Goal: Task Accomplishment & Management: Complete application form

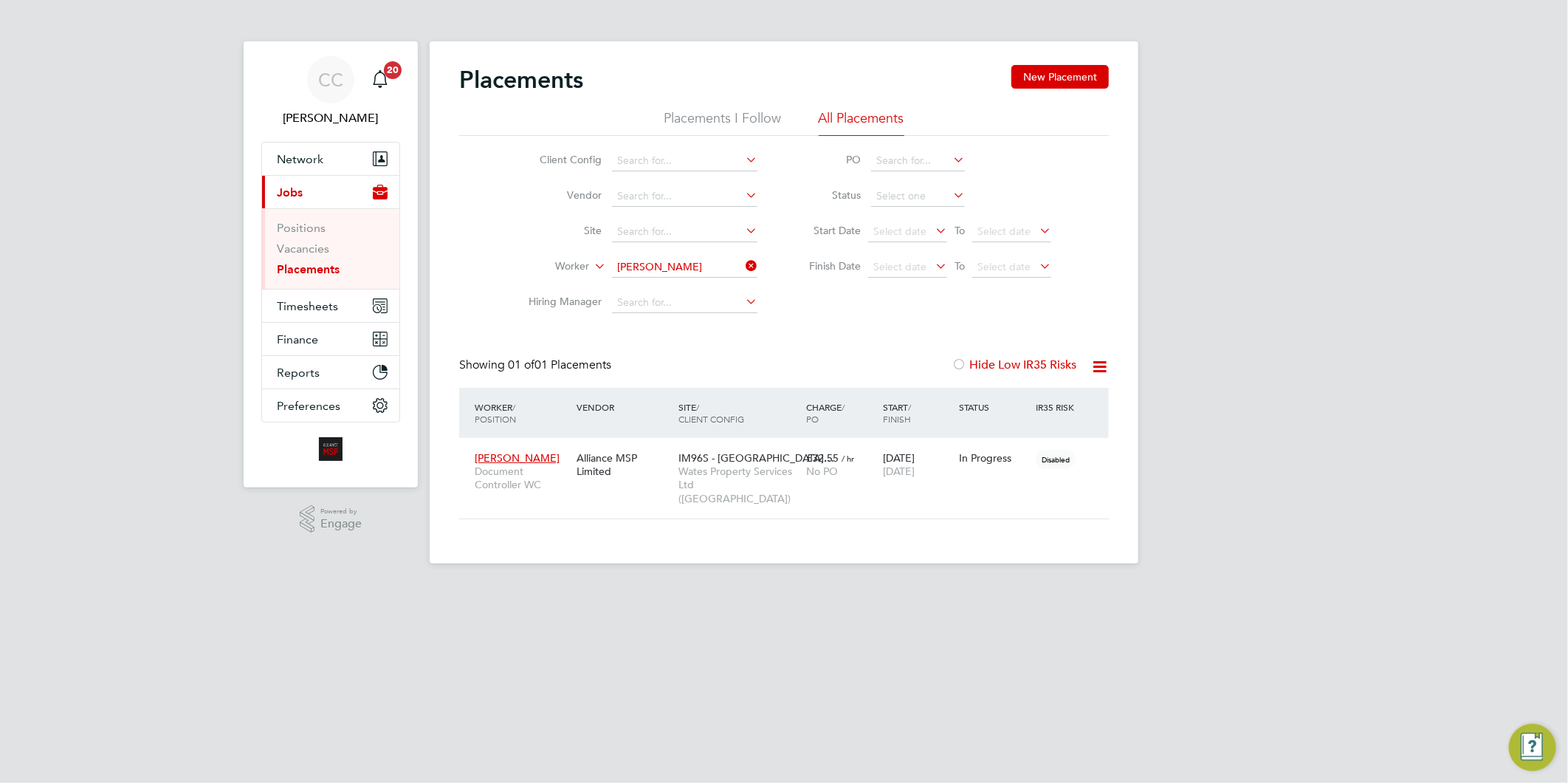
scroll to position [55, 129]
click at [300, 158] on span "Network" at bounding box center [300, 159] width 47 height 14
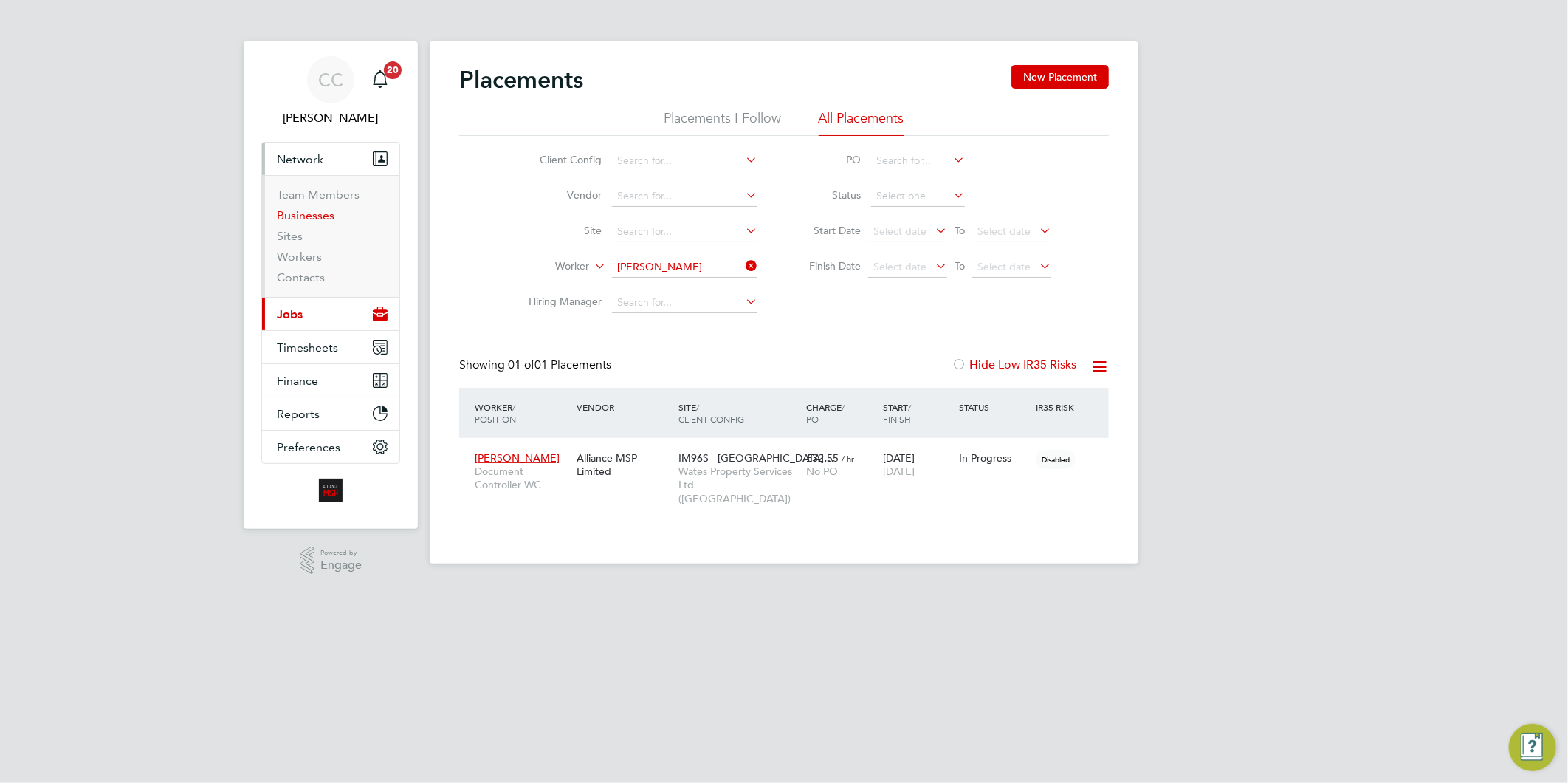
click at [312, 215] on link "Businesses" at bounding box center [306, 215] width 58 height 14
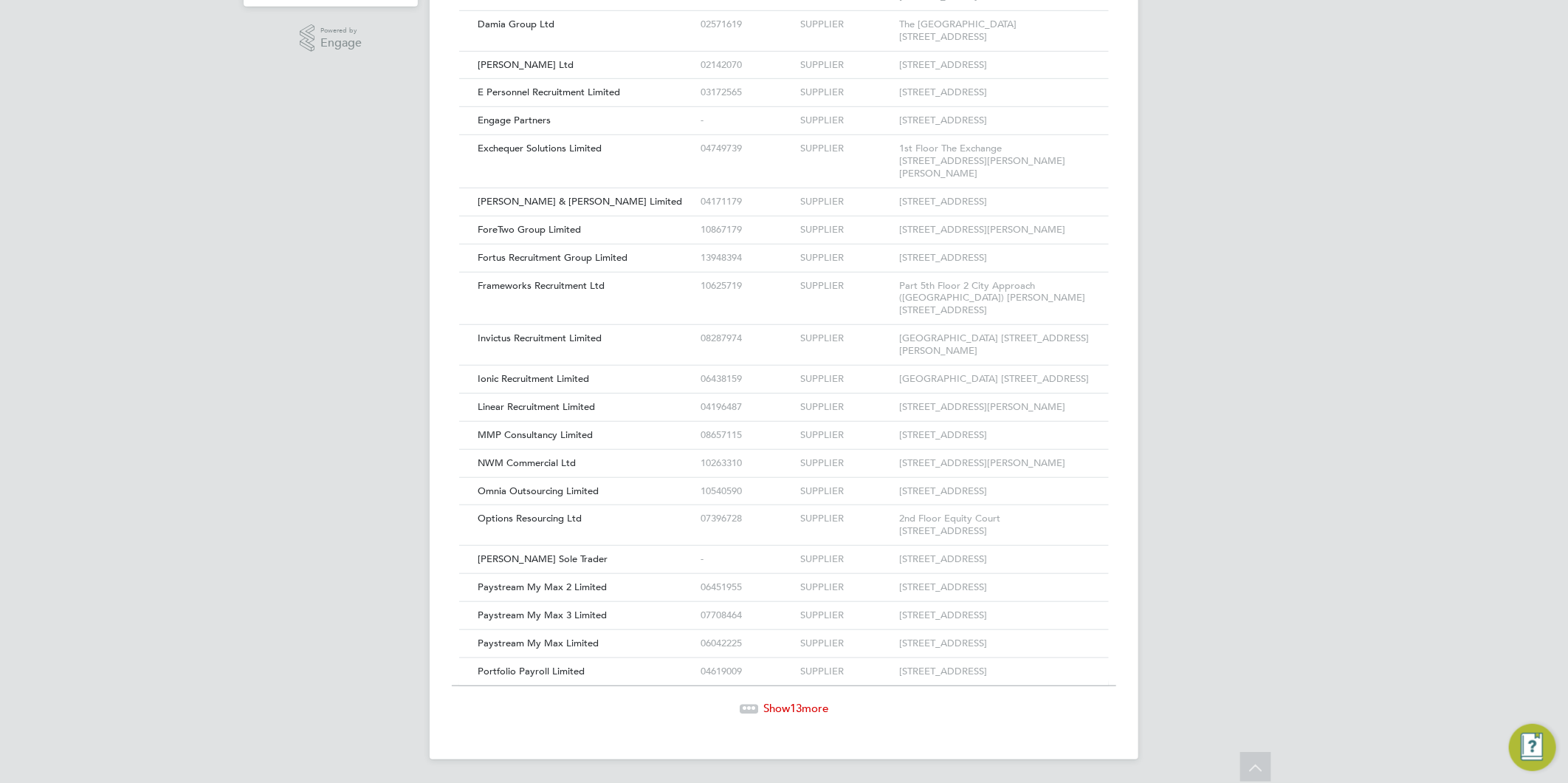
click at [779, 702] on span "Show 13 more" at bounding box center [795, 708] width 65 height 14
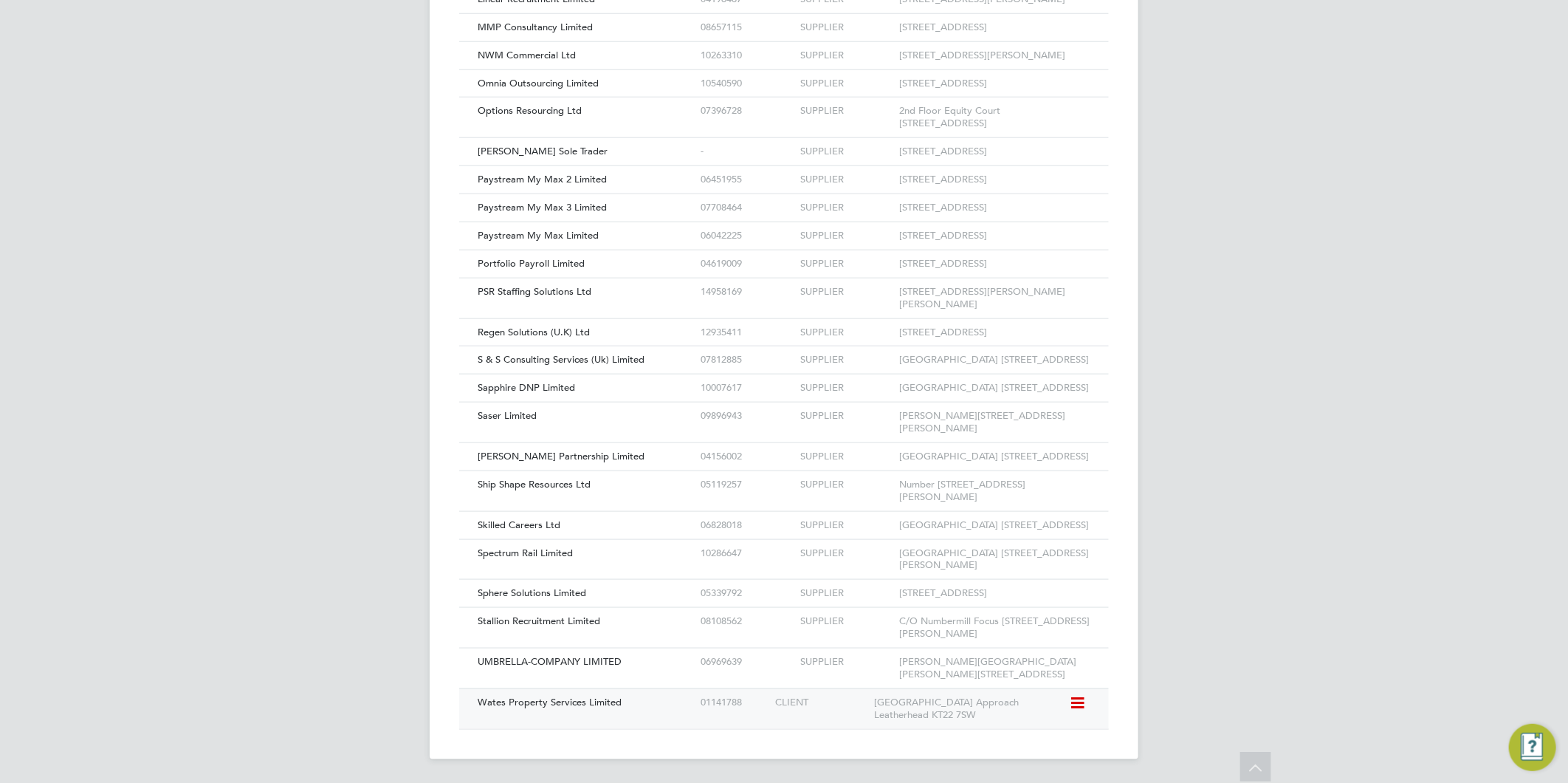
click at [571, 702] on span "Wates Property Services Limited" at bounding box center [550, 702] width 144 height 13
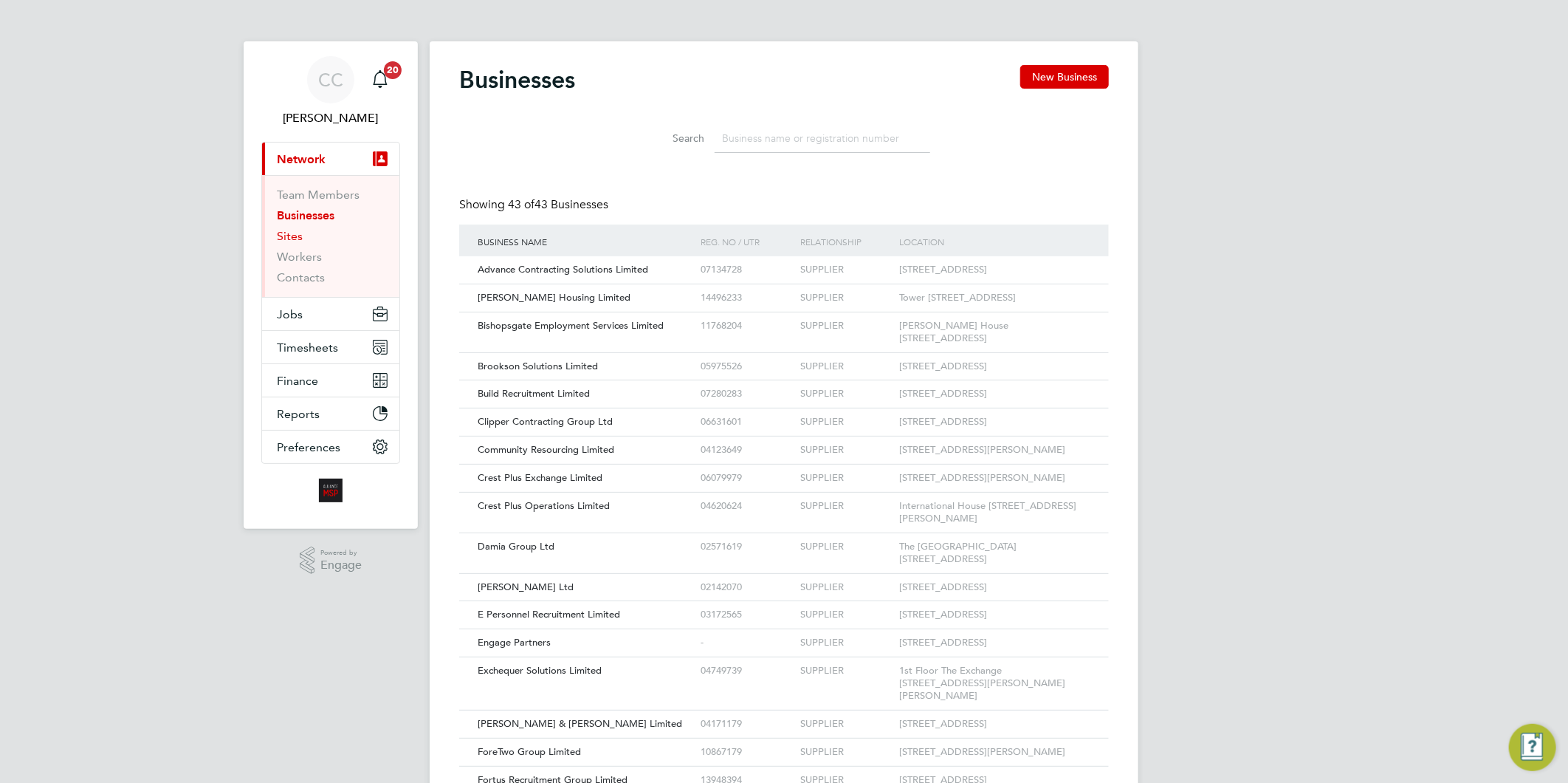
click at [291, 233] on link "Sites" at bounding box center [290, 236] width 26 height 14
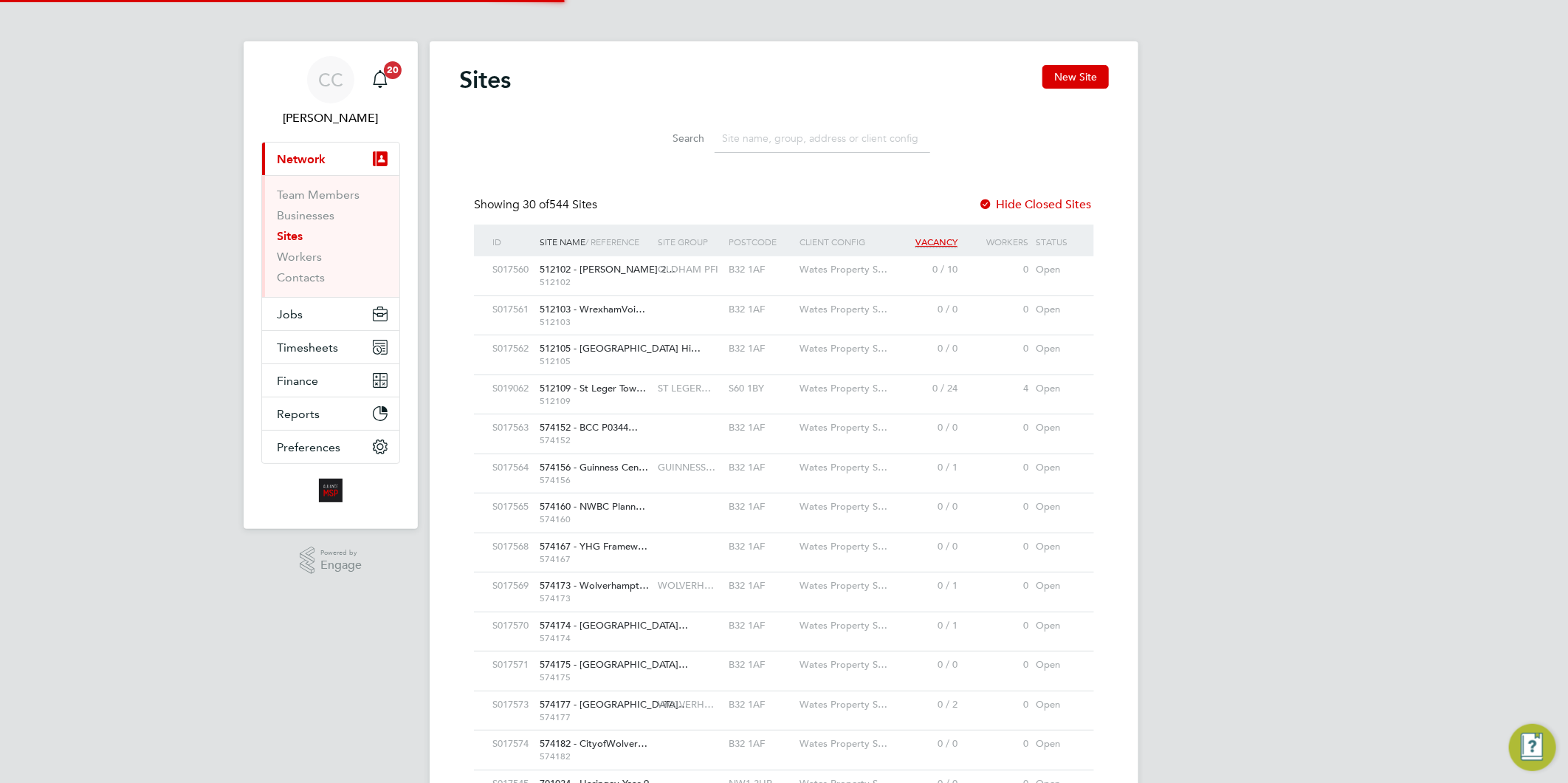
click at [1090, 71] on button "New Site" at bounding box center [1075, 77] width 66 height 24
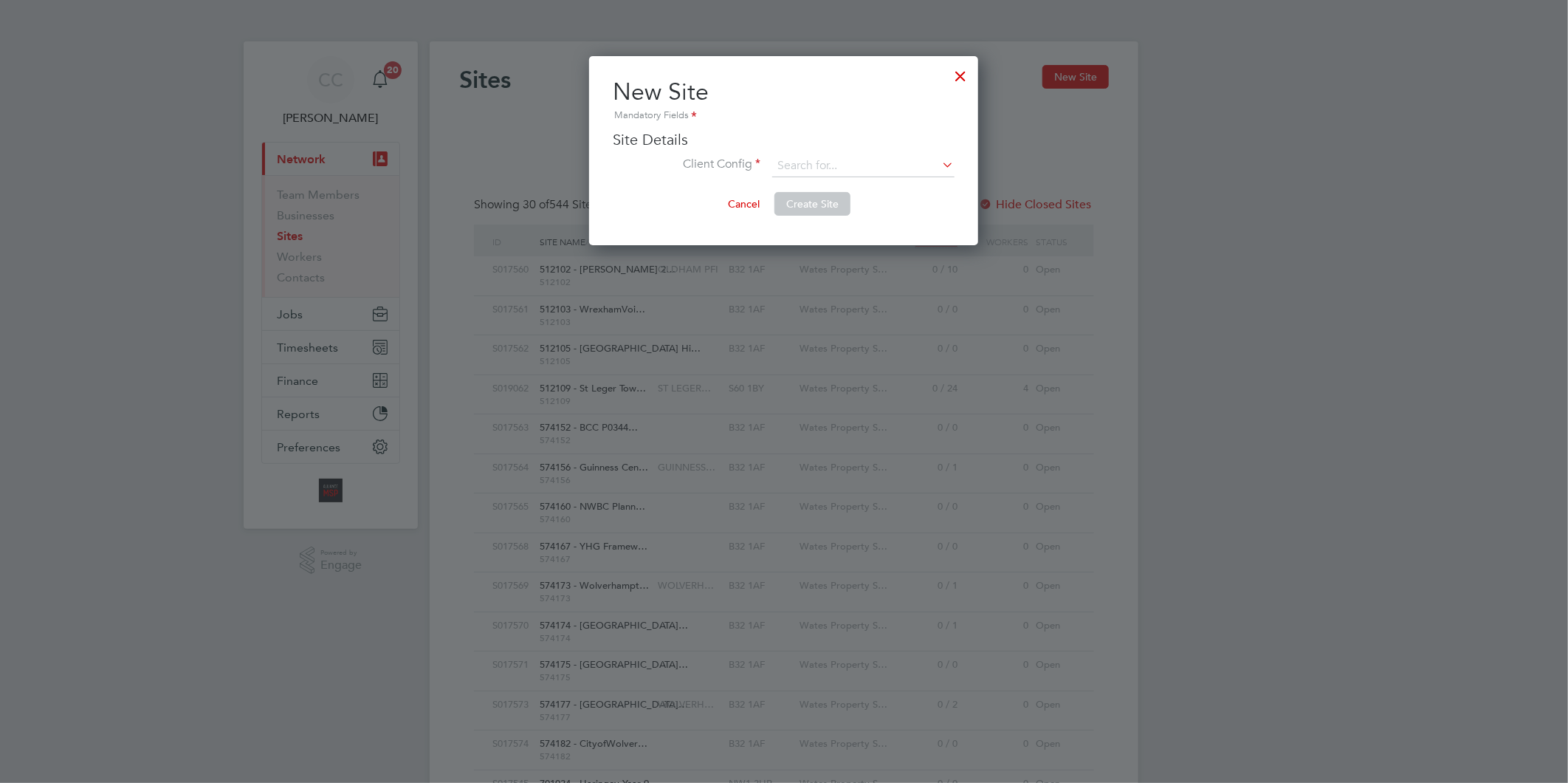
click at [771, 164] on li "Client Config" at bounding box center [784, 173] width 342 height 37
click at [795, 161] on input at bounding box center [863, 166] width 182 height 22
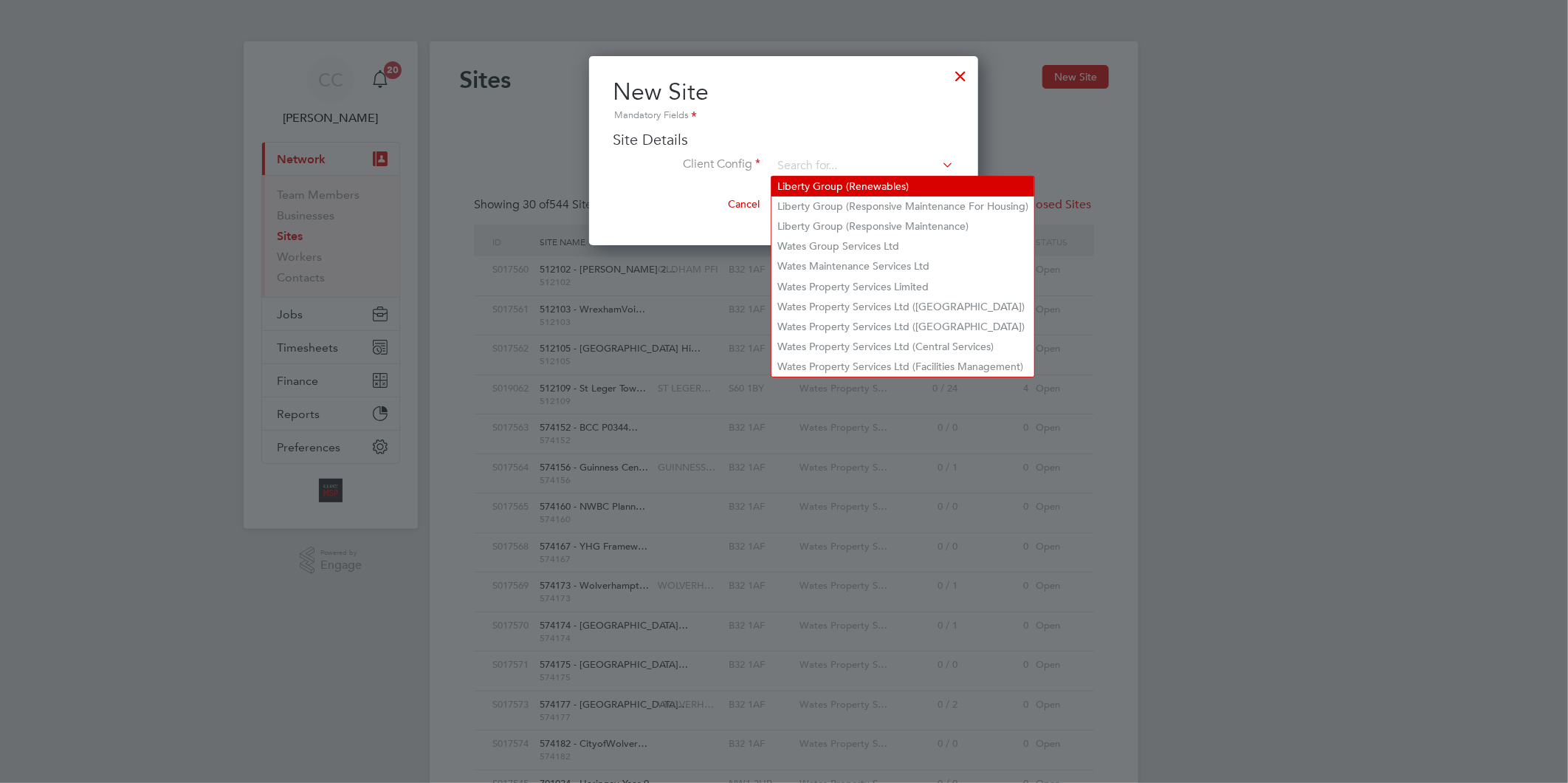
click at [821, 190] on li "Liberty Group (Renewables)" at bounding box center [902, 187] width 263 height 20
type input "Liberty Group (Renewables)"
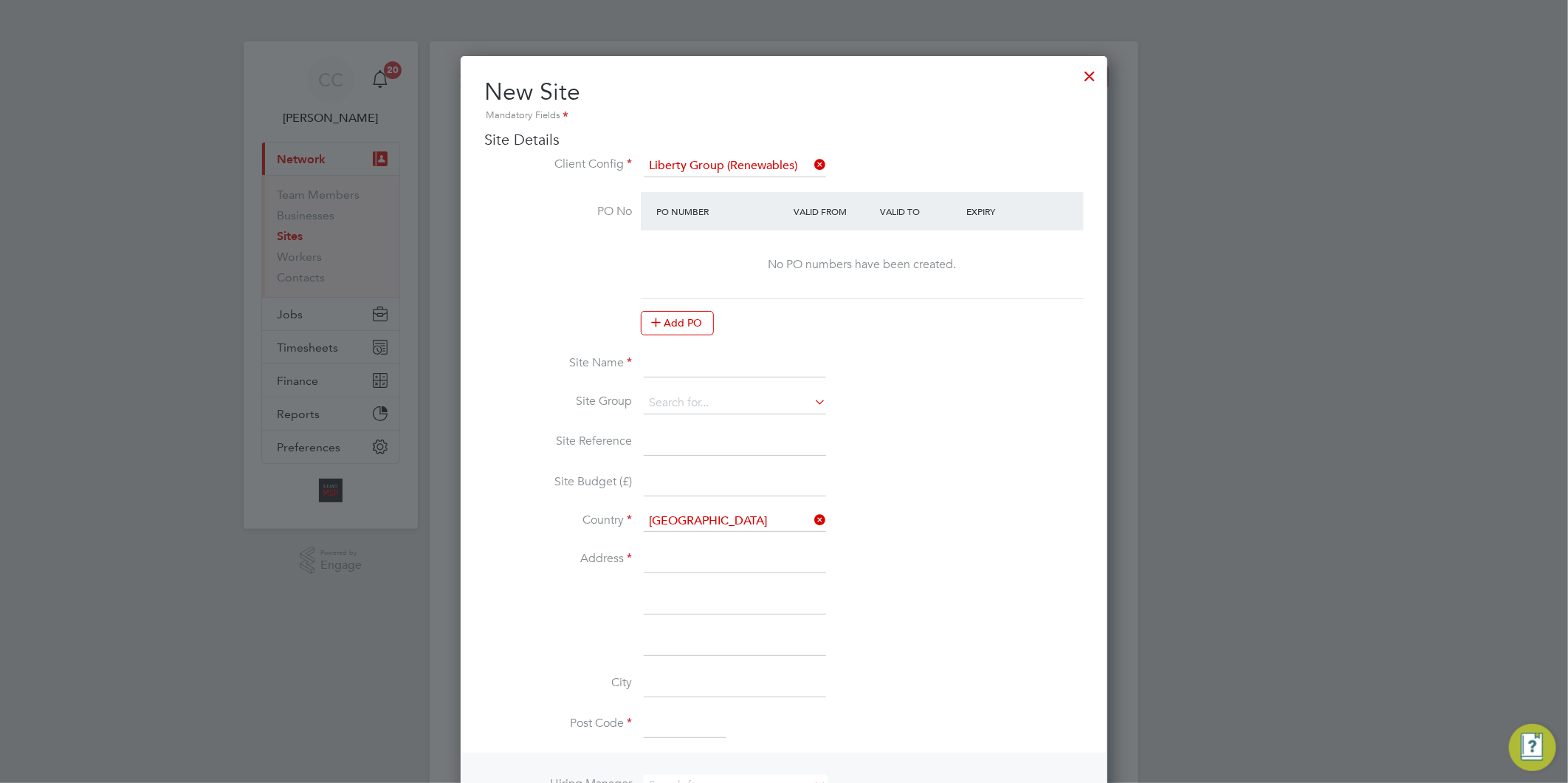
click at [670, 364] on input at bounding box center [735, 364] width 182 height 27
paste input "PEXPL62001"
click at [751, 355] on input "PEXPL62001 -" at bounding box center [735, 364] width 182 height 27
paste input "'EXT HYDE SHDF RETROFIT RENEWABLES"
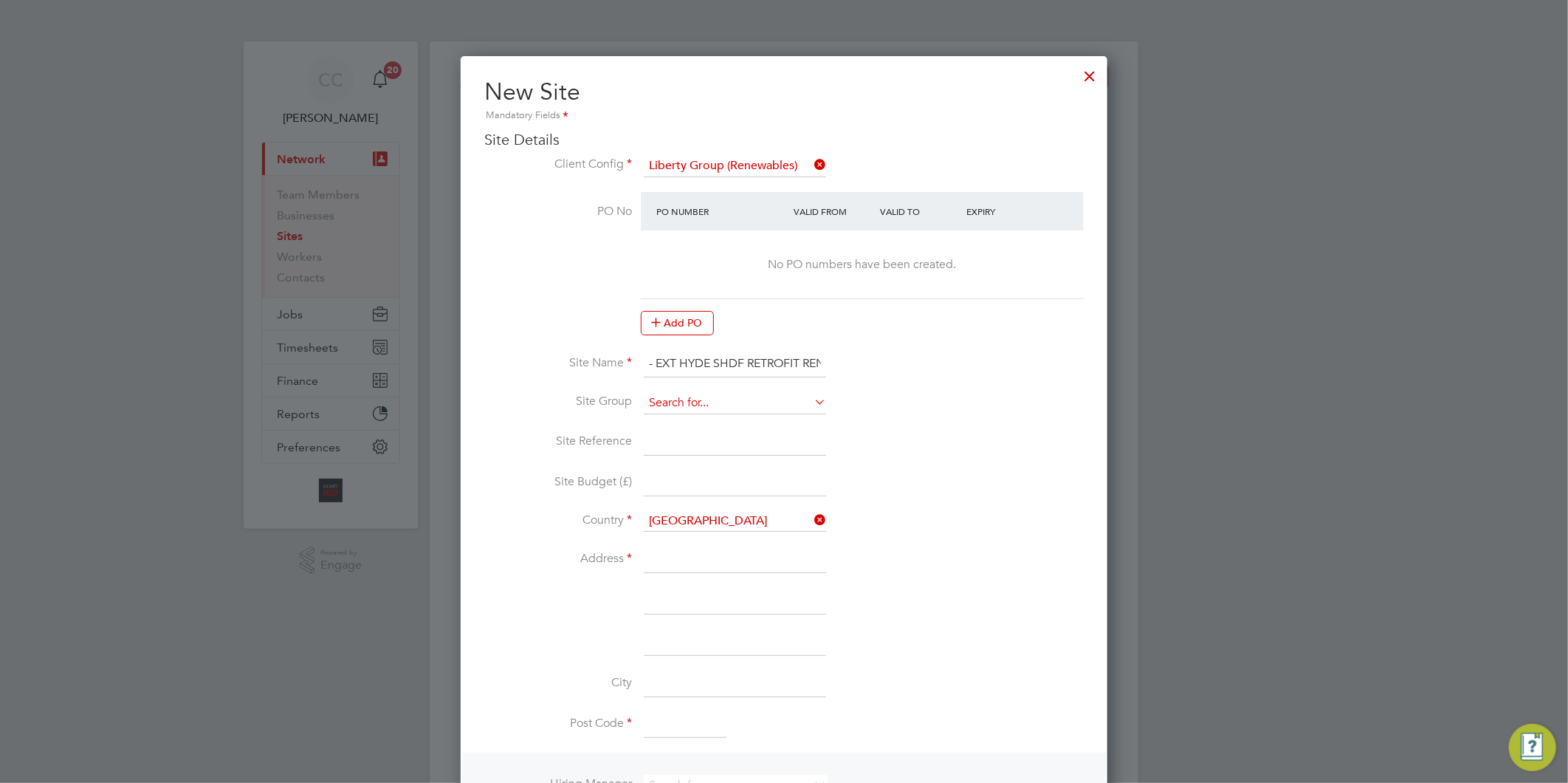
type input "PEXPL62001 - EXT HYDE SHDF RETROFIT RENEWABLES"
click at [677, 392] on input at bounding box center [735, 403] width 182 height 22
click at [694, 438] on li "+ Add new" at bounding box center [735, 441] width 184 height 20
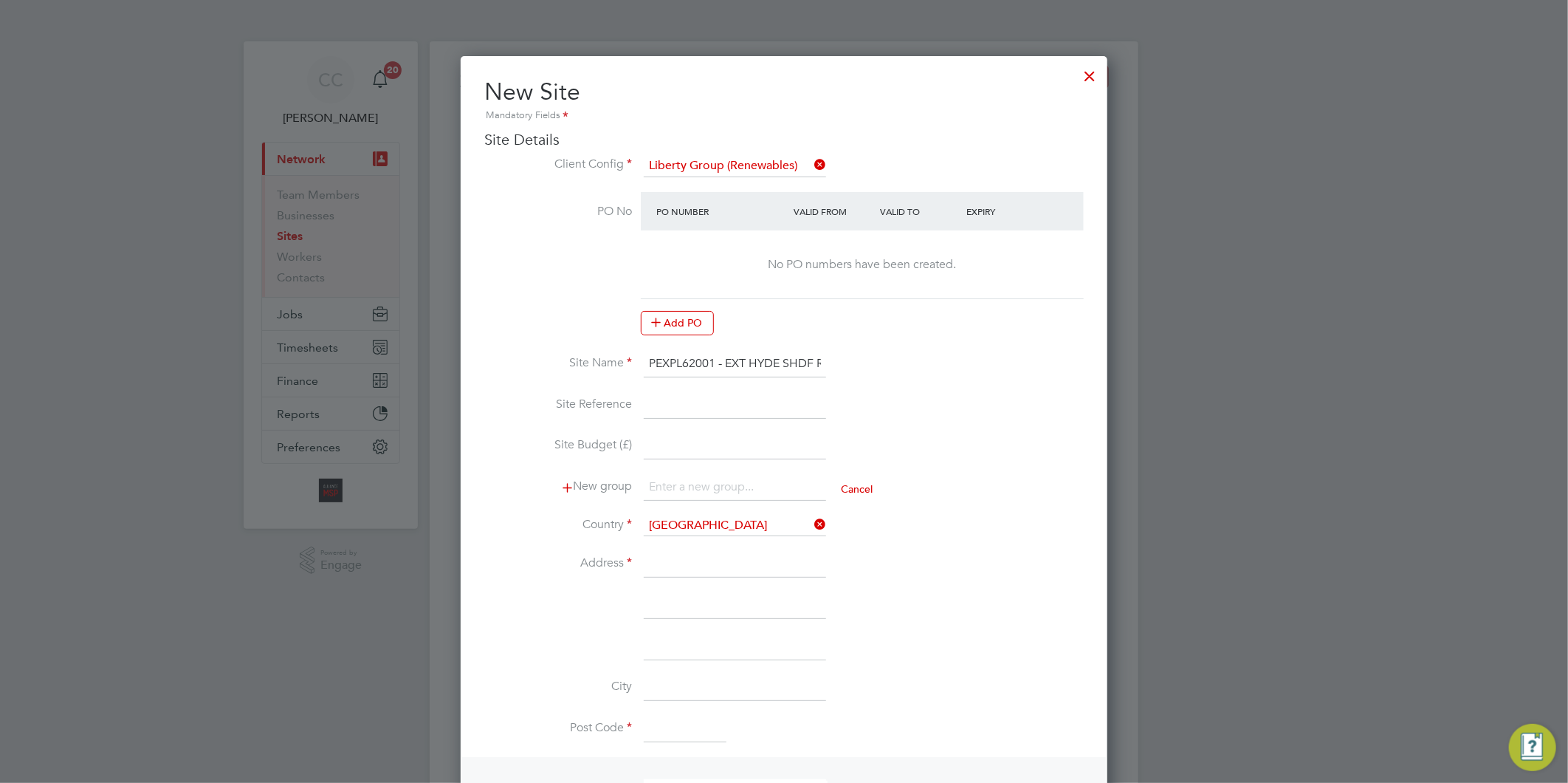
click at [692, 479] on input at bounding box center [735, 487] width 182 height 27
type input "Renewables"
drag, startPoint x: 714, startPoint y: 358, endPoint x: 647, endPoint y: 358, distance: 67.0
click at [647, 358] on input "PEXPL62001 - EXT HYDE SHDF RETROFIT RENEWABLES" at bounding box center [735, 364] width 182 height 27
drag, startPoint x: 698, startPoint y: 402, endPoint x: 688, endPoint y: 397, distance: 11.2
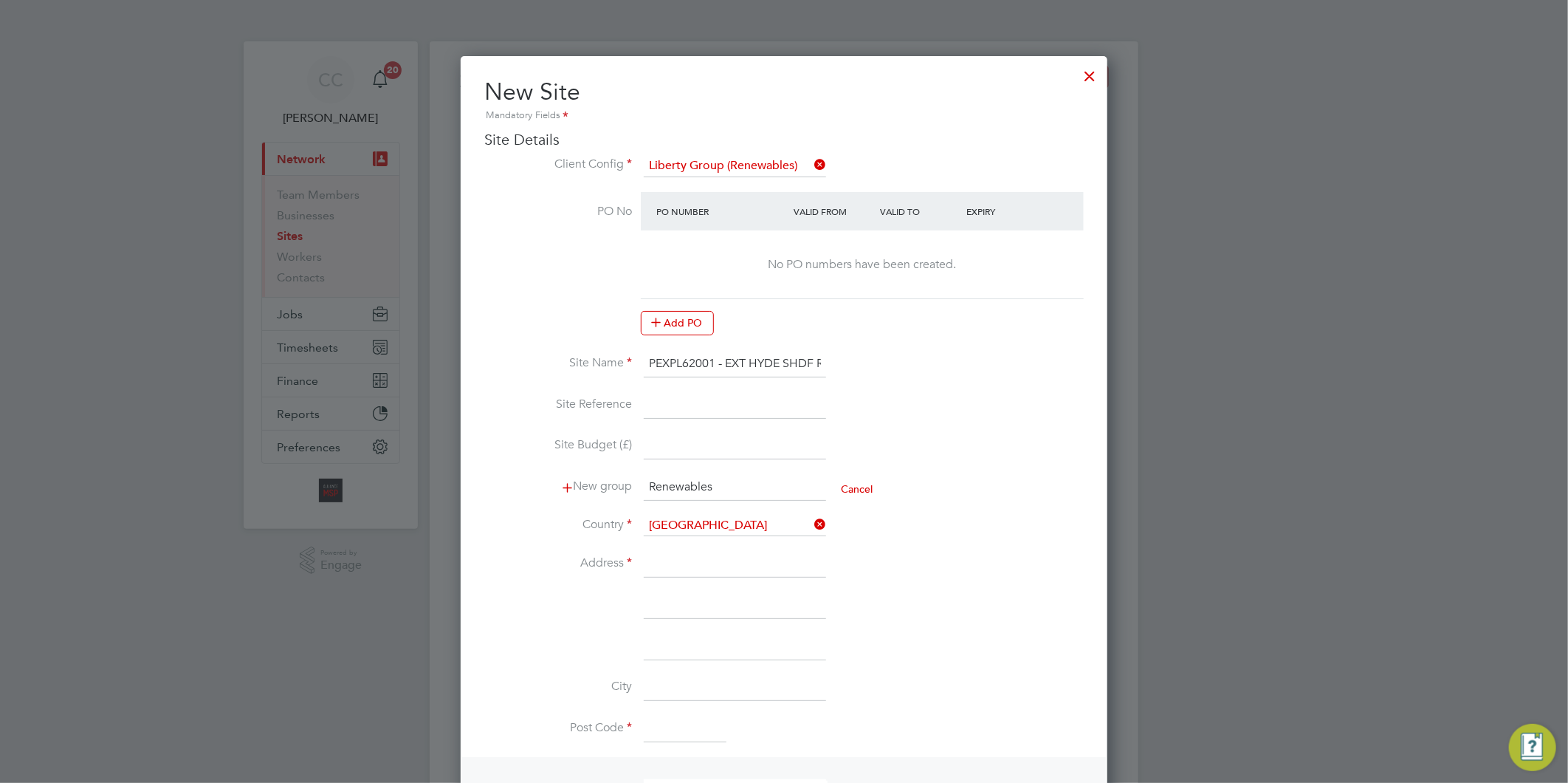
click at [698, 402] on input at bounding box center [735, 405] width 182 height 27
paste input "PEXPL62001"
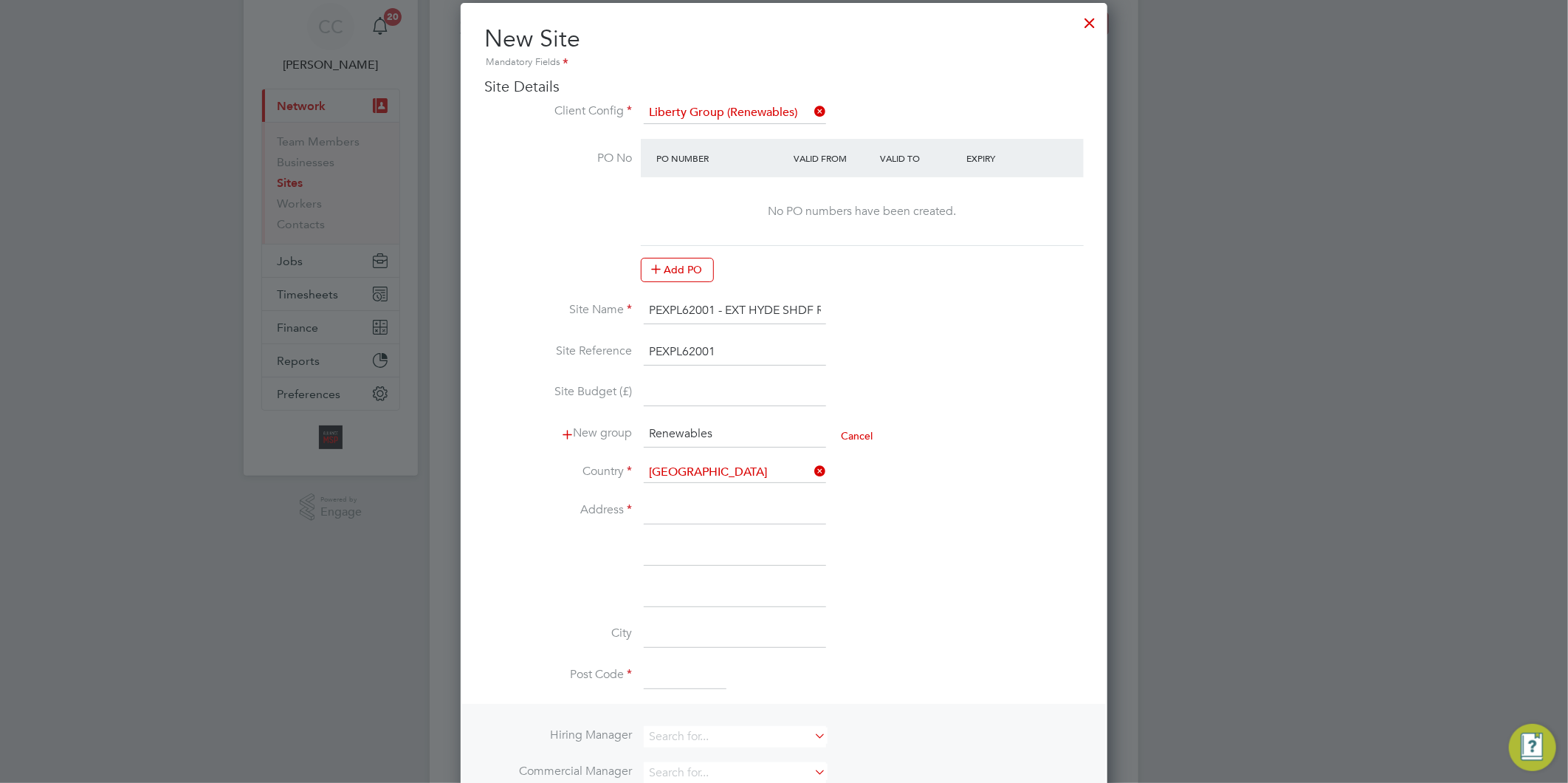
scroll to position [82, 0]
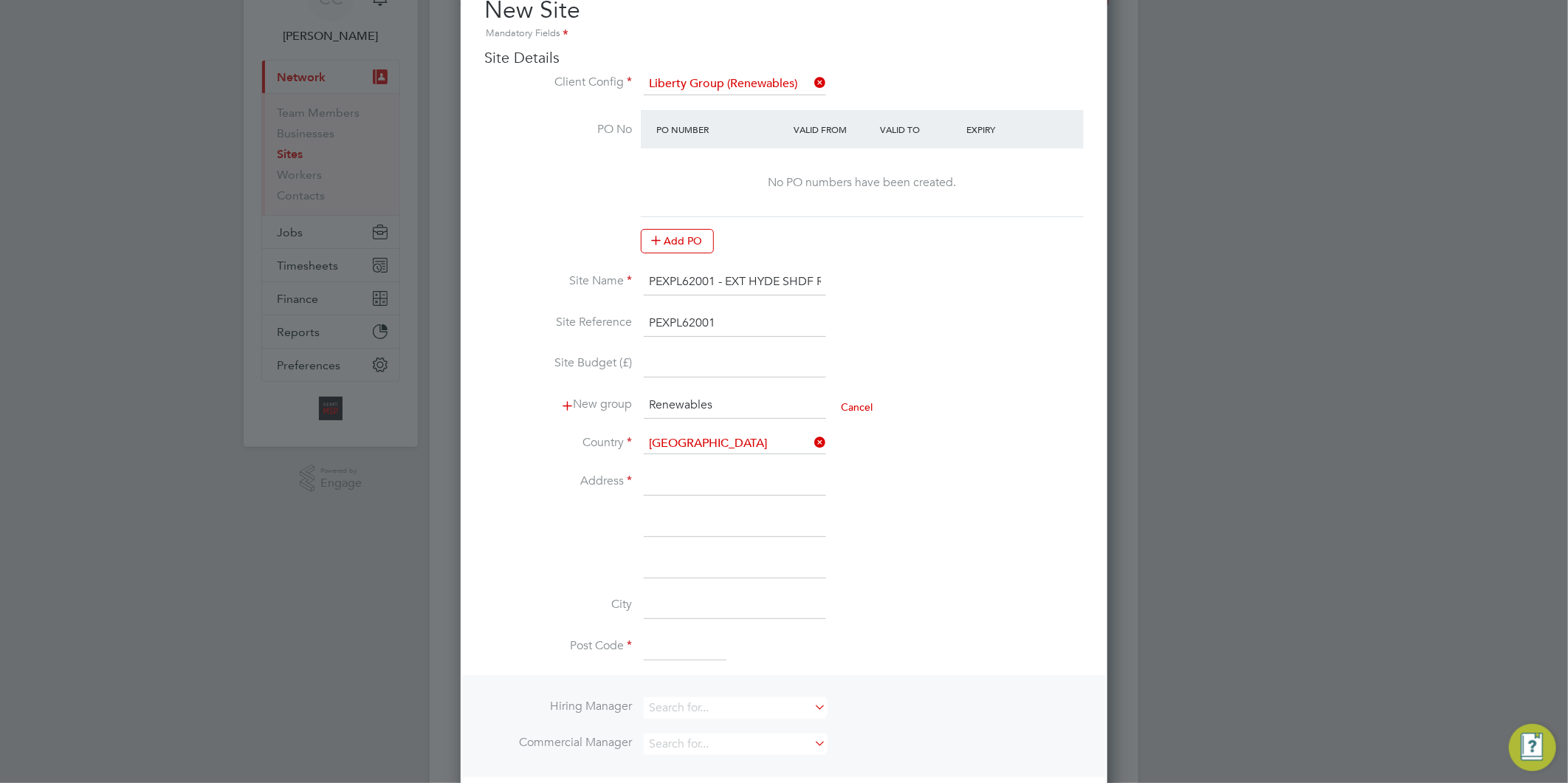
type input "PEXPL62001"
click at [677, 481] on input at bounding box center [735, 482] width 182 height 27
paste input "Liberty"
type input "Liberty"
click at [717, 507] on li "Address Liberty" at bounding box center [784, 489] width 600 height 41
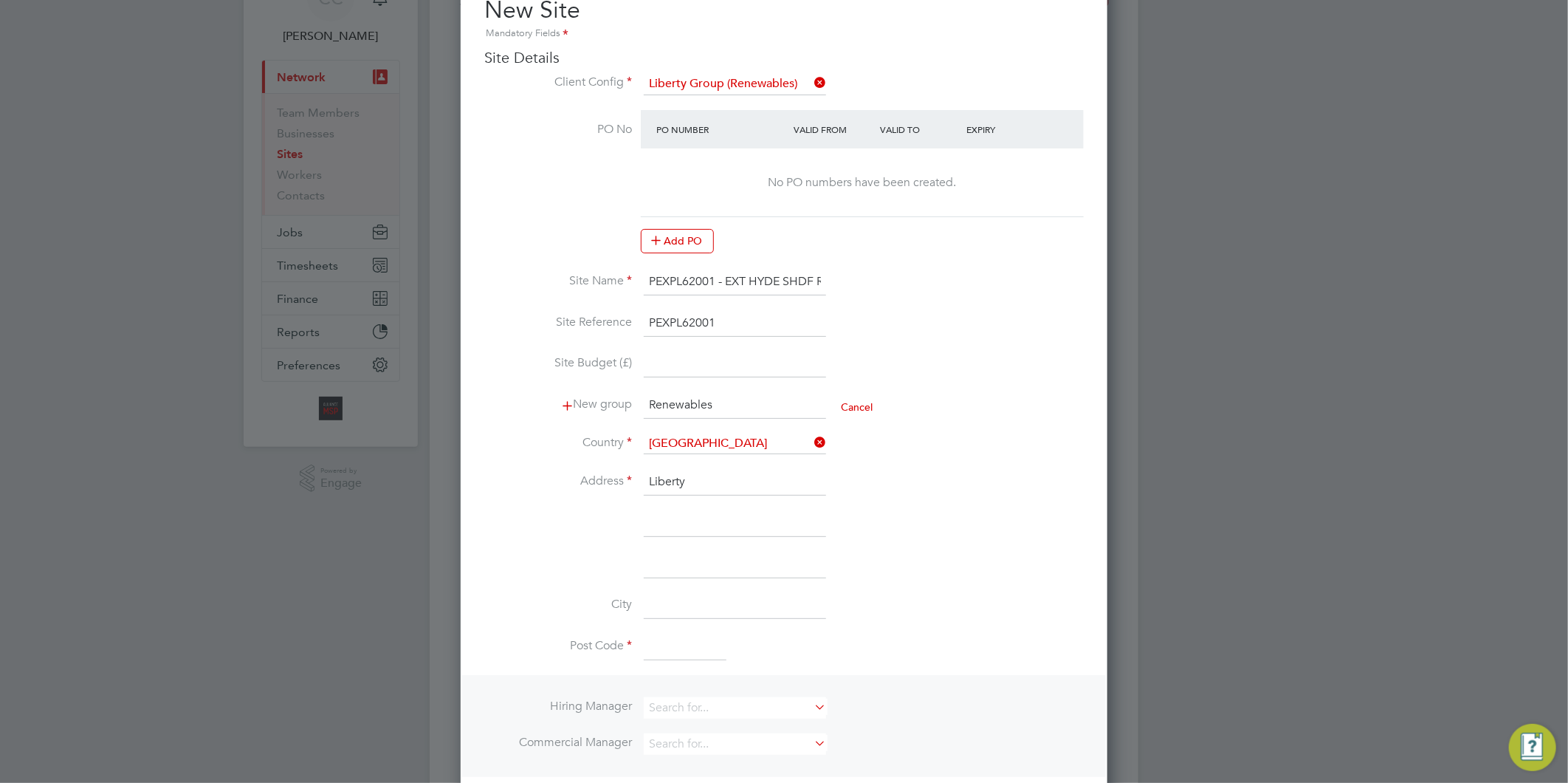
click at [703, 514] on input at bounding box center [735, 523] width 182 height 27
paste input "Langstone Technology Park"
type input "Langstone Technology Park"
click at [714, 545] on li "Langstone Technology Park" at bounding box center [784, 530] width 600 height 41
click at [714, 552] on input at bounding box center [735, 565] width 182 height 27
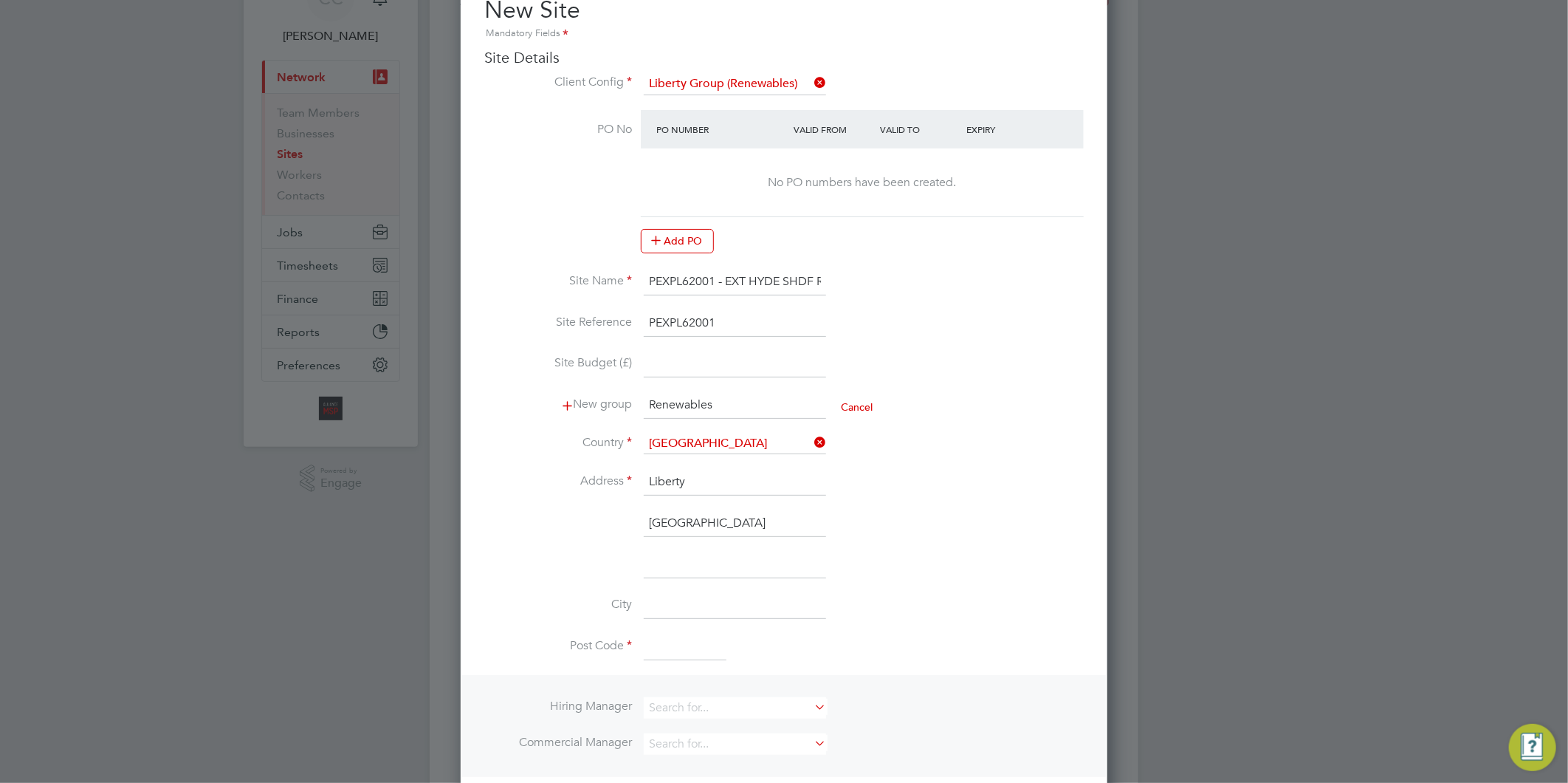
paste input "Langstone Road,"
type input "Langstone Road"
click at [711, 593] on input at bounding box center [735, 606] width 182 height 27
paste input "Havant"
type input "Havant"
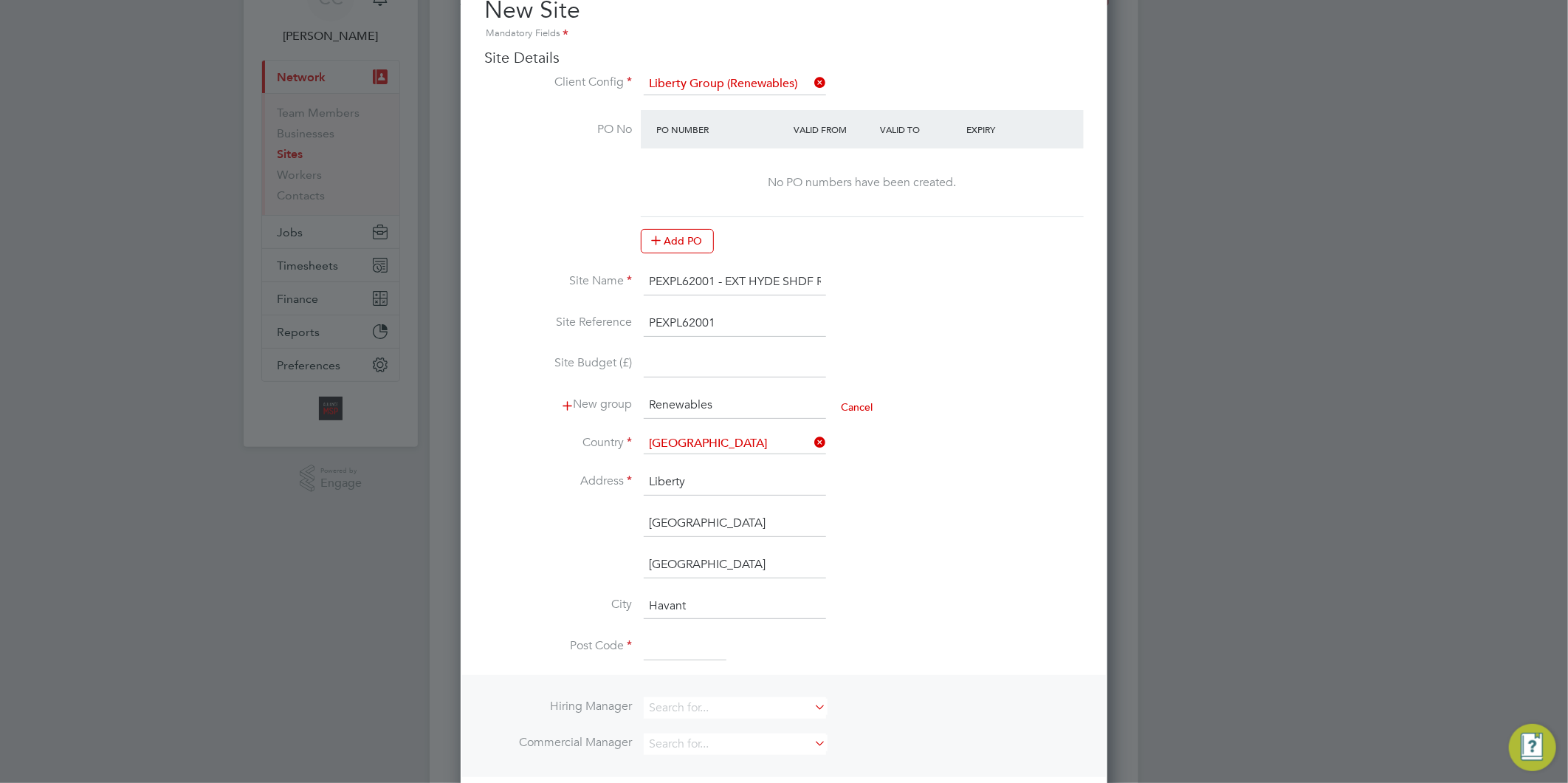
drag, startPoint x: 795, startPoint y: 519, endPoint x: 646, endPoint y: 520, distance: 149.0
click at [646, 520] on input "Langstone Technology Park" at bounding box center [735, 523] width 182 height 27
drag, startPoint x: 694, startPoint y: 482, endPoint x: 632, endPoint y: 482, distance: 62.0
click at [632, 482] on li "Address Liberty" at bounding box center [784, 489] width 600 height 41
paste input "angstone Technology Park"
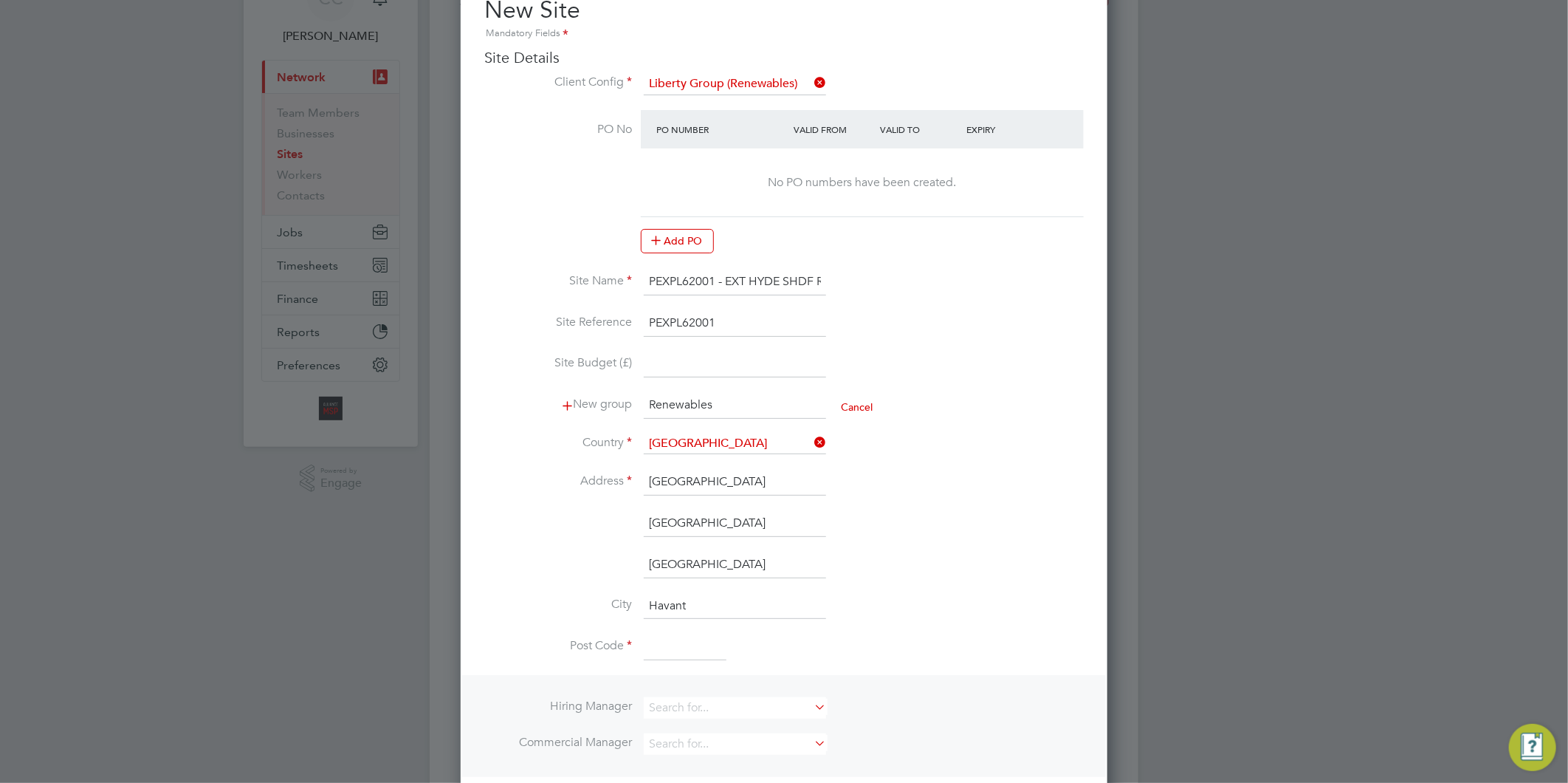
type input "Langstone Technology Park"
drag, startPoint x: 742, startPoint y: 556, endPoint x: 622, endPoint y: 552, distance: 120.1
click at [622, 552] on li "Langstone Road" at bounding box center [784, 572] width 600 height 41
drag, startPoint x: 792, startPoint y: 522, endPoint x: 628, endPoint y: 529, distance: 164.1
click at [628, 529] on li "Langstone Technology Park" at bounding box center [784, 530] width 600 height 41
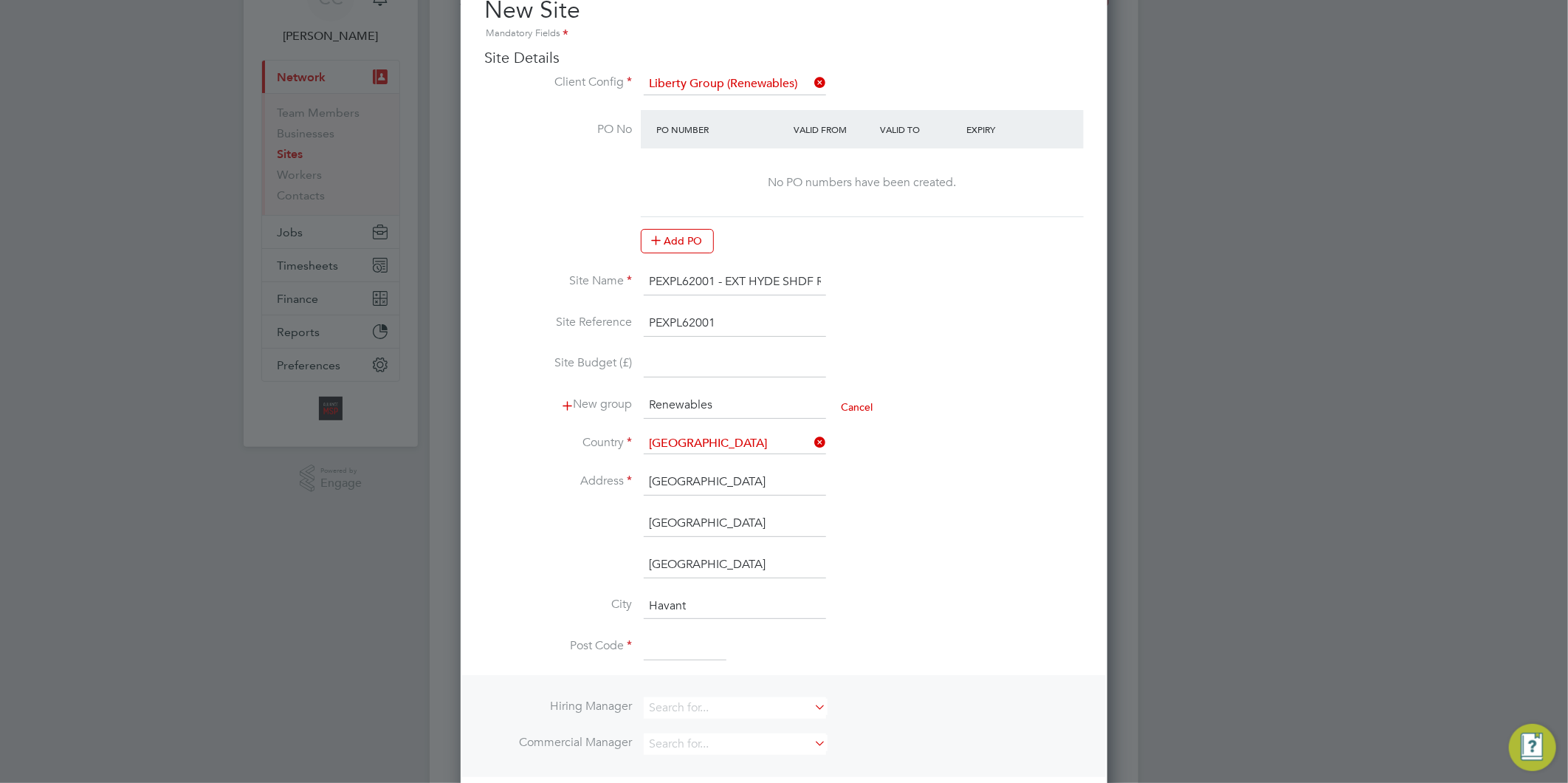
paste input "Road"
type input "Langstone Road"
drag, startPoint x: 693, startPoint y: 599, endPoint x: 645, endPoint y: 601, distance: 48.0
click at [645, 601] on input "Havant" at bounding box center [735, 606] width 182 height 27
drag, startPoint x: 748, startPoint y: 550, endPoint x: 637, endPoint y: 550, distance: 111.0
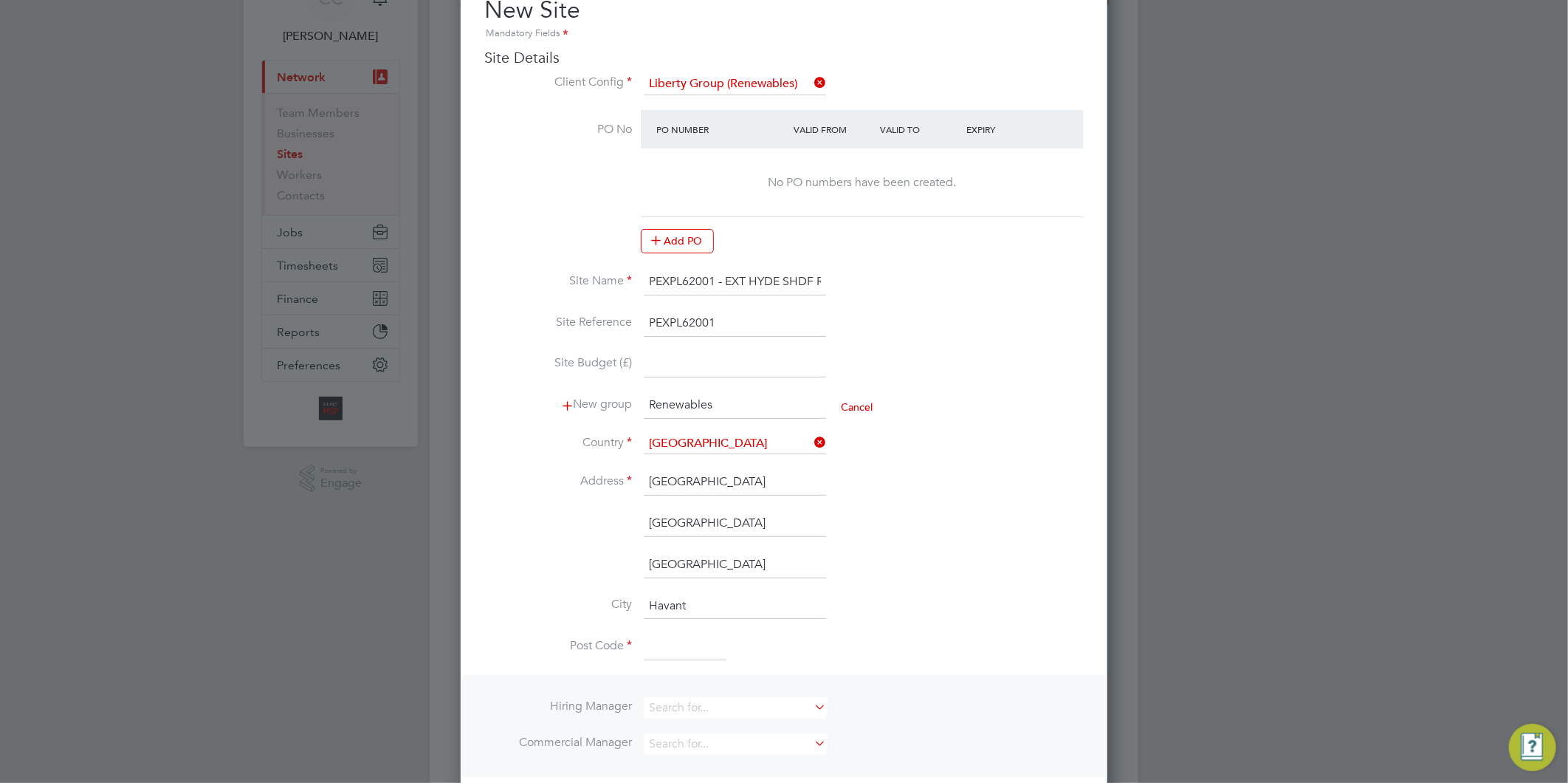
click at [637, 552] on li "Langstone Road" at bounding box center [784, 572] width 600 height 41
paste input "Havant"
type input "Havant"
drag, startPoint x: 696, startPoint y: 601, endPoint x: 626, endPoint y: 601, distance: 70.0
click at [626, 601] on li "City Havant" at bounding box center [784, 613] width 600 height 41
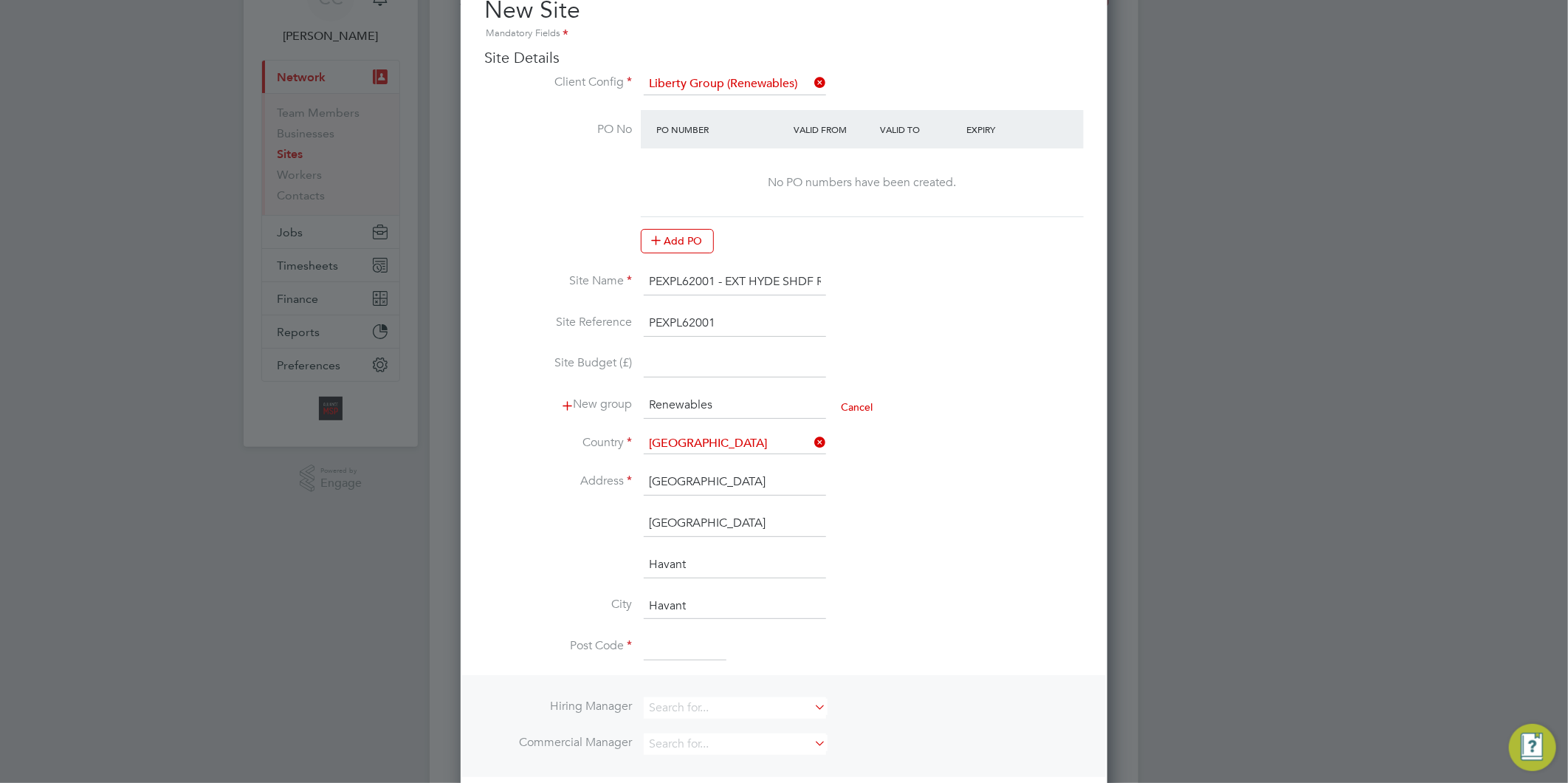
paste input "Hampshire"
type input "Hampshire"
click at [674, 647] on input at bounding box center [685, 647] width 83 height 27
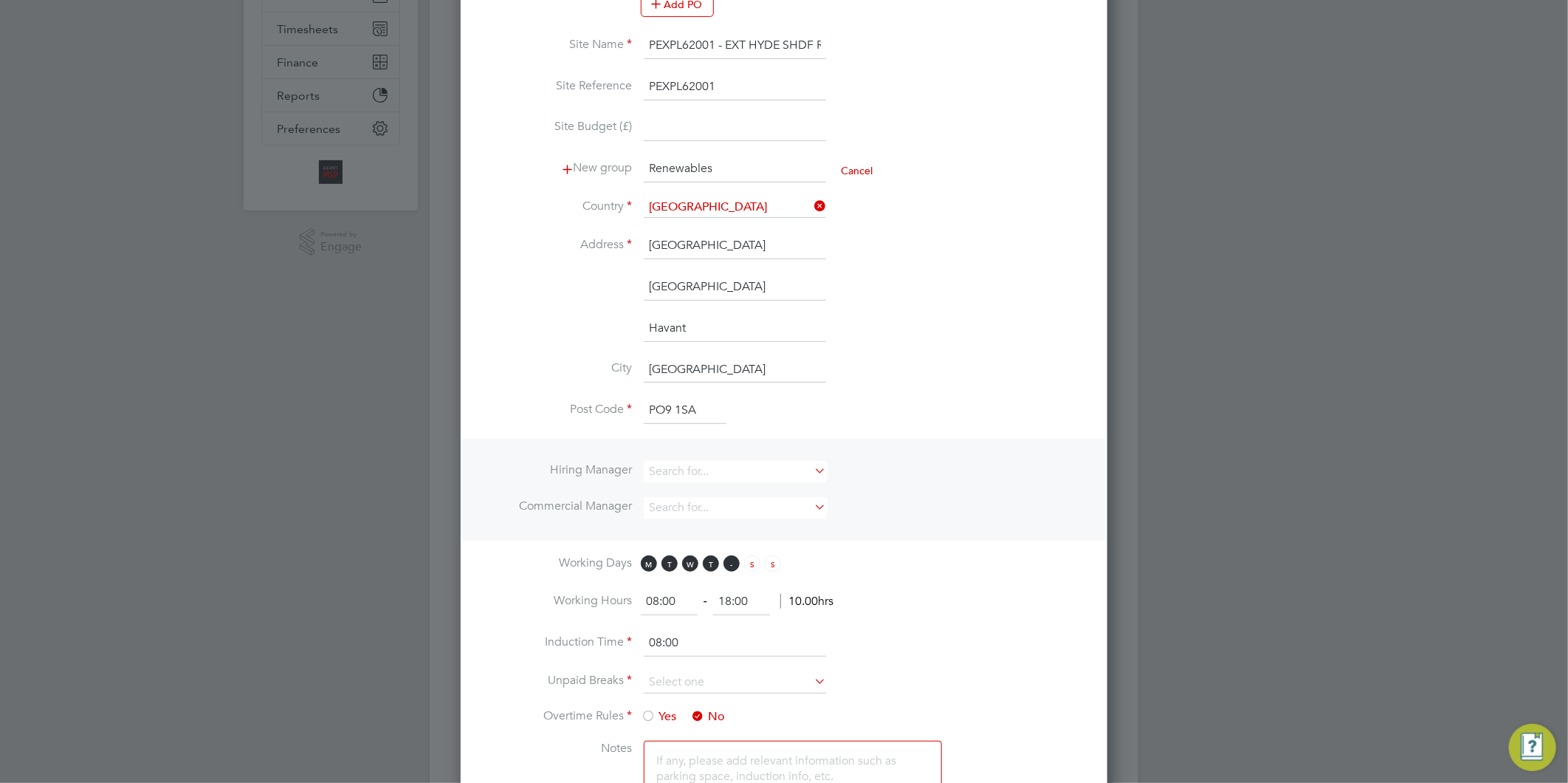
scroll to position [410, 0]
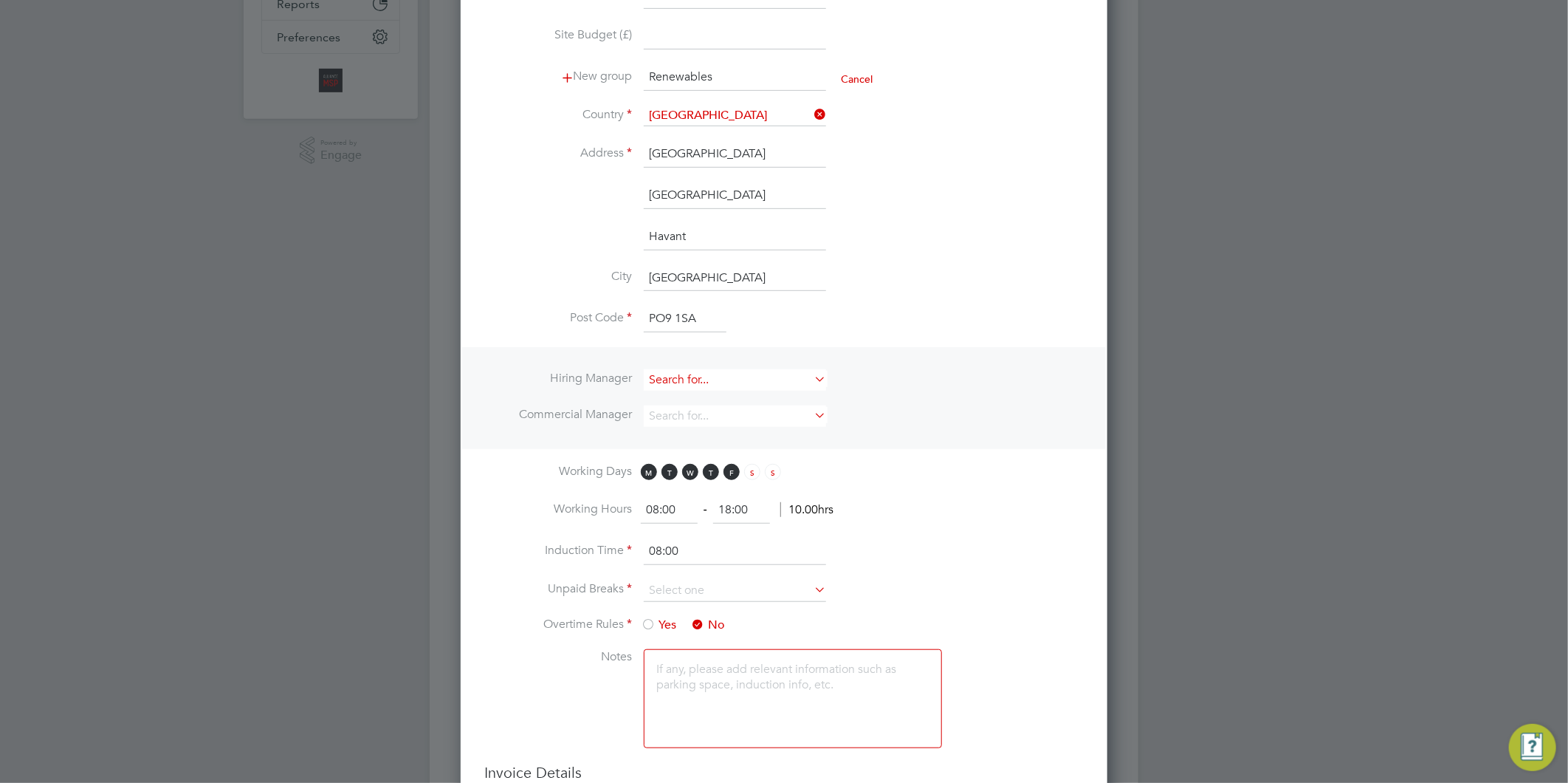
type input "PO9 1SA"
click at [687, 378] on input at bounding box center [735, 379] width 182 height 21
click at [687, 568] on li "Al liance Team" at bounding box center [735, 578] width 184 height 20
type input "Alliance Team"
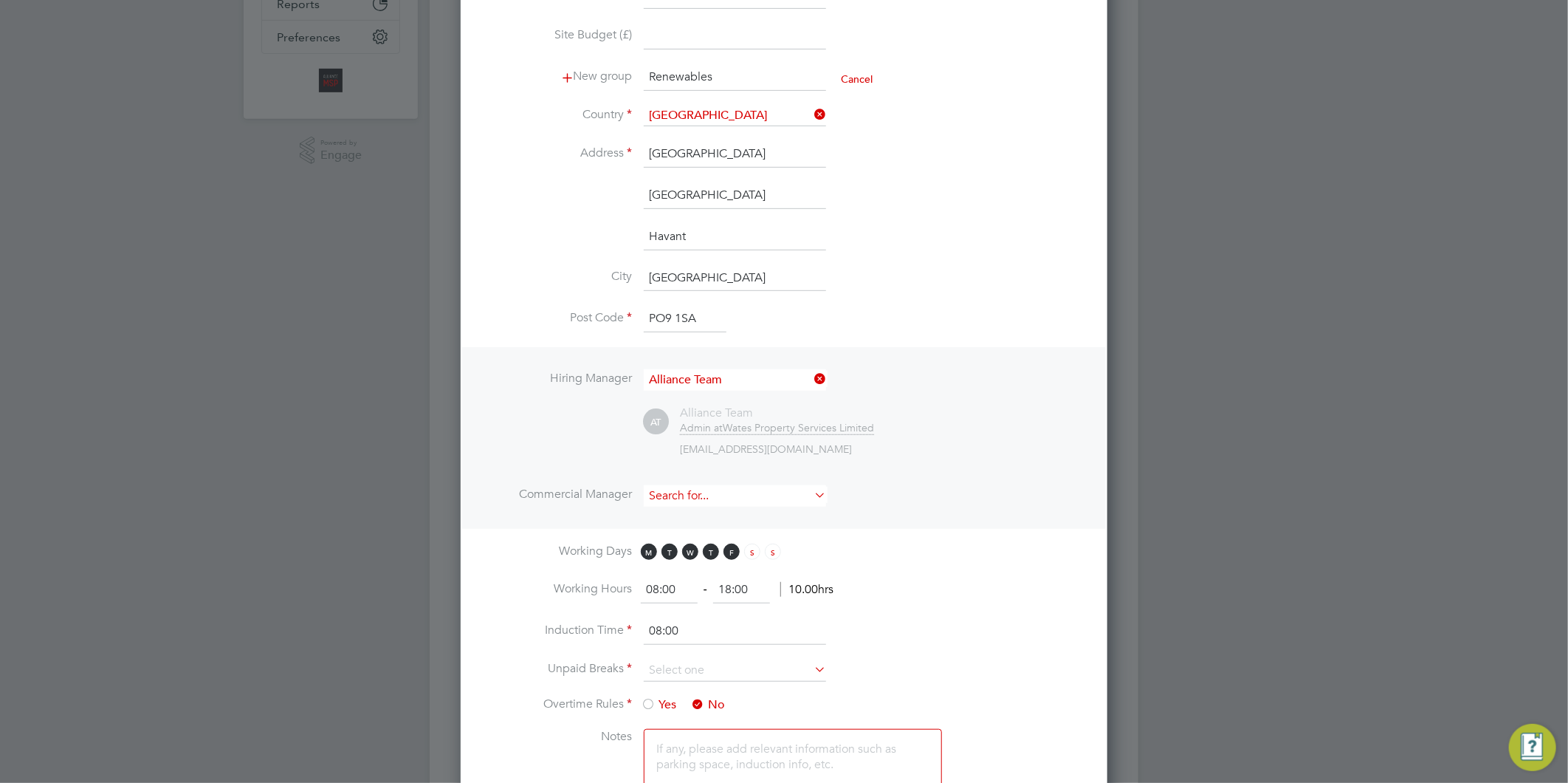
click at [677, 489] on input at bounding box center [735, 495] width 182 height 21
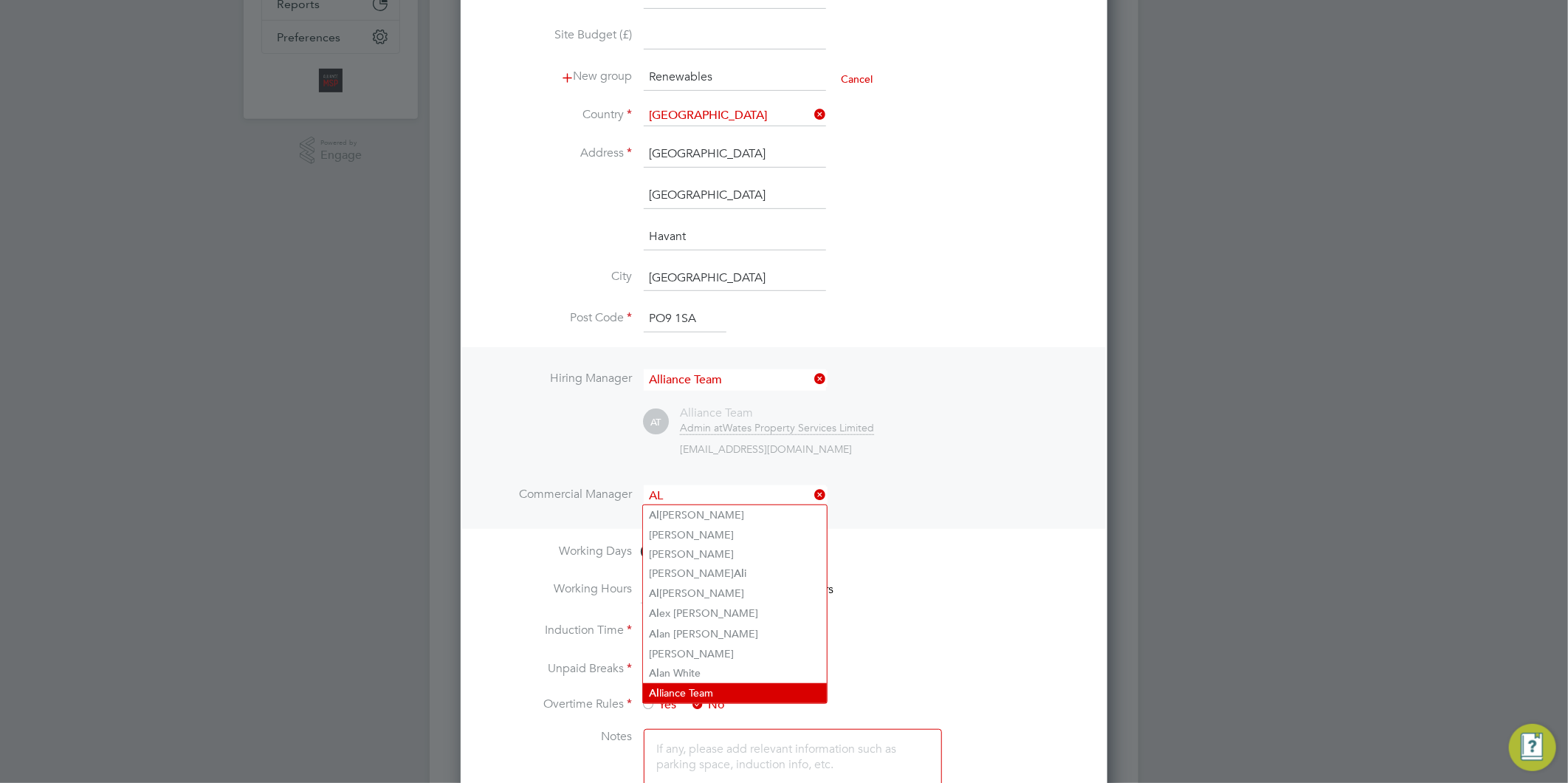
click at [688, 689] on li "Al liance Team" at bounding box center [735, 693] width 184 height 20
type input "Alliance Team"
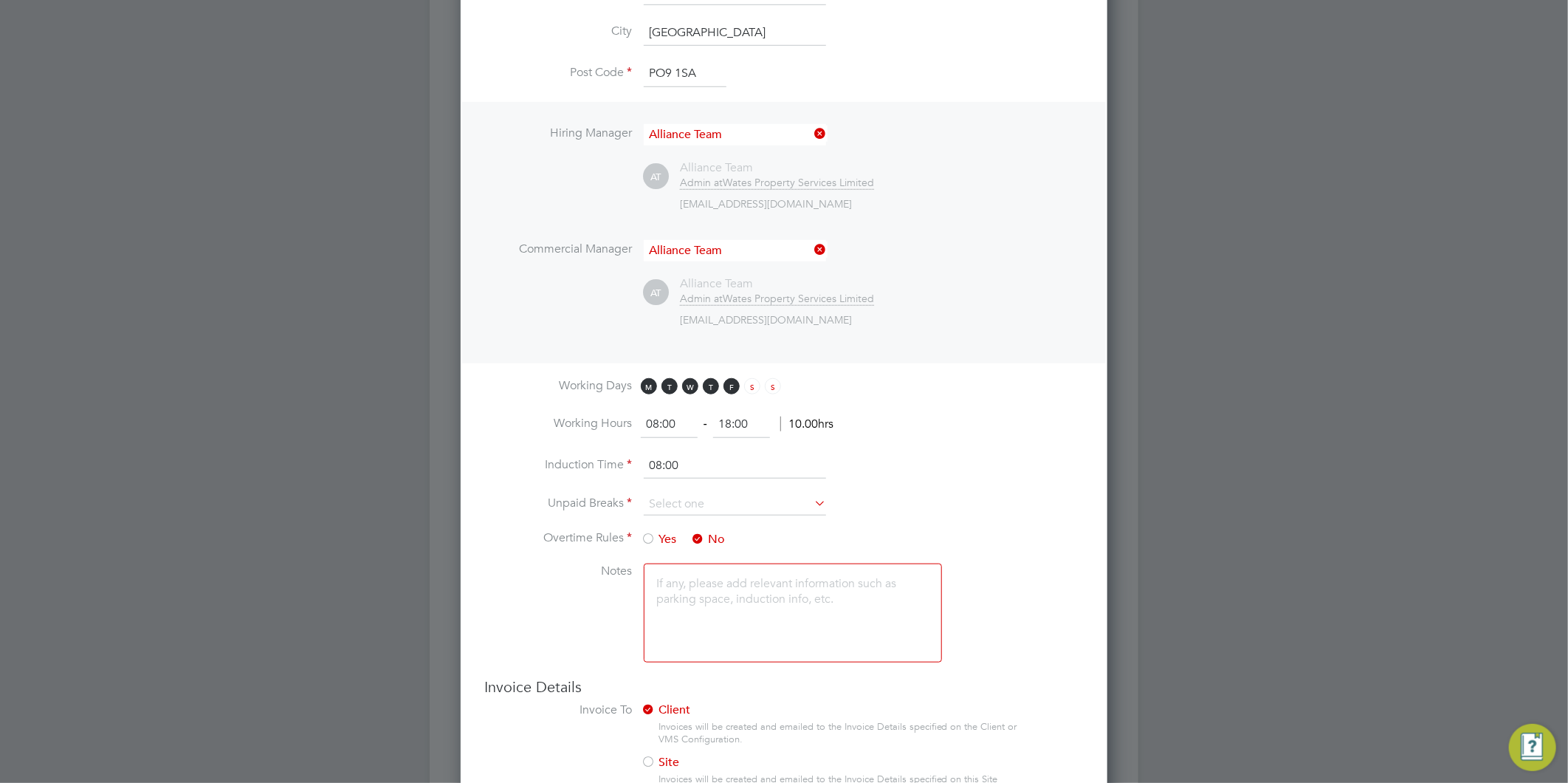
scroll to position [656, 0]
drag, startPoint x: 748, startPoint y: 421, endPoint x: 692, endPoint y: 424, distance: 56.1
click at [692, 424] on ng-form "08:00 ‐ 18:00 10.00hrs" at bounding box center [737, 423] width 193 height 15
type input "17:00"
click at [705, 496] on input at bounding box center [735, 504] width 182 height 22
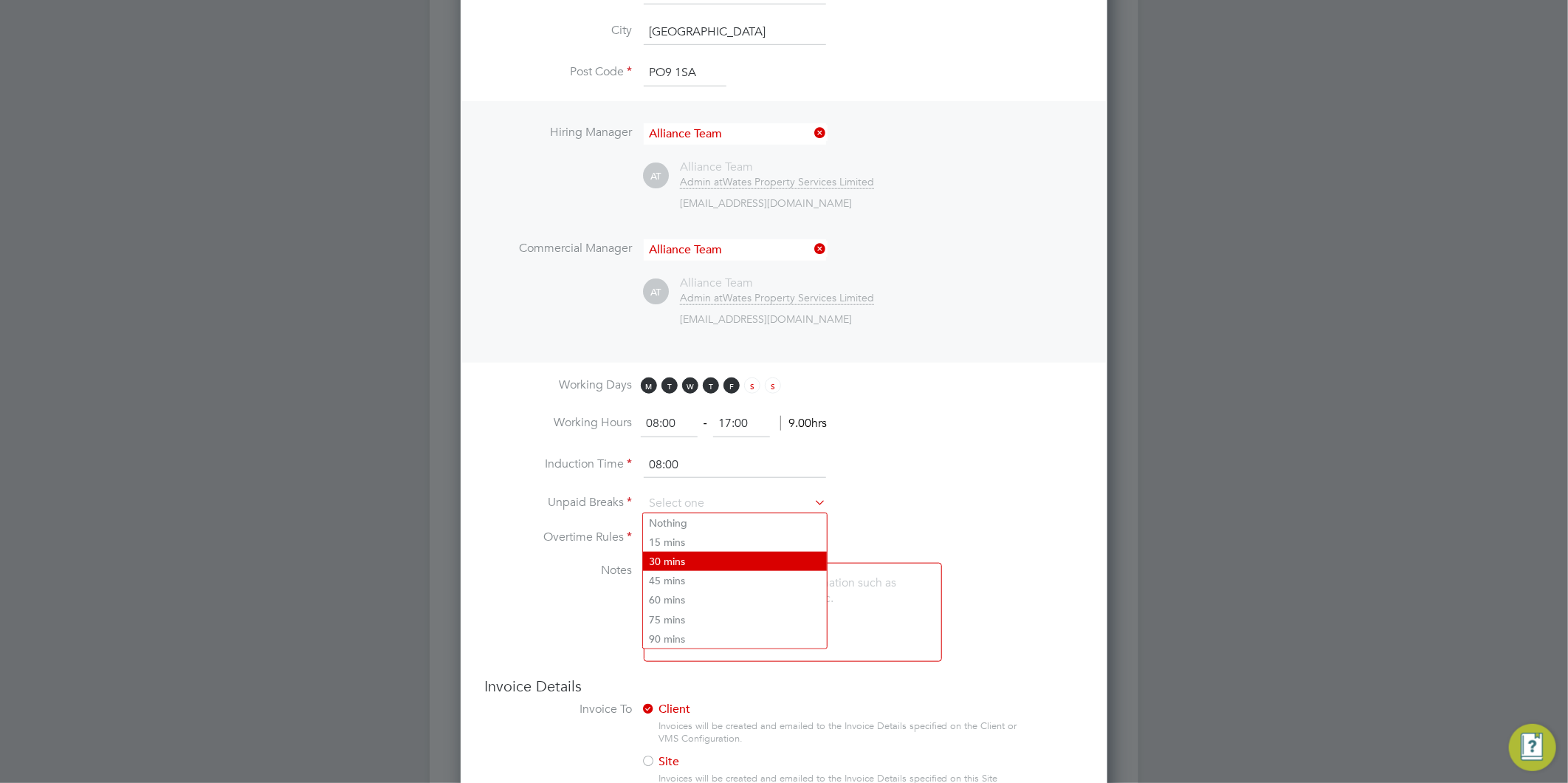
click at [693, 556] on li "30 mins" at bounding box center [735, 561] width 184 height 19
type input "30 mins"
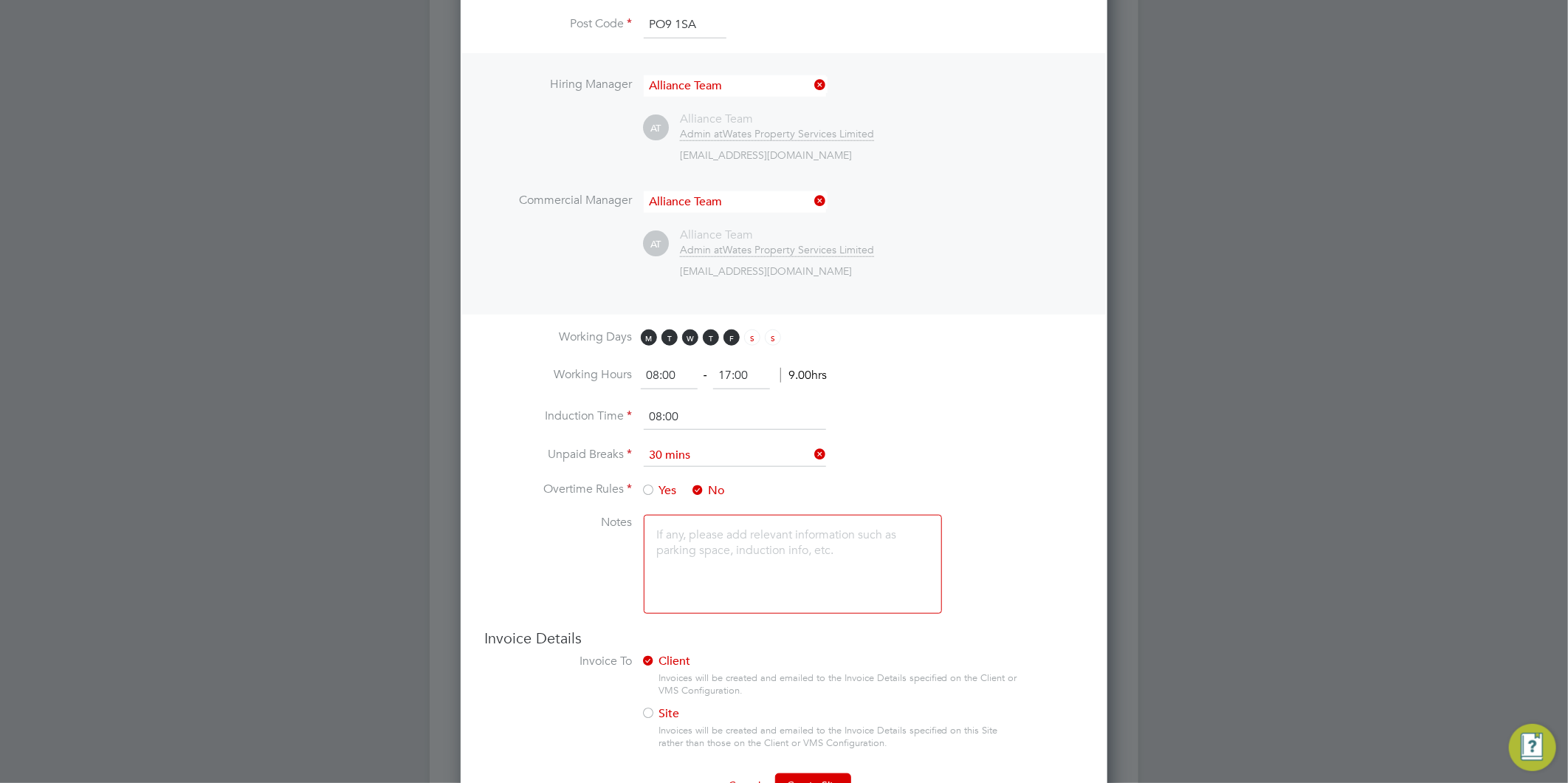
scroll to position [747, 0]
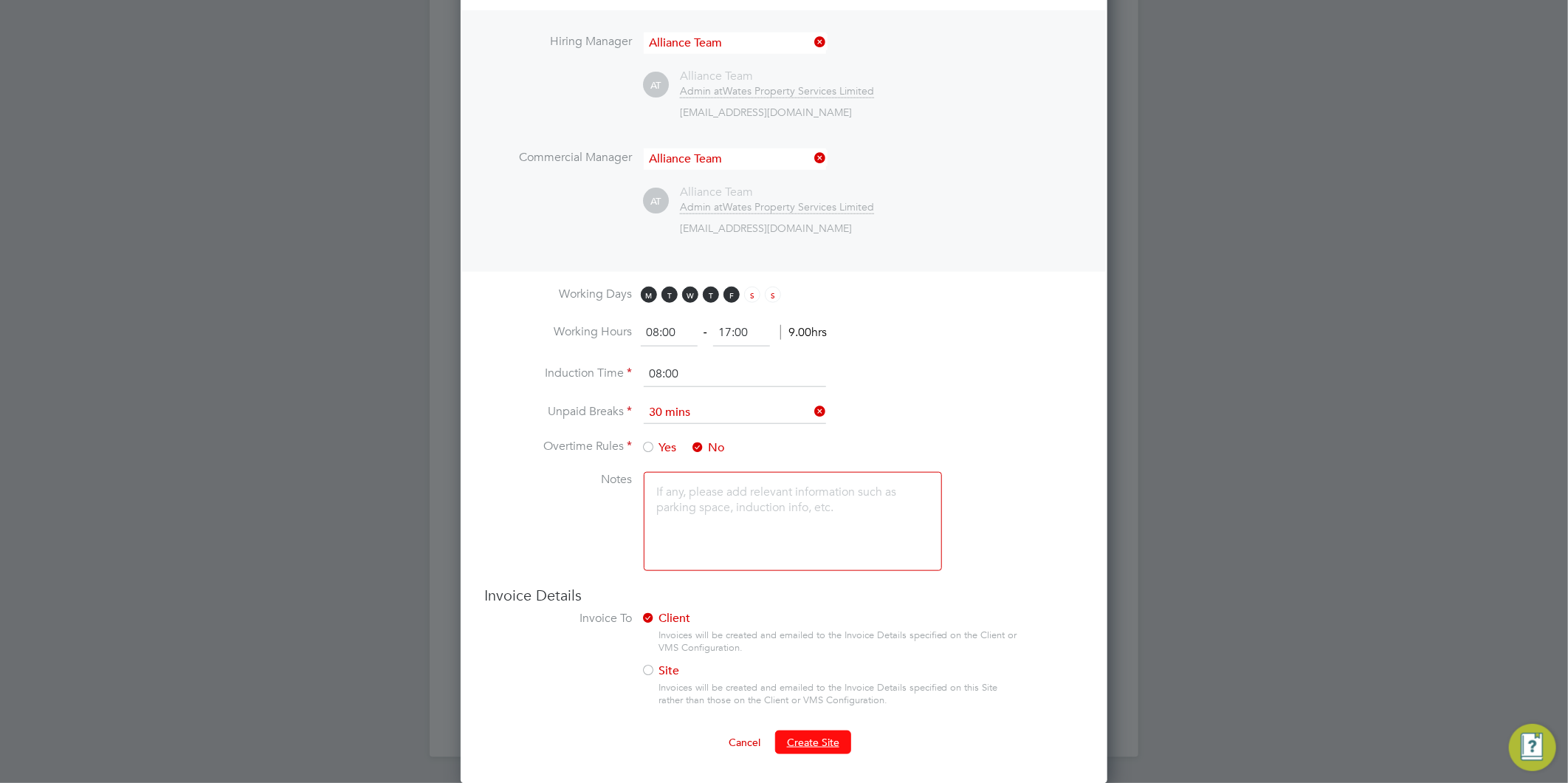
click at [788, 744] on span "Create Site" at bounding box center [813, 742] width 52 height 13
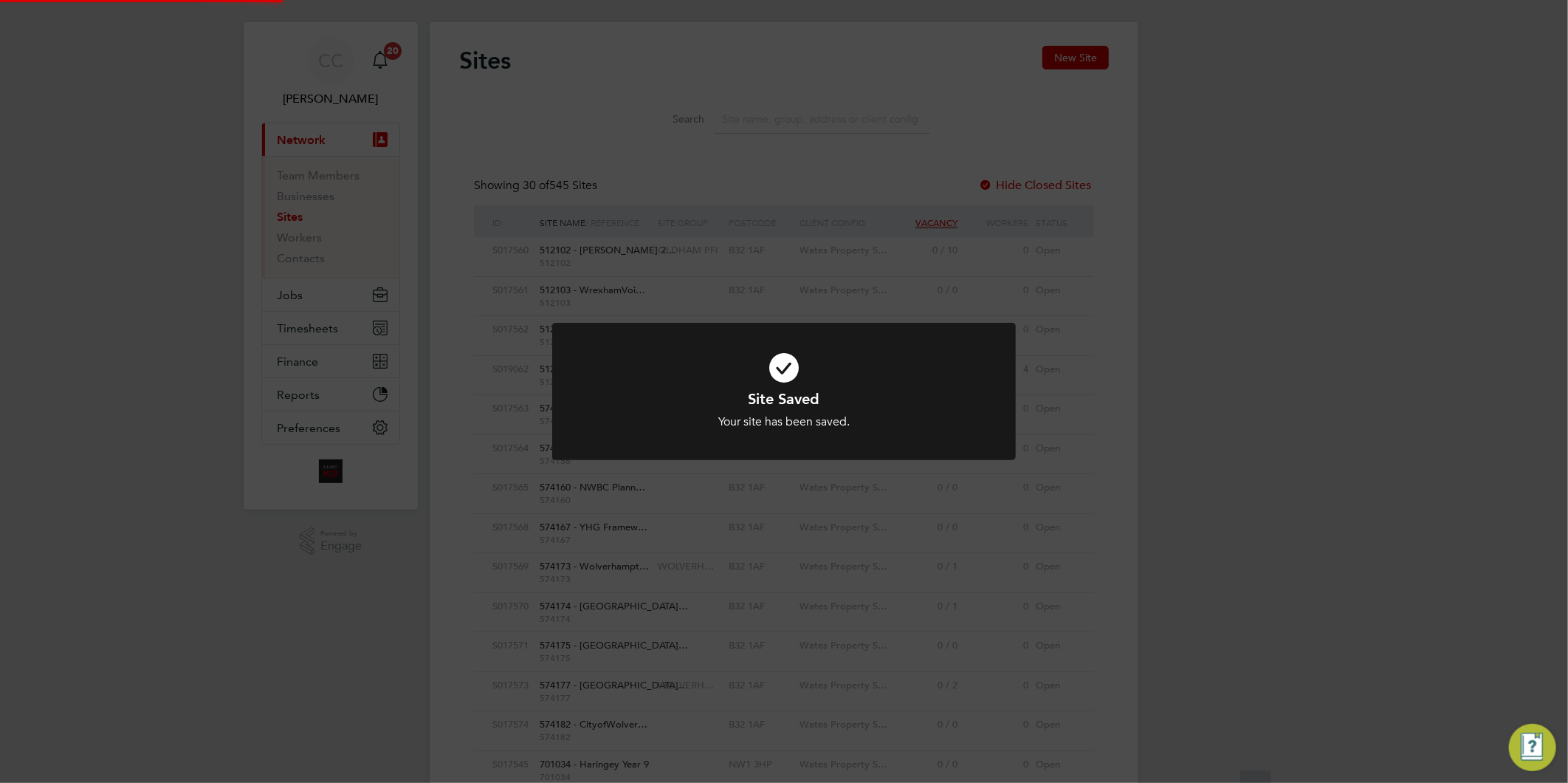
scroll to position [0, 0]
click at [806, 697] on div "Site Saved Your site has been saved. Cancel Okay" at bounding box center [784, 391] width 1568 height 783
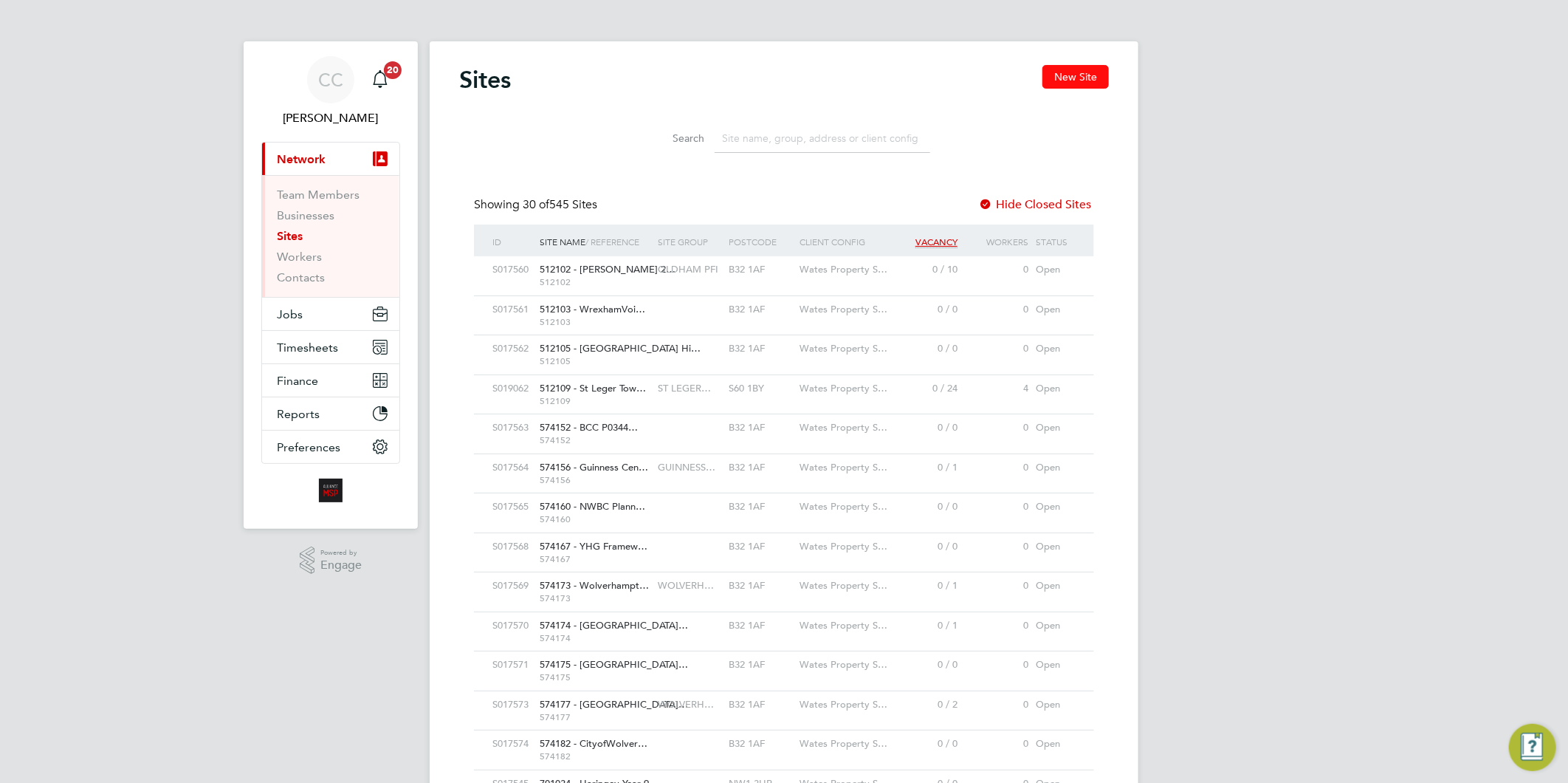
click at [1086, 71] on button "New Site" at bounding box center [1075, 77] width 66 height 24
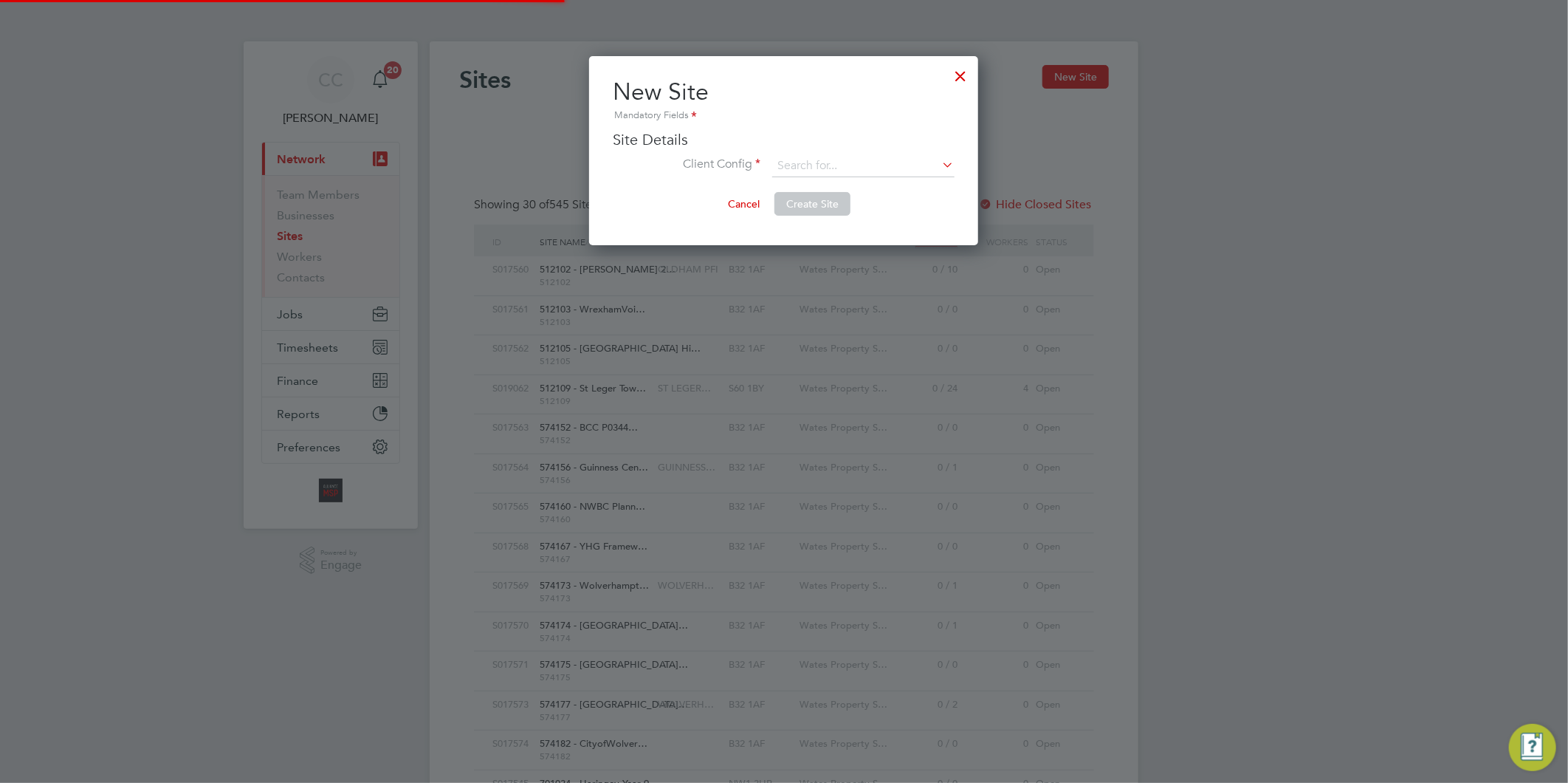
scroll to position [189, 389]
click at [784, 165] on input at bounding box center [863, 166] width 182 height 22
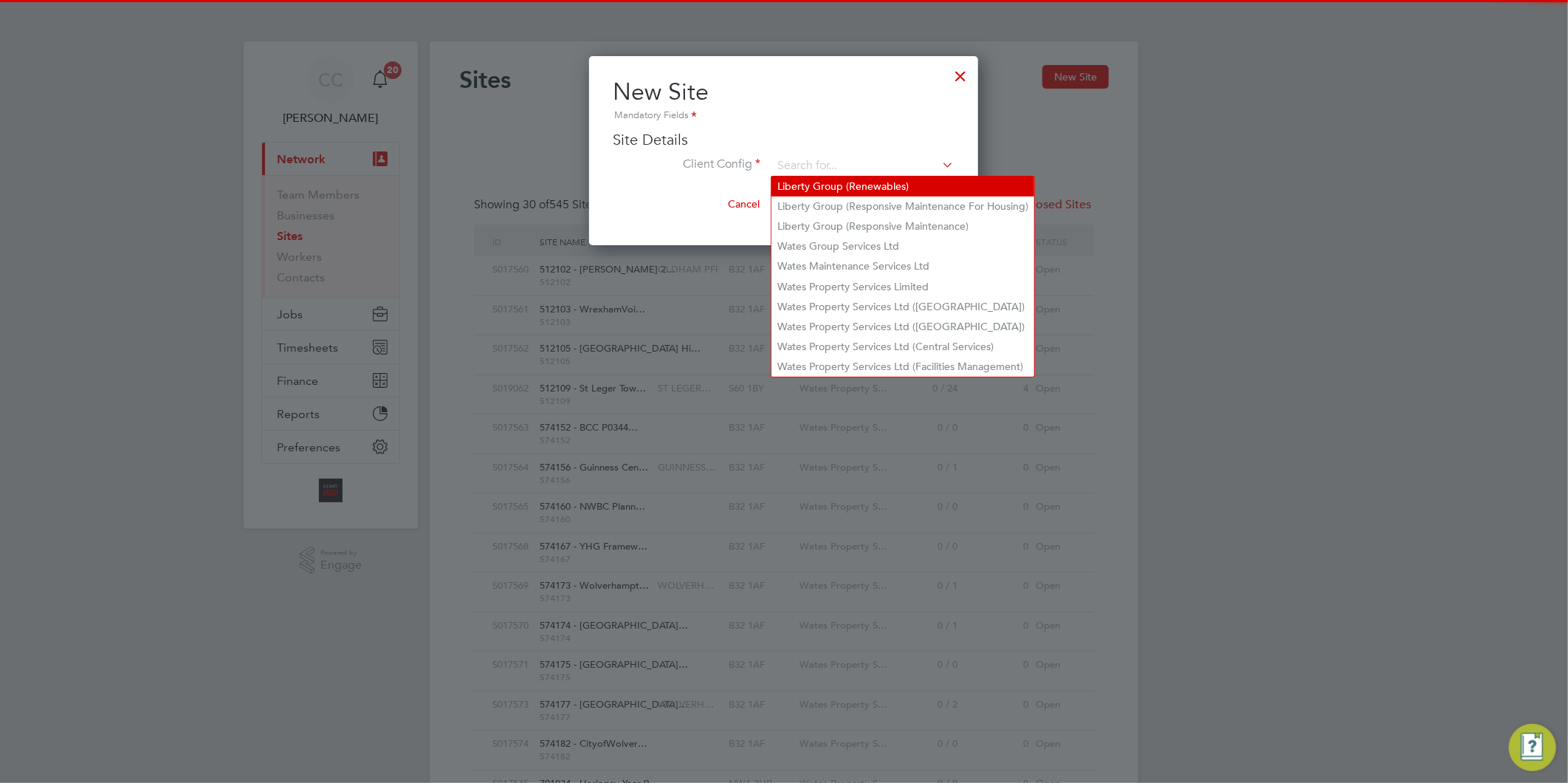
click at [813, 194] on li "Liberty Group (Renewables)" at bounding box center [902, 187] width 263 height 20
type input "Liberty Group (Renewables)"
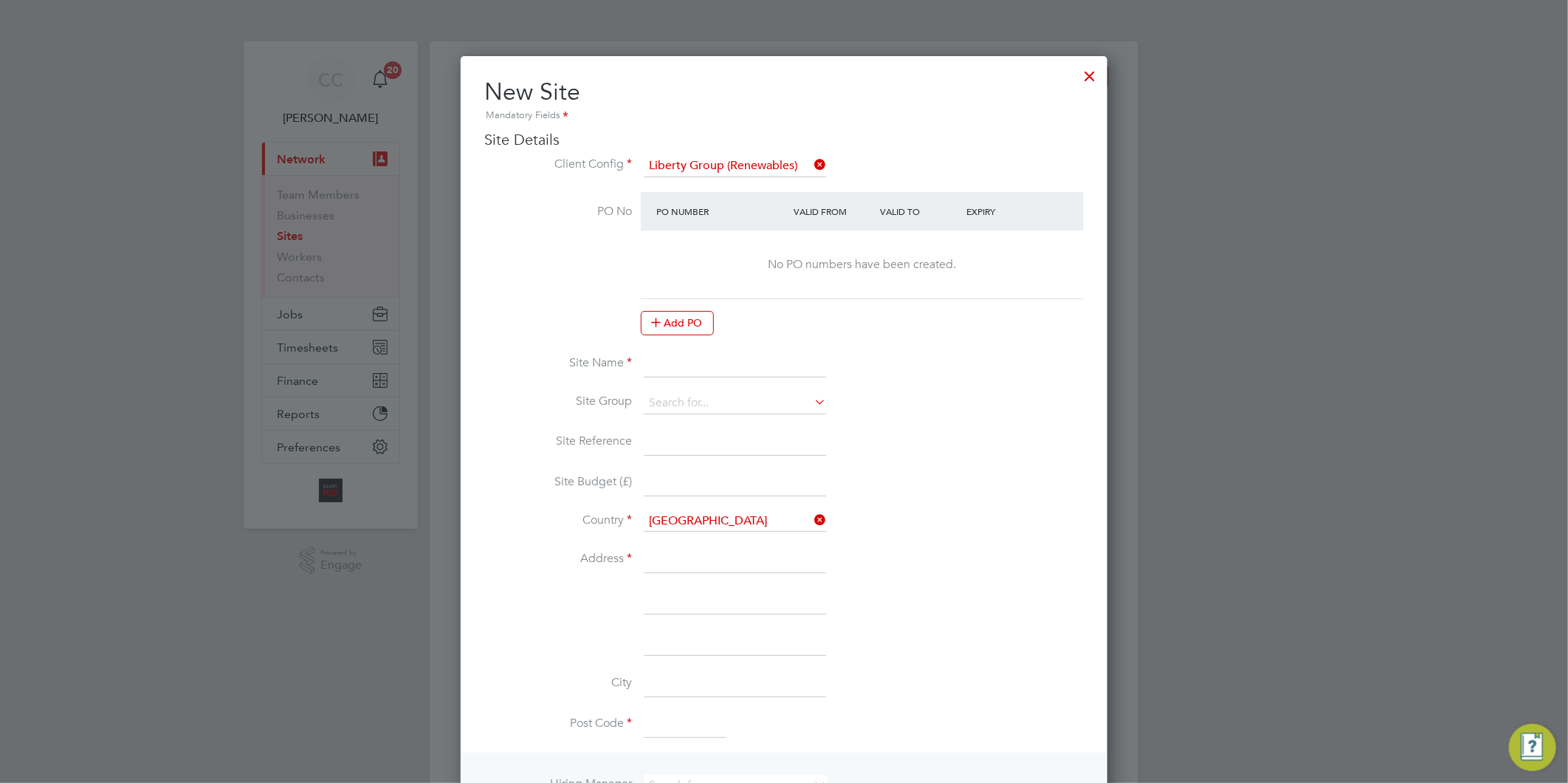
scroll to position [1308, 648]
click at [724, 352] on input at bounding box center [735, 364] width 182 height 27
paste input "PEXPL63000"
click at [761, 356] on input "PEXPL63000 -" at bounding box center [735, 364] width 182 height 27
paste input "EXT Orbit Renewables - SHDF Wave 3"
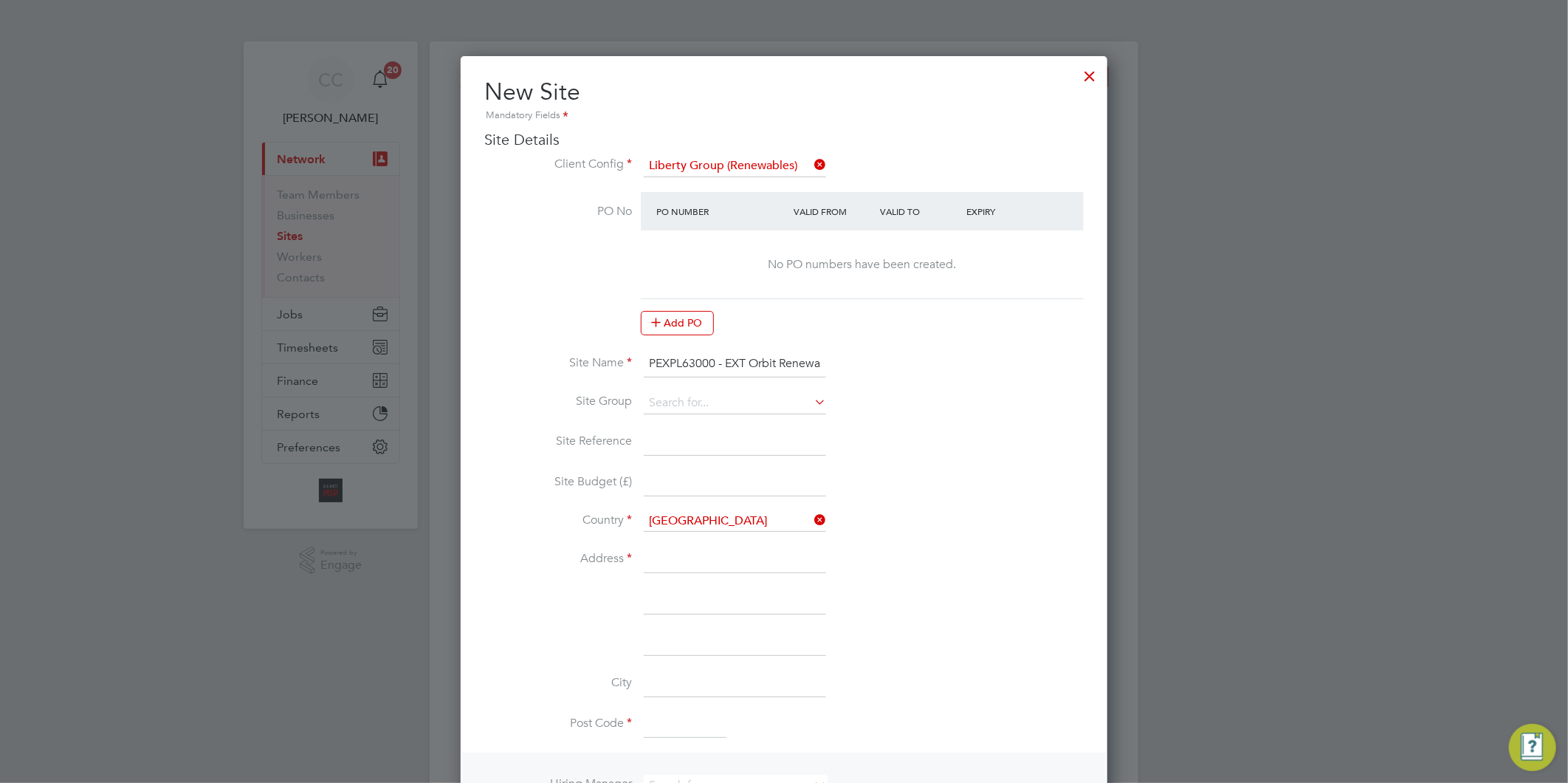
scroll to position [0, 106]
type input "PEXPL63000 - EXT Orbit Renewables - SHDF Wave 3"
click at [677, 397] on input at bounding box center [735, 403] width 182 height 22
click at [683, 416] on li "RENEWABLES" at bounding box center [735, 422] width 184 height 20
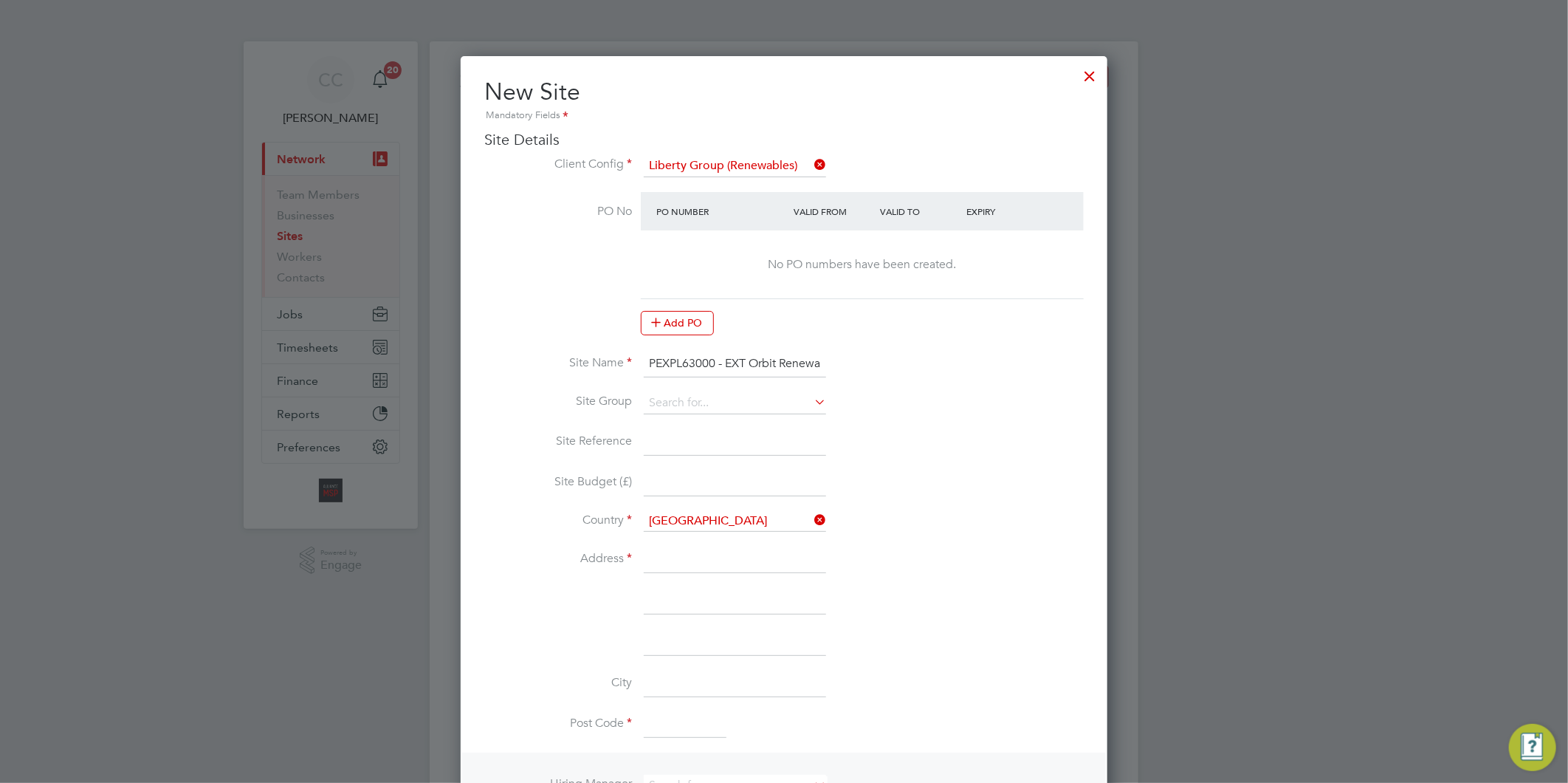
type input "RENEWABLES"
drag, startPoint x: 715, startPoint y: 358, endPoint x: 632, endPoint y: 358, distance: 83.0
click at [632, 358] on li "Site Name PEXPL63000 - EXT Orbit Renewables - SHDF Wave 3" at bounding box center [784, 371] width 600 height 41
click at [698, 425] on li "Site Group RENEWABLES" at bounding box center [784, 410] width 600 height 37
click at [693, 431] on input at bounding box center [735, 442] width 182 height 27
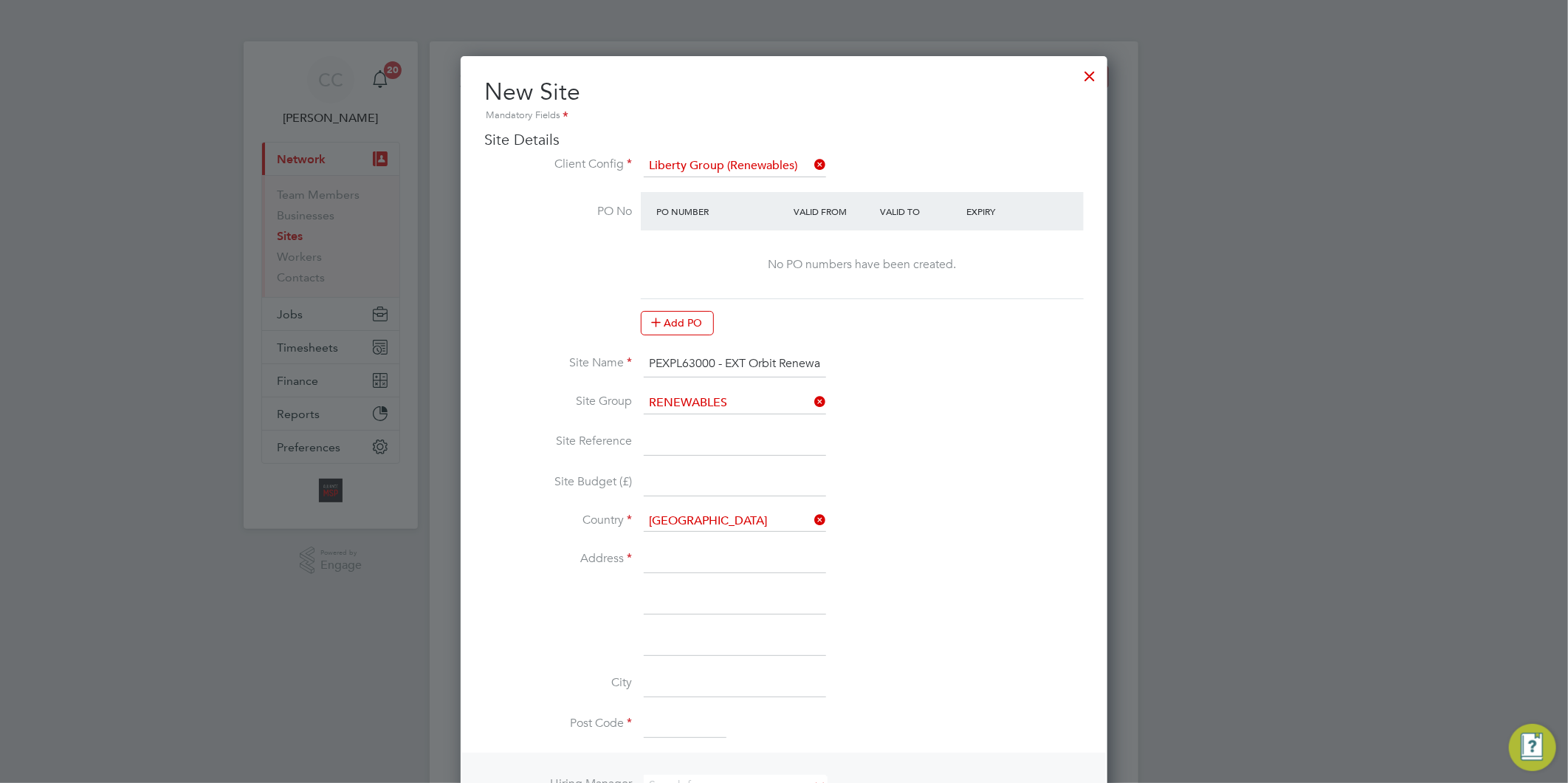
paste input "PEXPL63000"
type input "PEXPL63000"
click at [677, 561] on input at bounding box center [735, 560] width 182 height 27
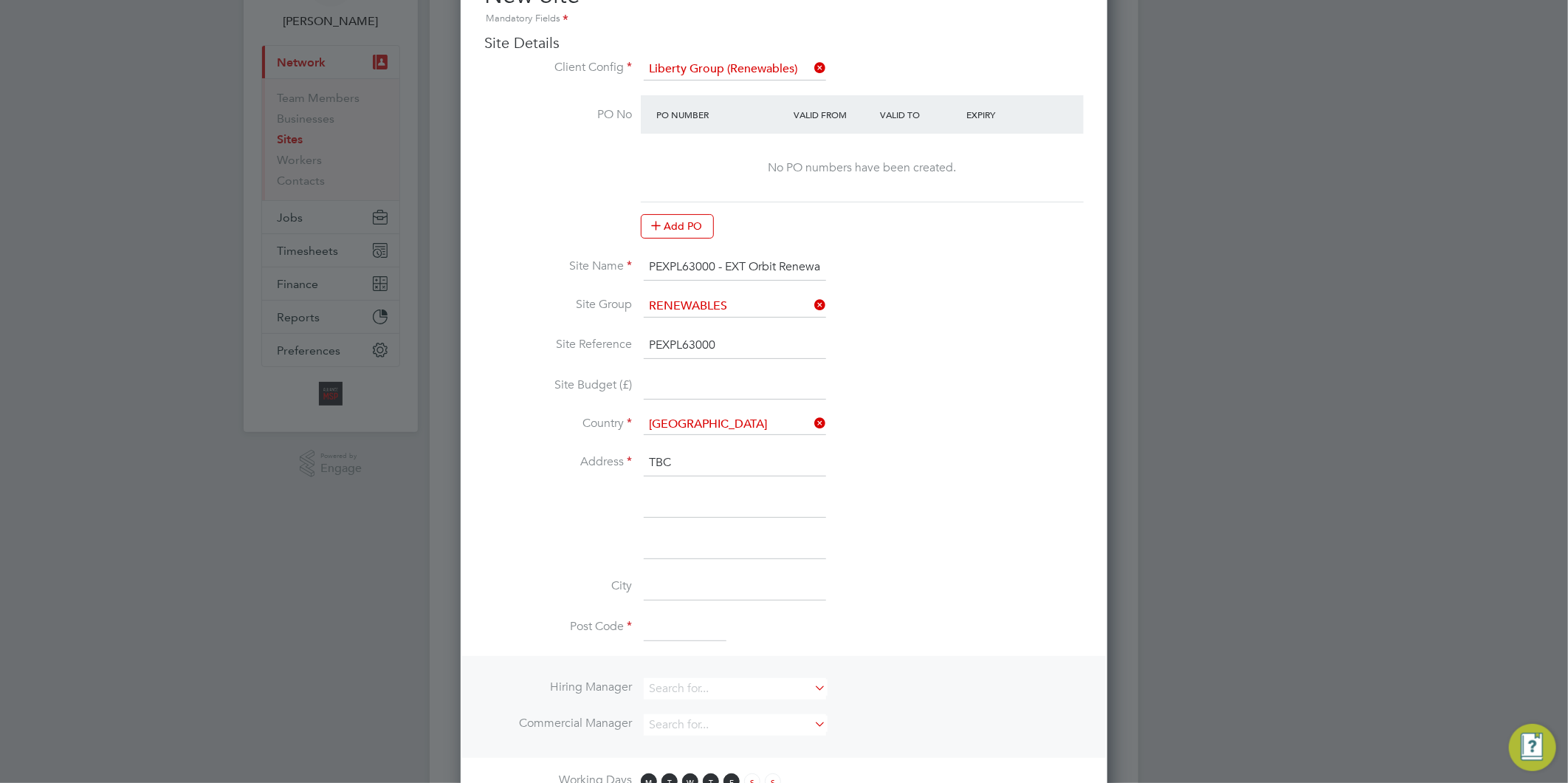
scroll to position [328, 0]
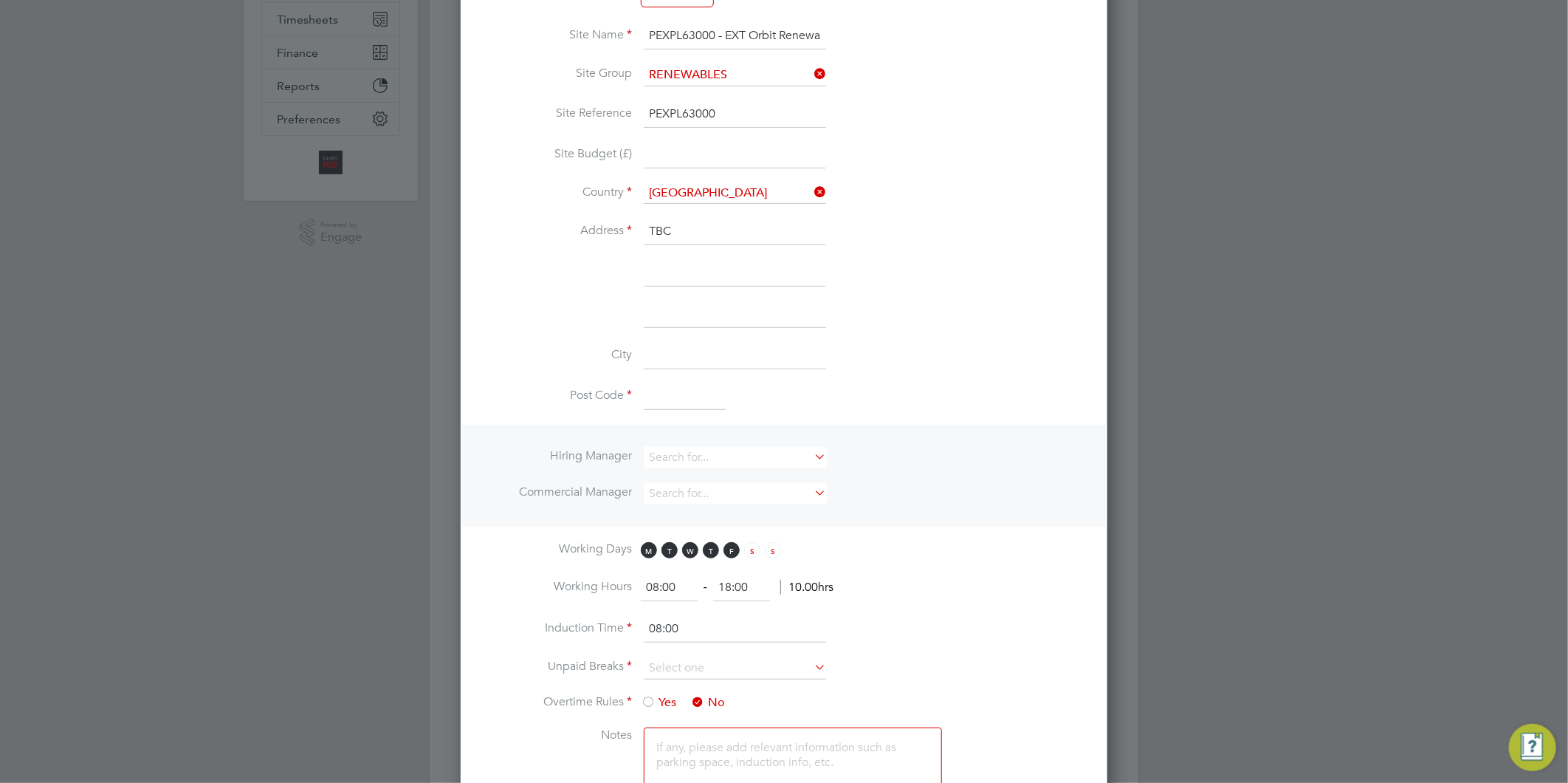
type input "TBC"
click at [669, 395] on input at bounding box center [685, 397] width 83 height 27
type input "TBC"
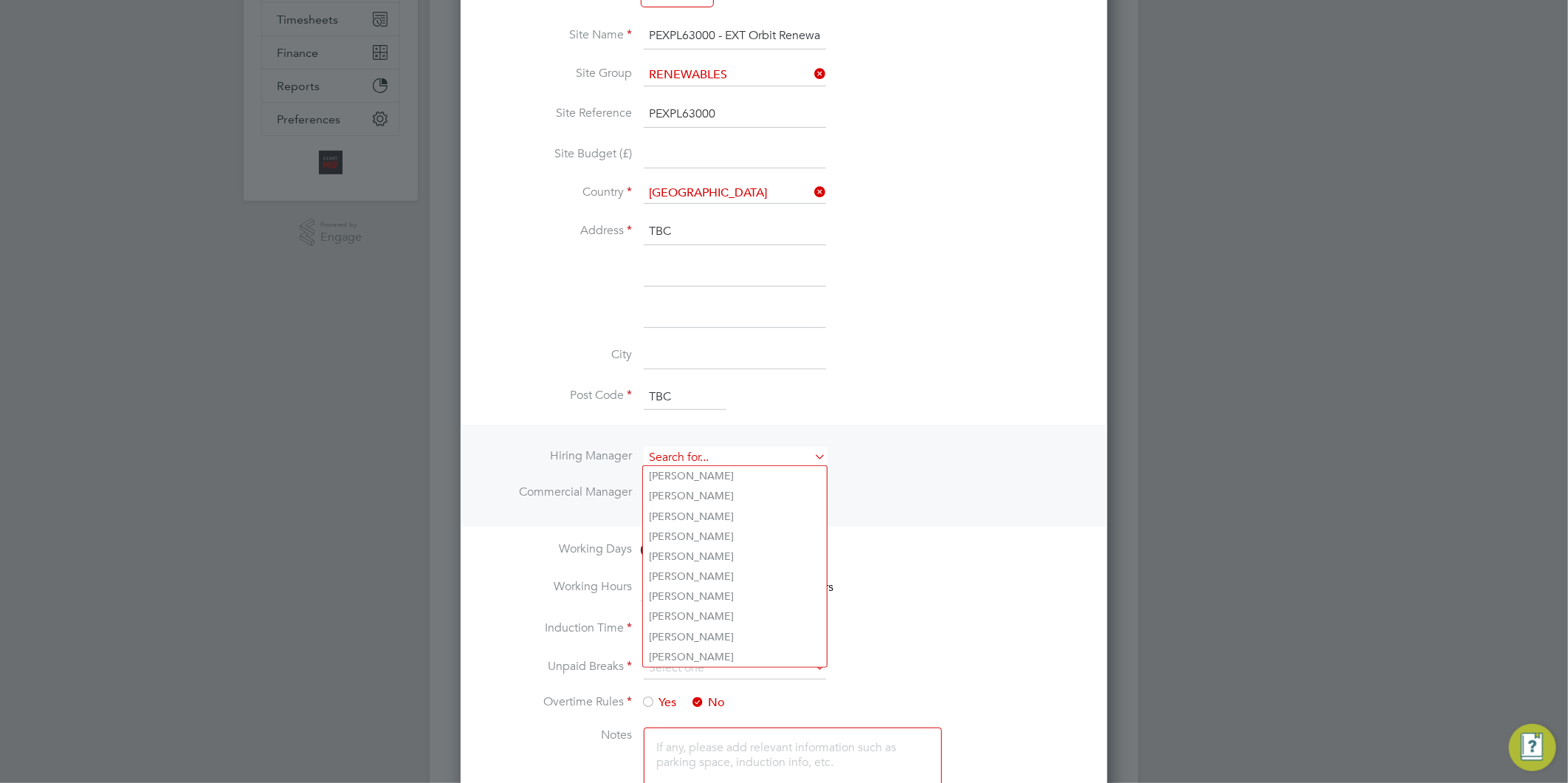
click at [708, 449] on input at bounding box center [735, 457] width 182 height 21
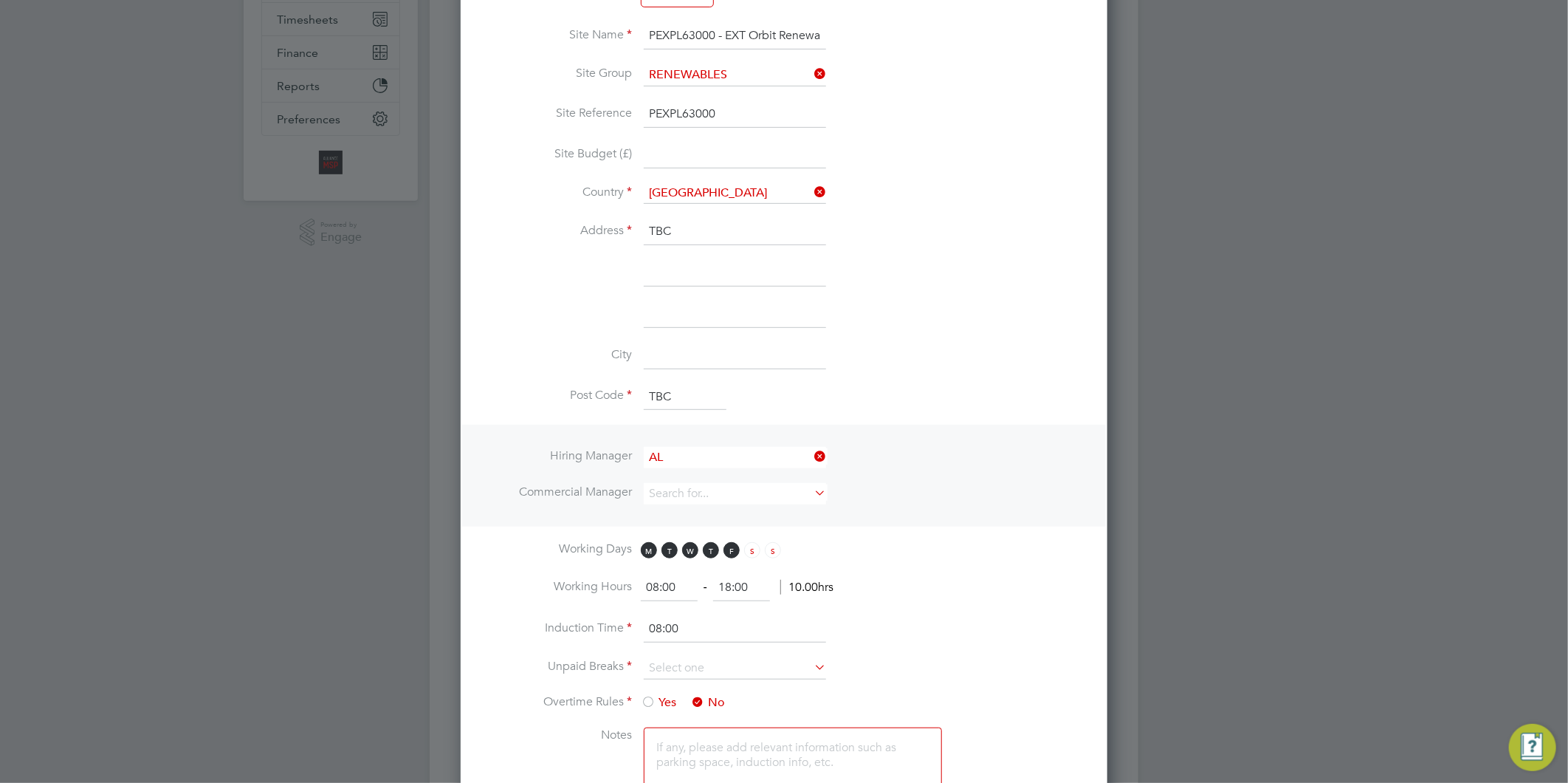
click at [699, 645] on li "Al liance Team" at bounding box center [735, 655] width 184 height 20
type input "Alliance Team"
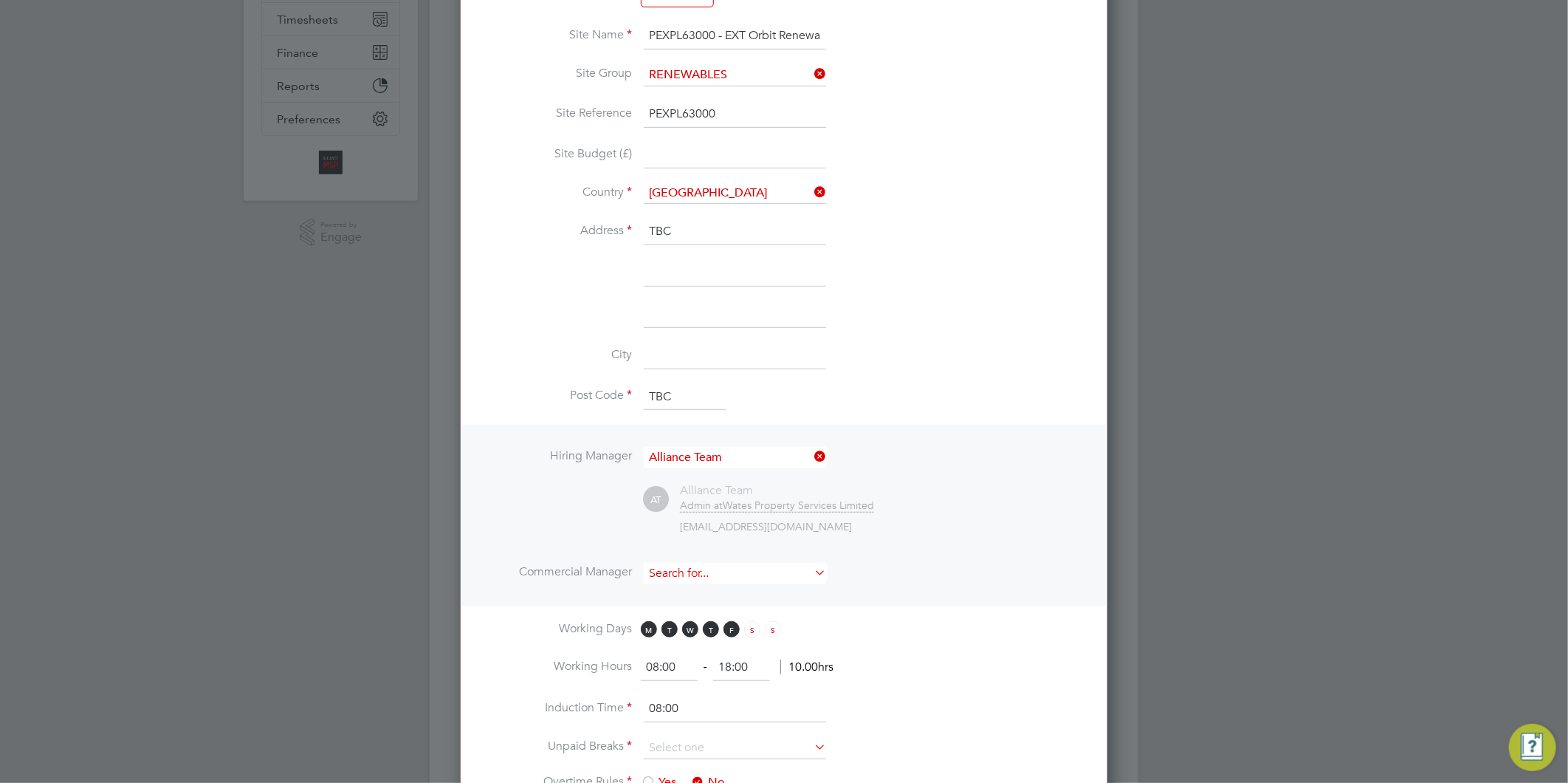
click at [690, 573] on input at bounding box center [735, 573] width 182 height 21
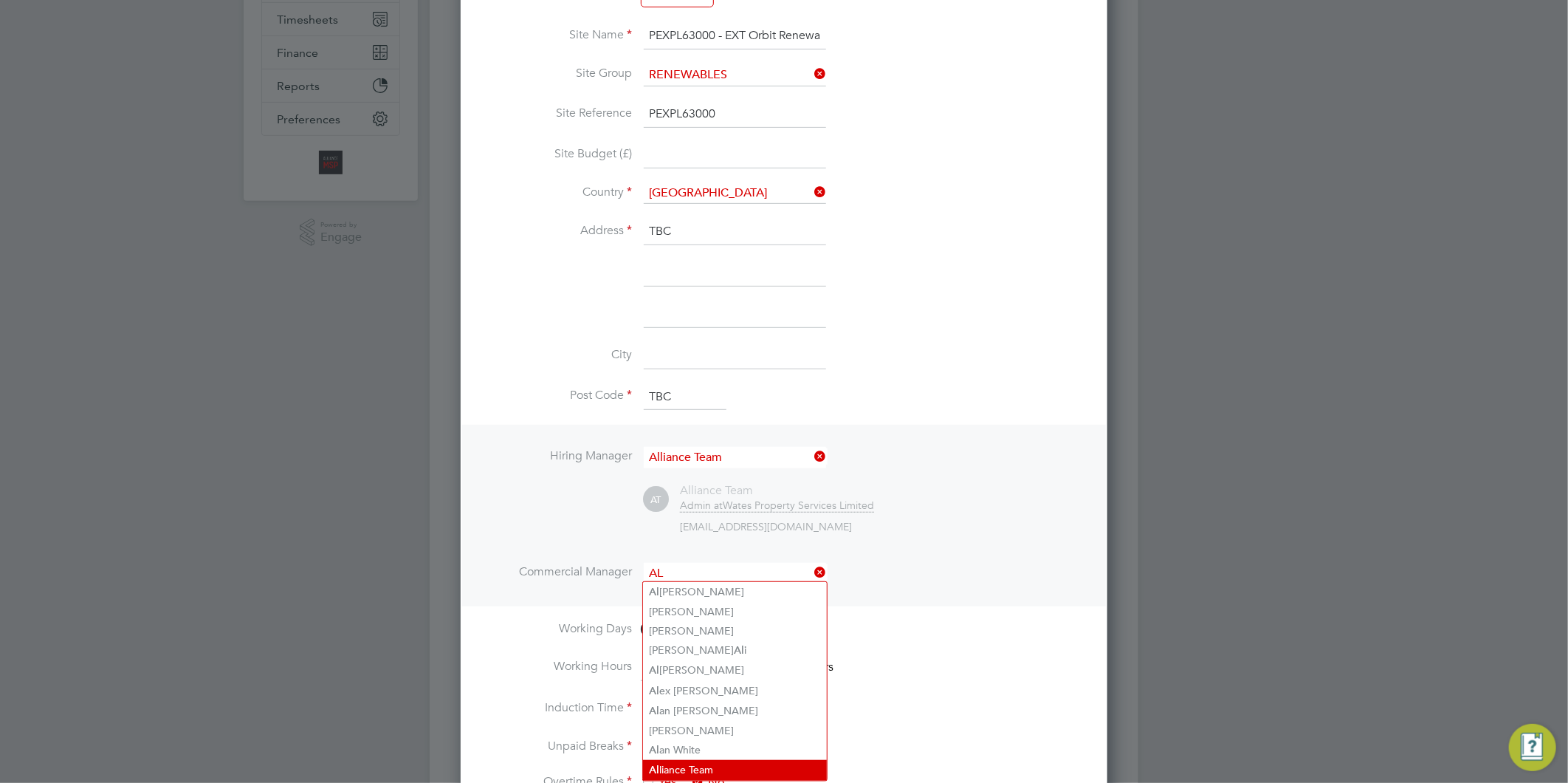
click at [690, 760] on li "Al liance Team" at bounding box center [735, 770] width 184 height 20
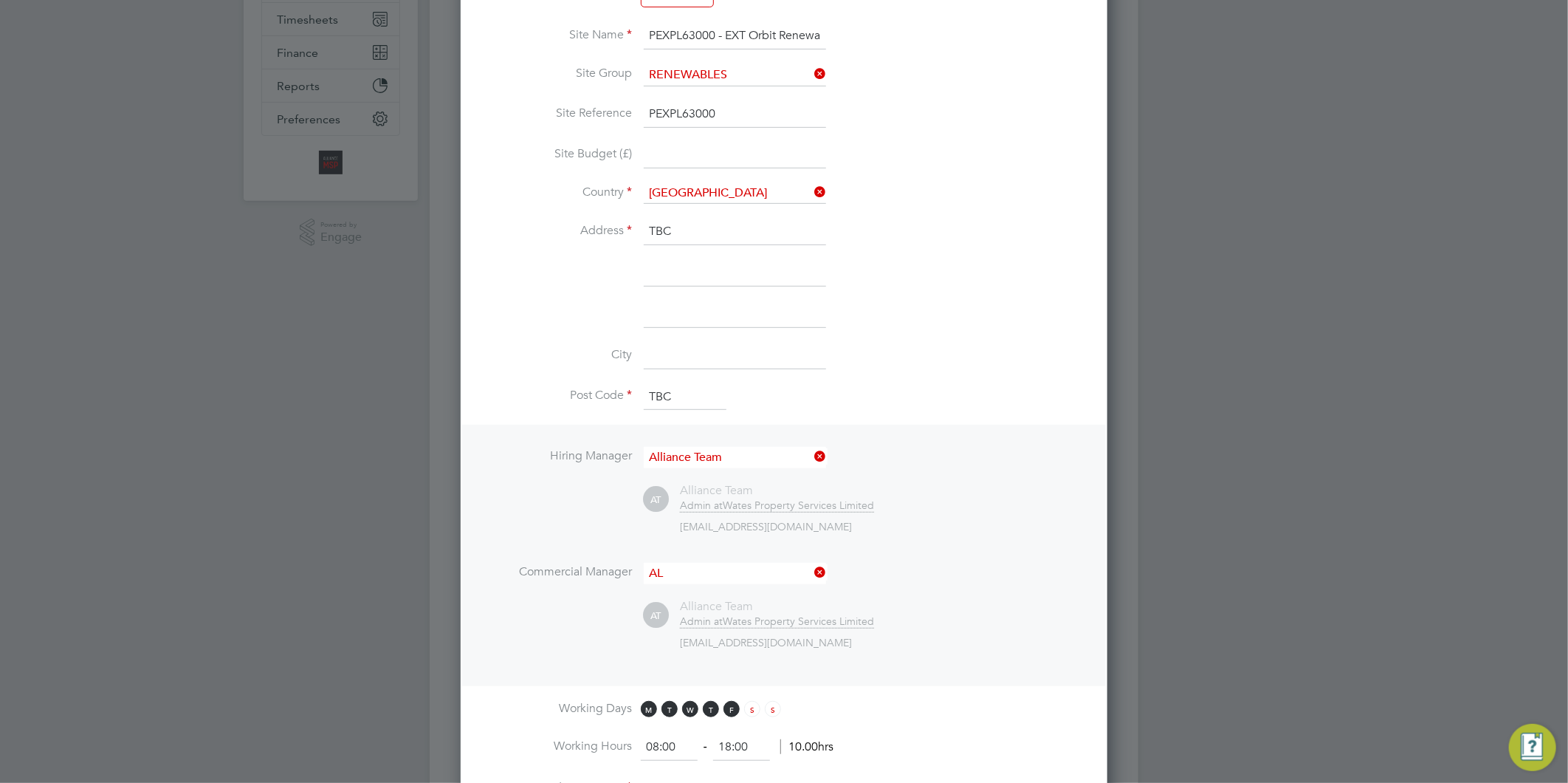
type input "Alliance Team"
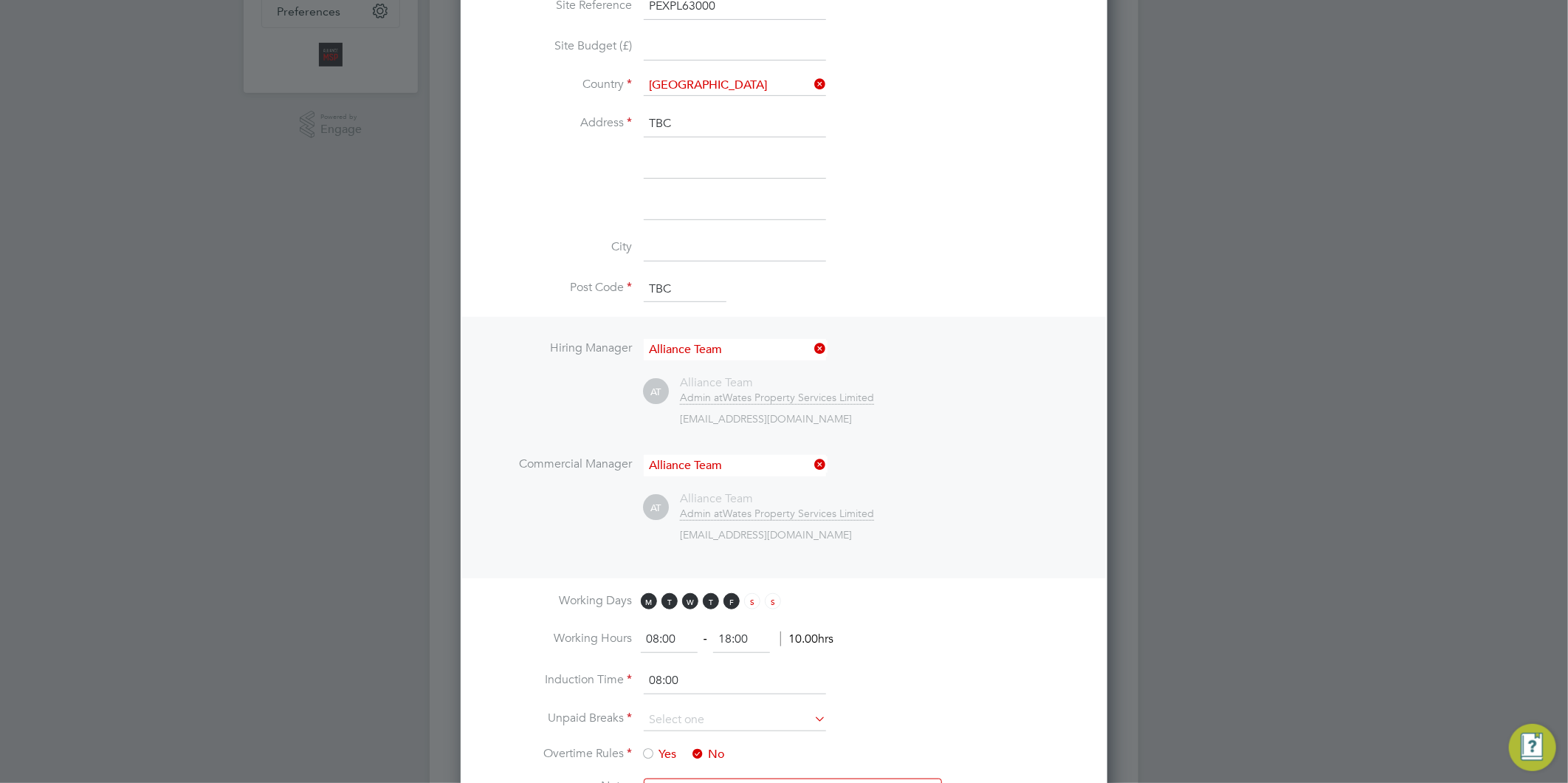
scroll to position [574, 0]
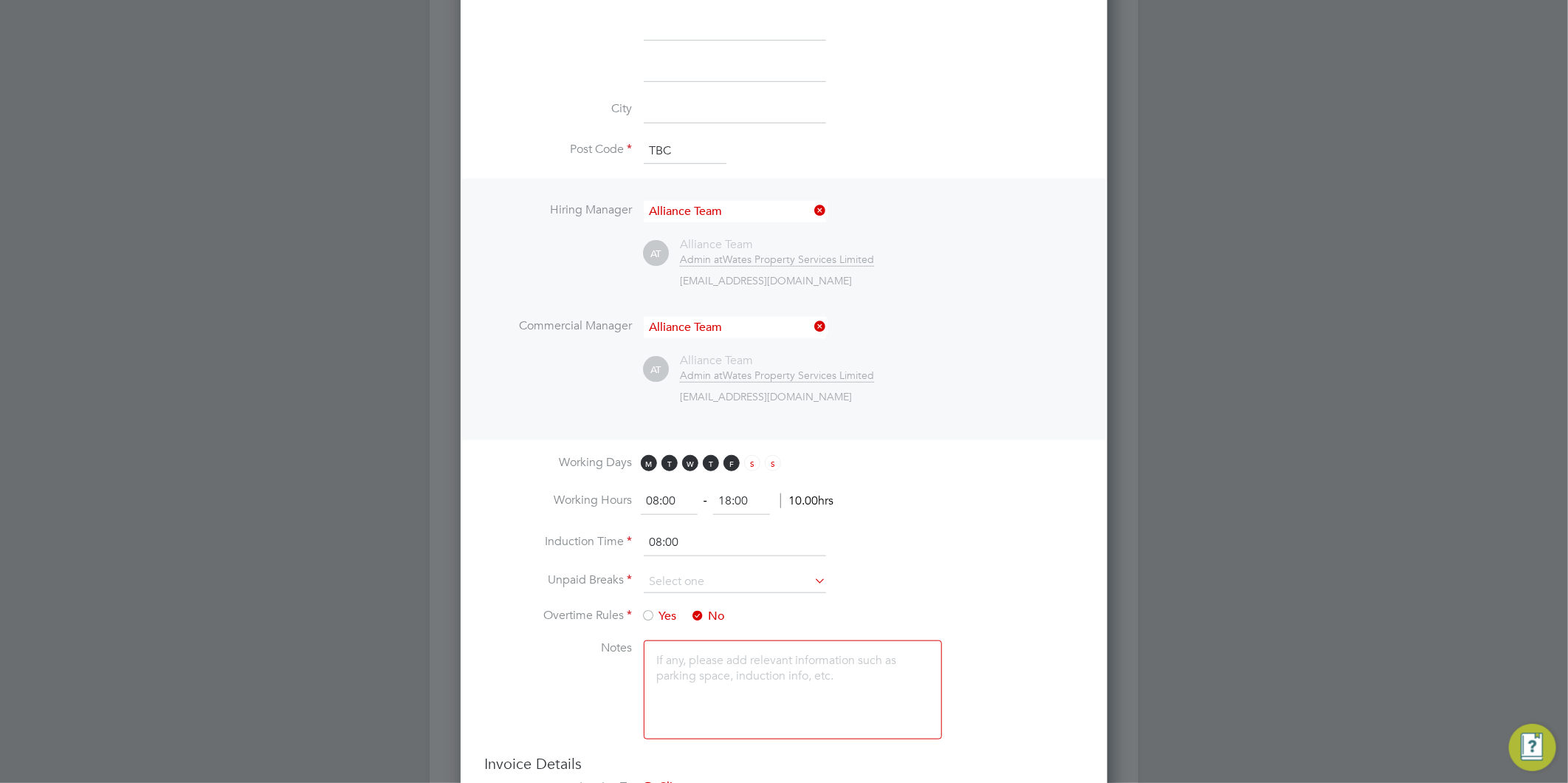
drag, startPoint x: 762, startPoint y: 496, endPoint x: 714, endPoint y: 492, distance: 48.2
click at [717, 496] on input "18:00" at bounding box center [742, 501] width 57 height 27
type input "7"
type input "17:00"
click at [733, 578] on input at bounding box center [735, 582] width 182 height 22
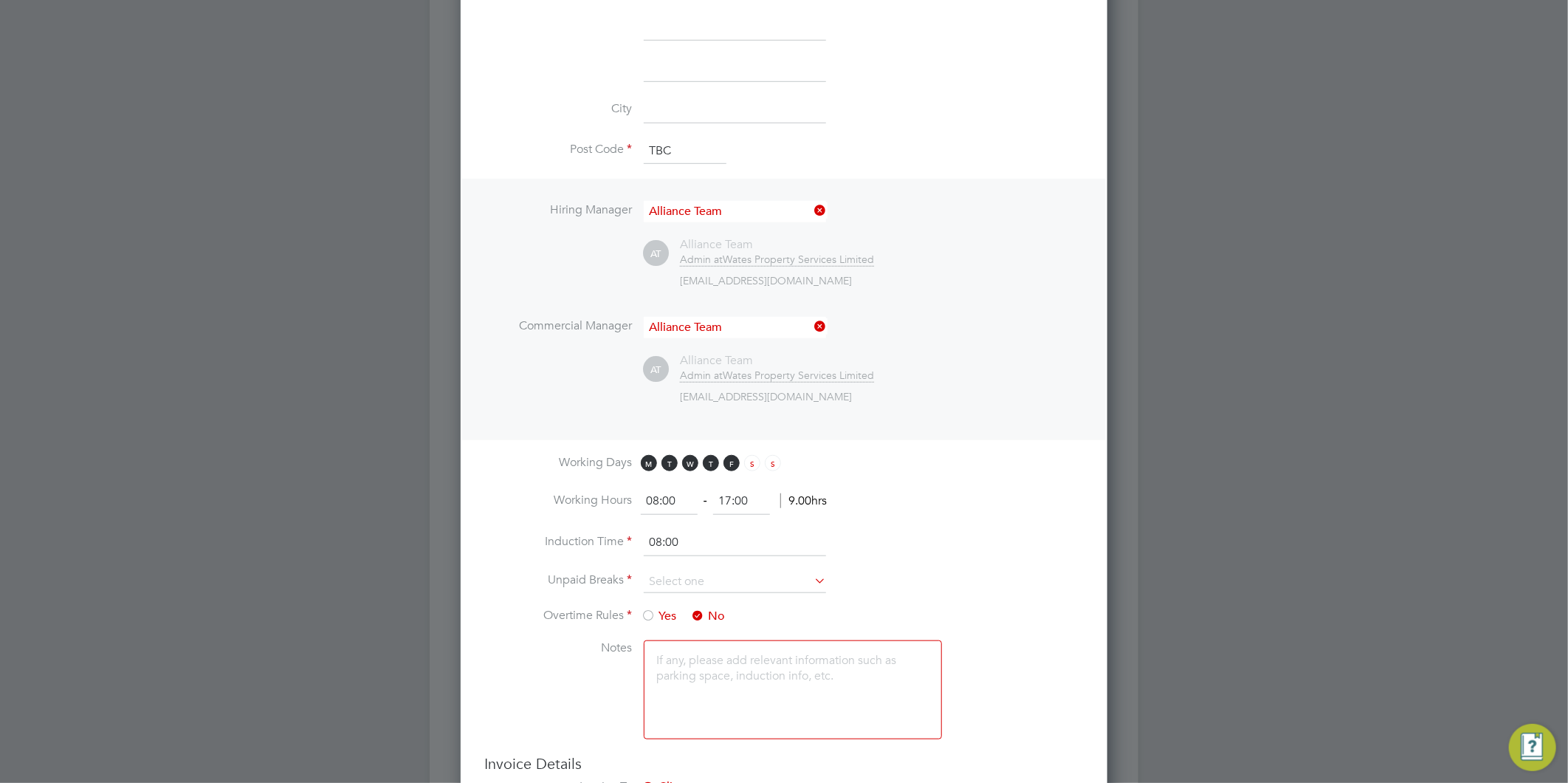
click at [680, 632] on li "30 mins" at bounding box center [735, 638] width 184 height 19
type input "30 mins"
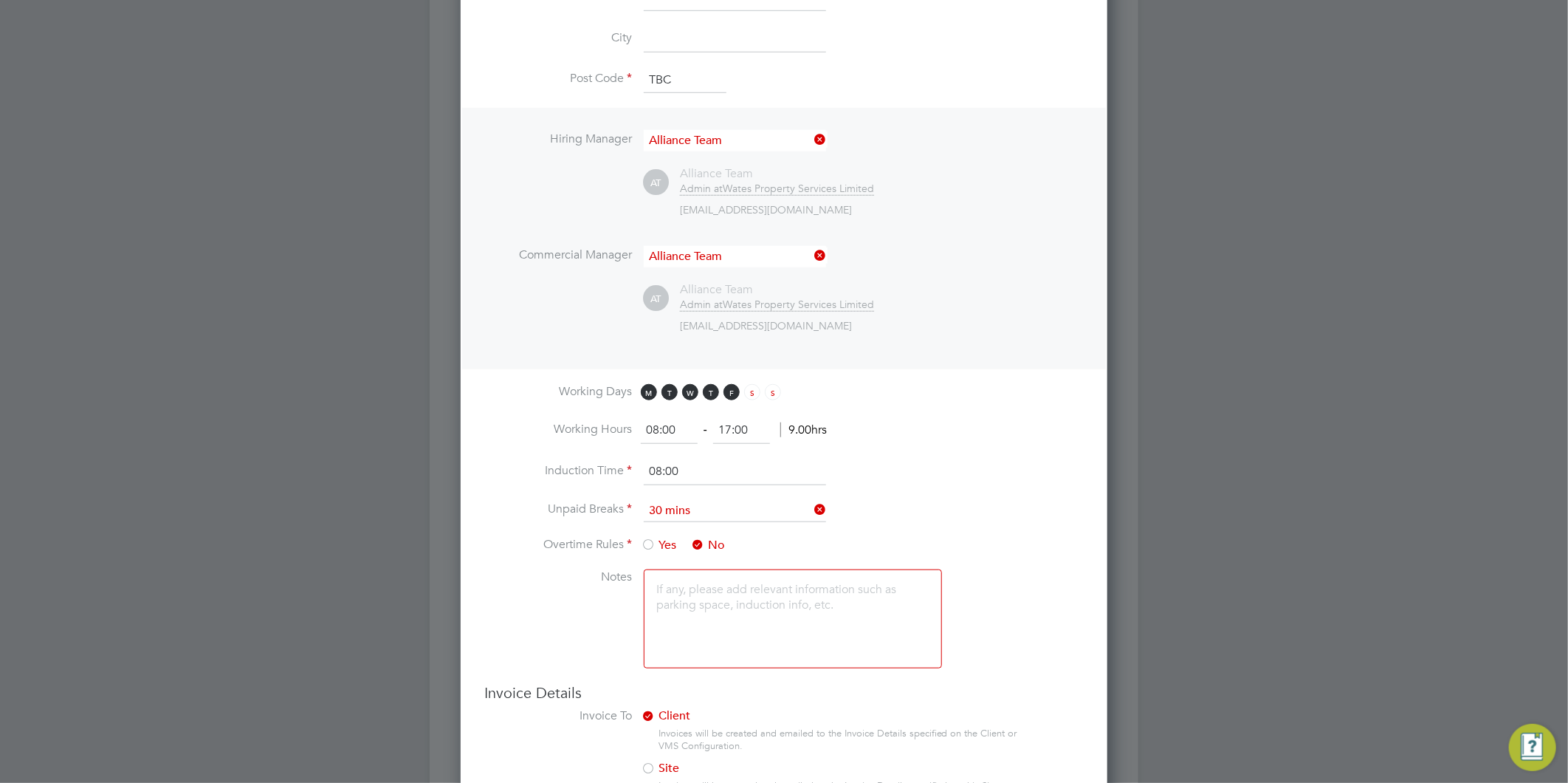
scroll to position [665, 0]
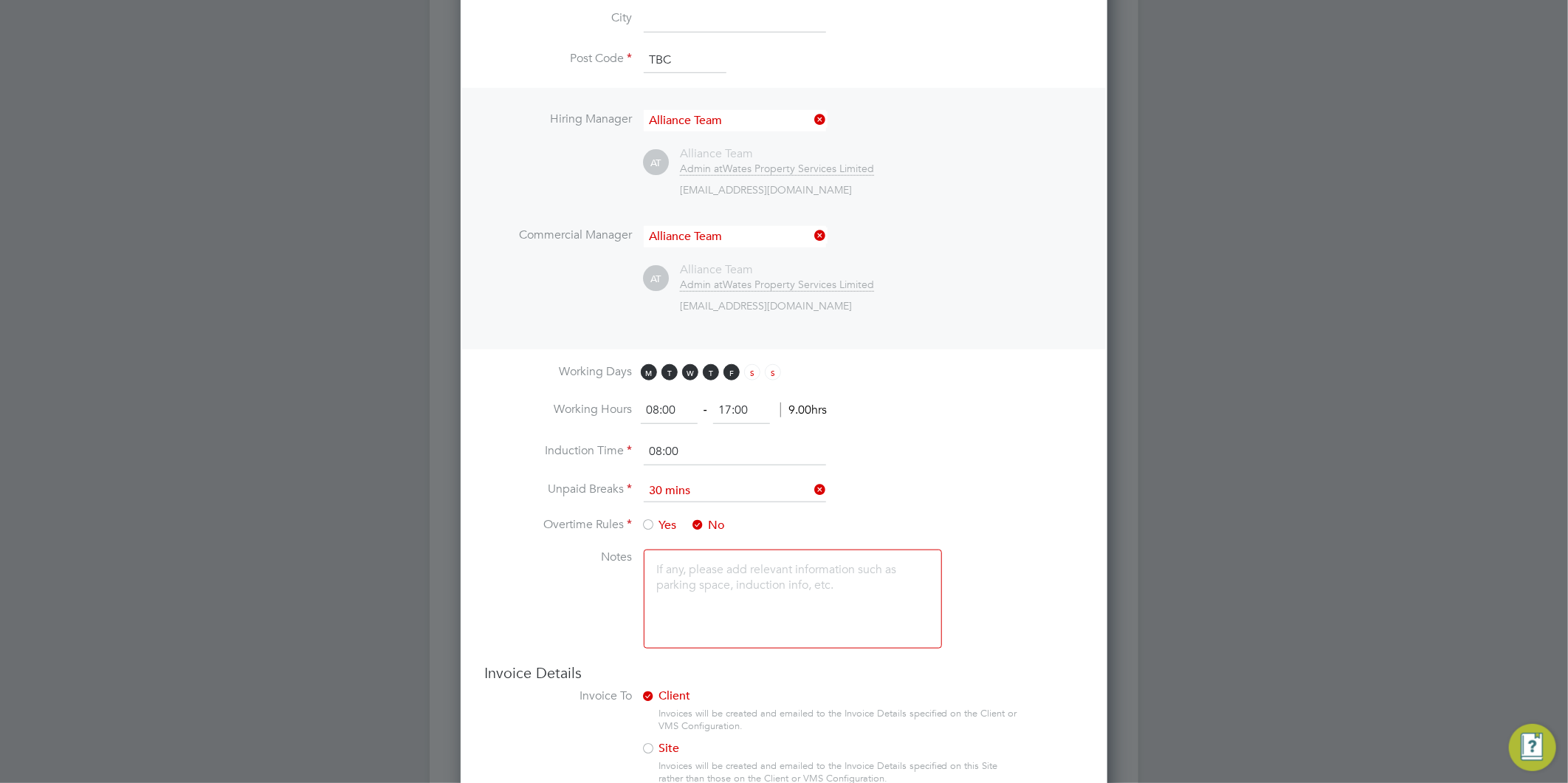
click at [765, 451] on input "08:00" at bounding box center [735, 452] width 182 height 27
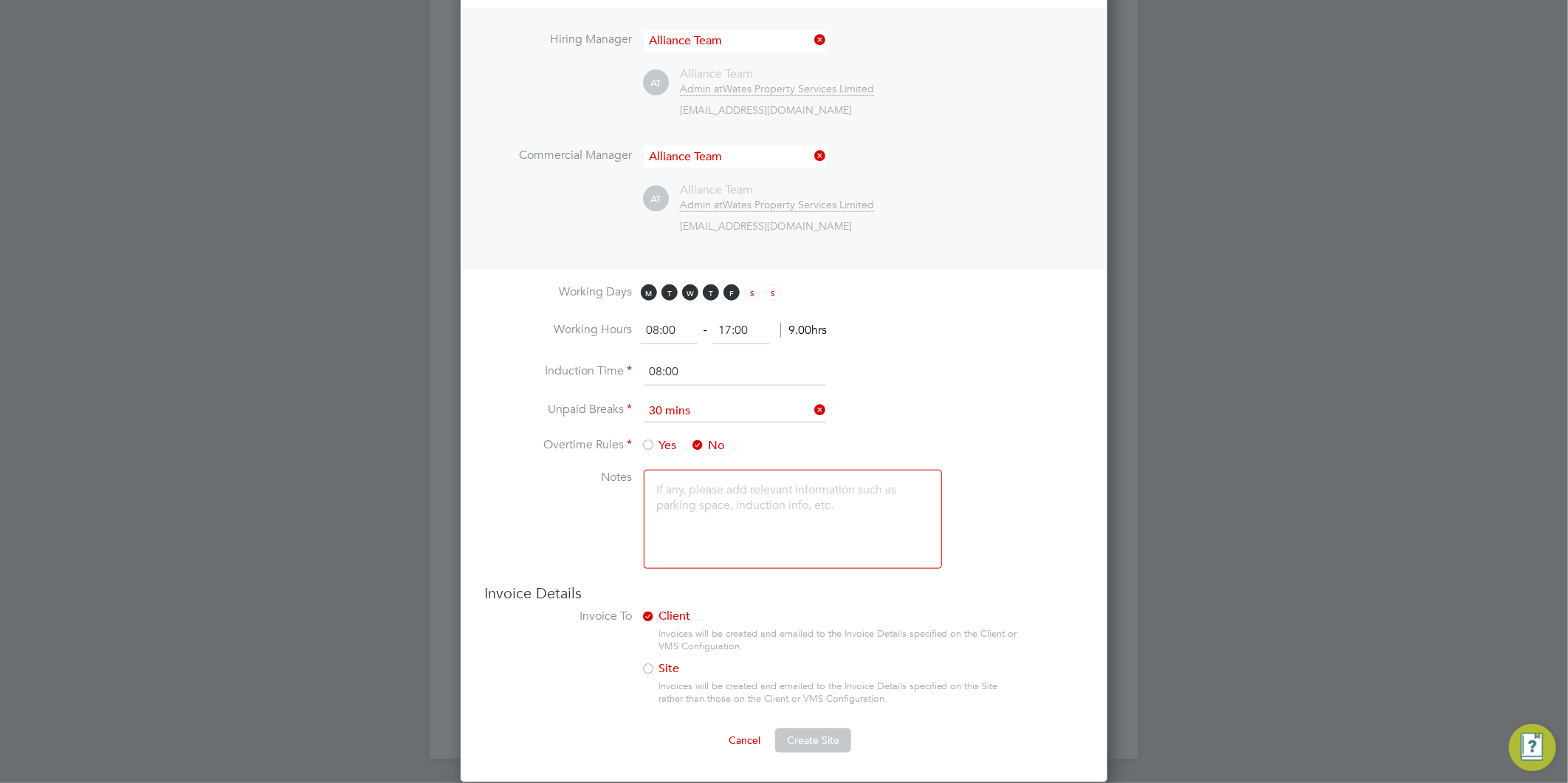
click at [778, 609] on label "Client" at bounding box center [823, 617] width 366 height 16
click at [764, 502] on textarea at bounding box center [792, 519] width 298 height 99
click at [824, 722] on li "Invoice To Client Invoices will be created and emailed to the Invoice Details s…" at bounding box center [784, 669] width 600 height 120
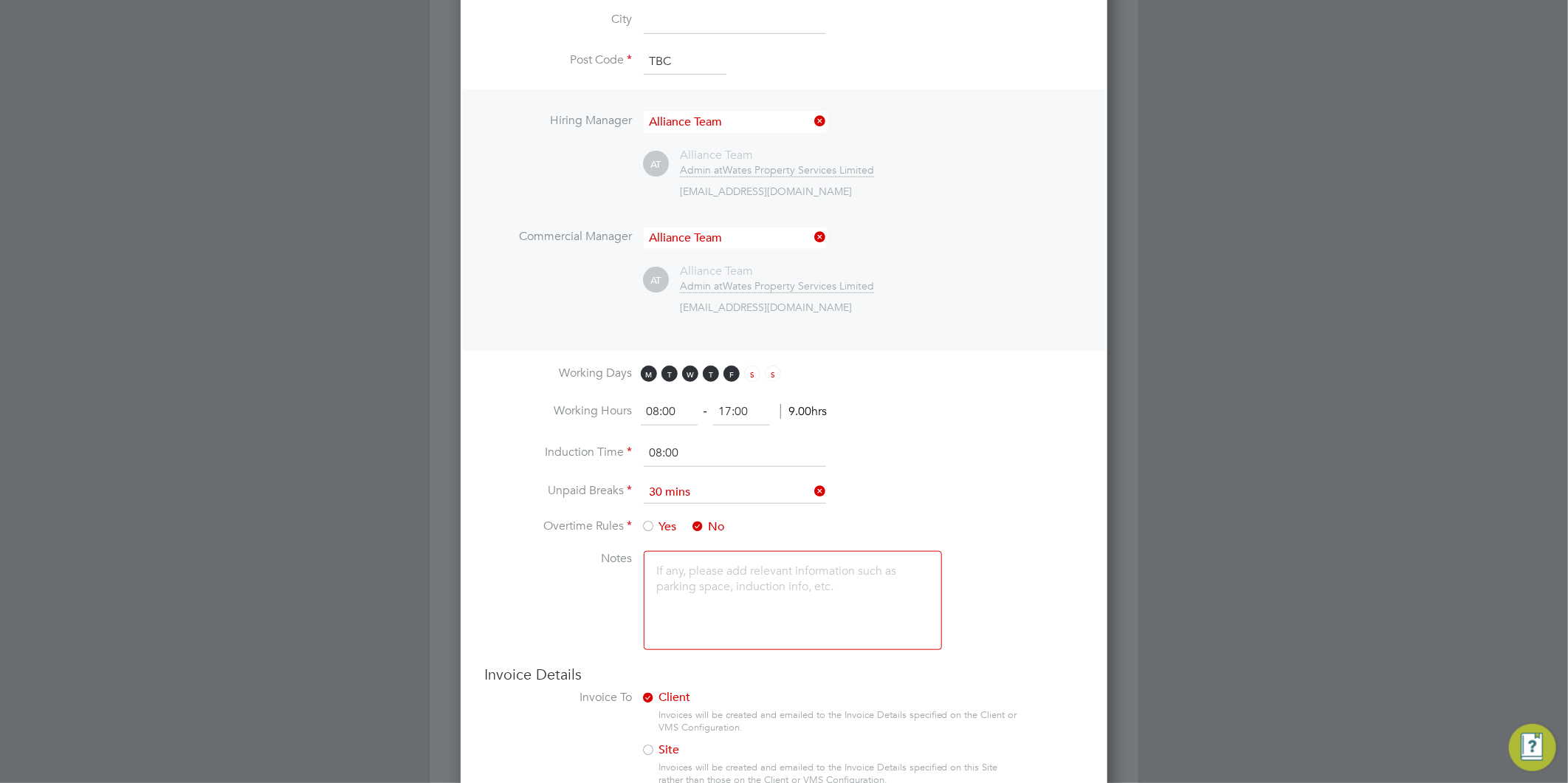
scroll to position [665, 0]
click at [720, 489] on input at bounding box center [735, 491] width 182 height 22
click at [720, 462] on input "08:00" at bounding box center [735, 452] width 182 height 27
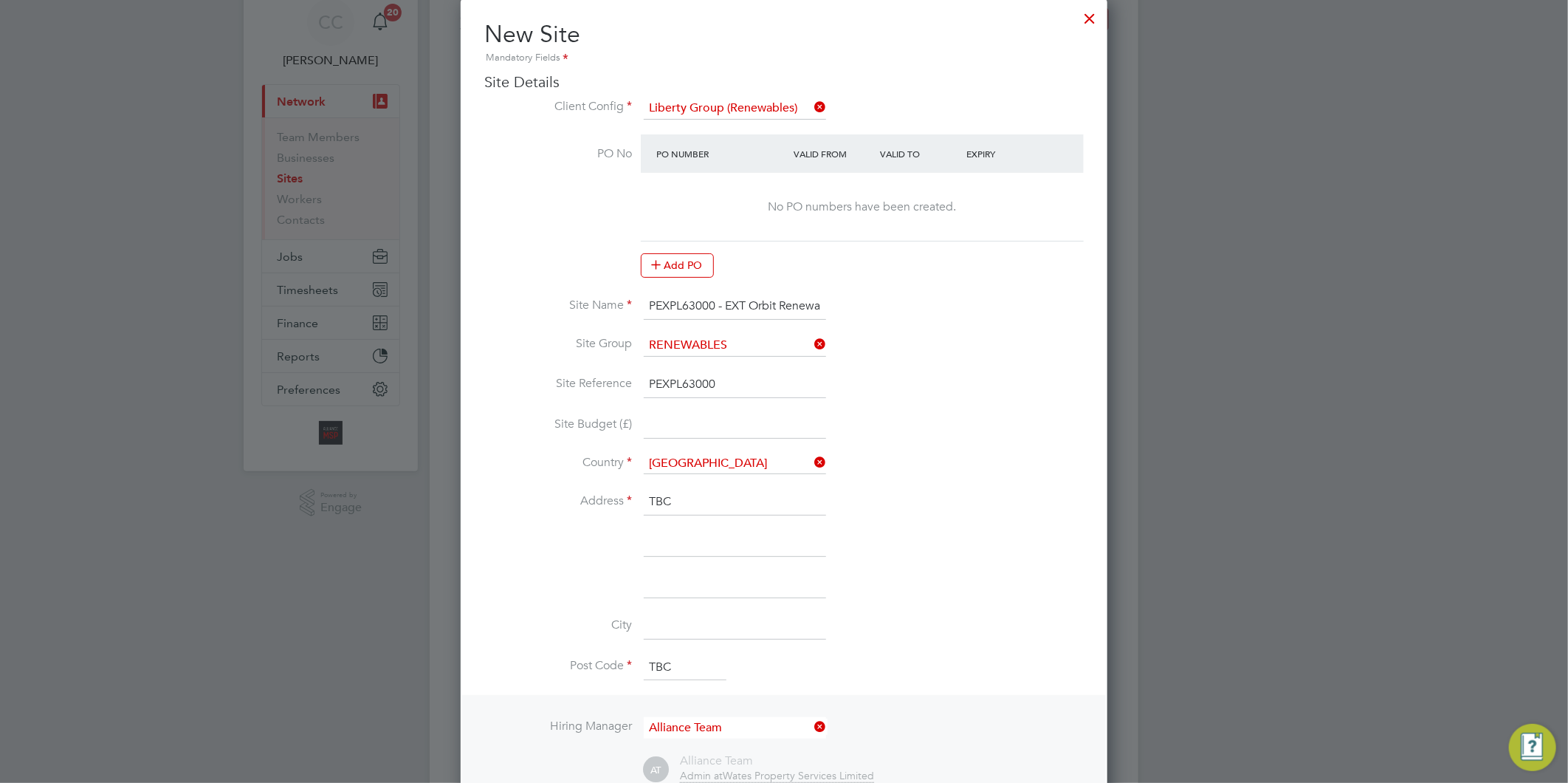
scroll to position [8, 0]
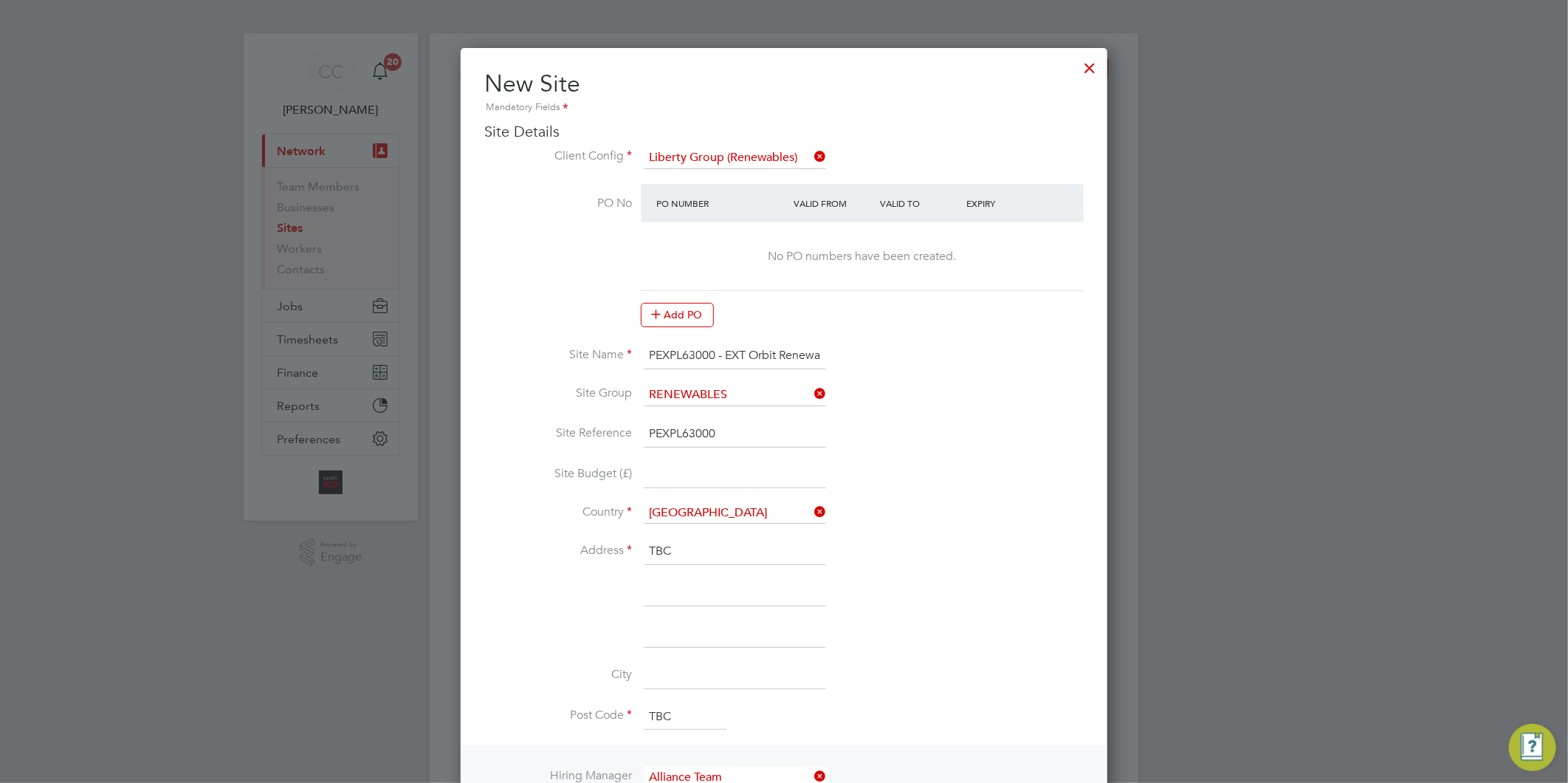
click at [1092, 74] on div at bounding box center [1090, 64] width 27 height 27
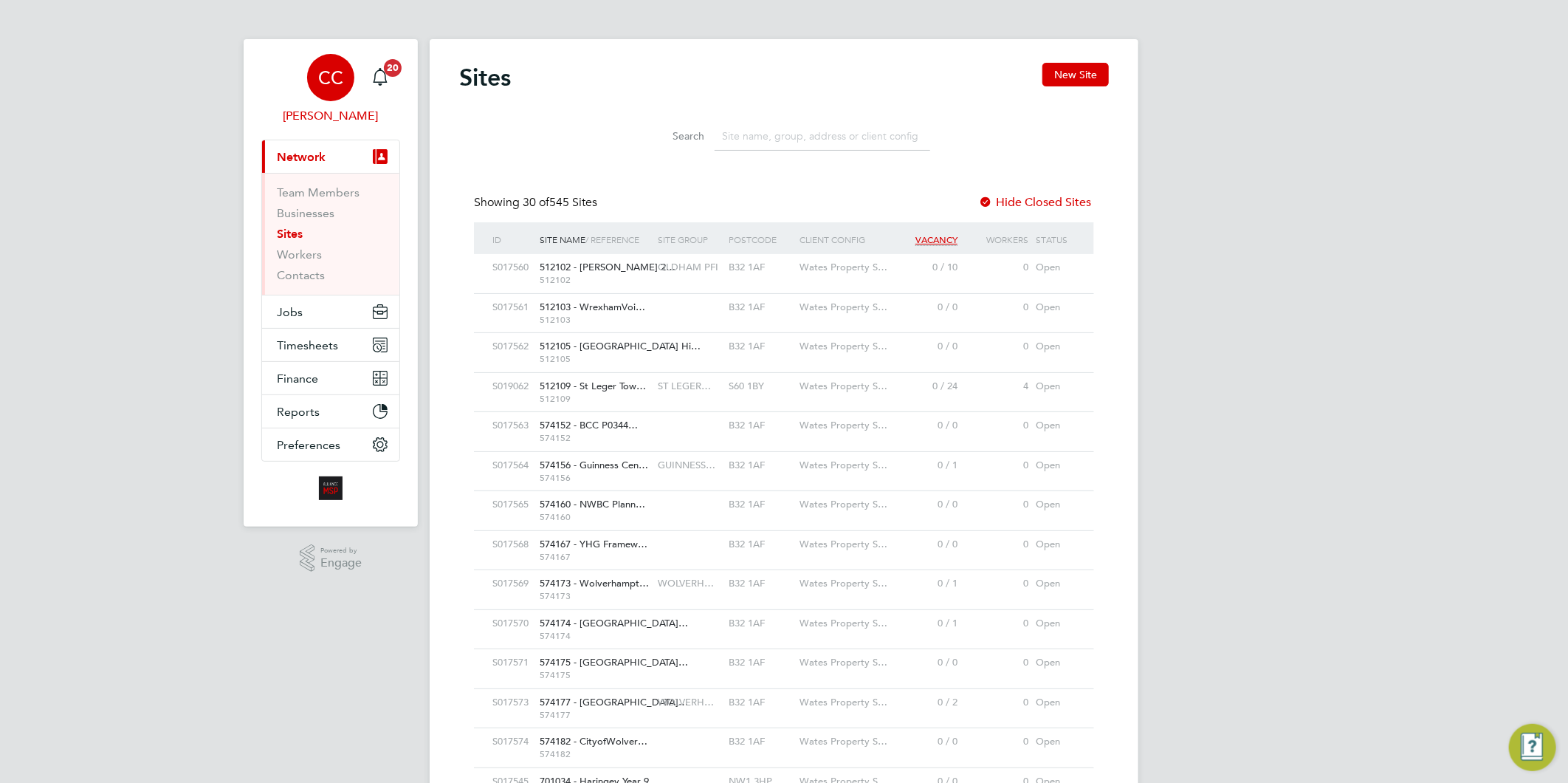
scroll to position [0, 0]
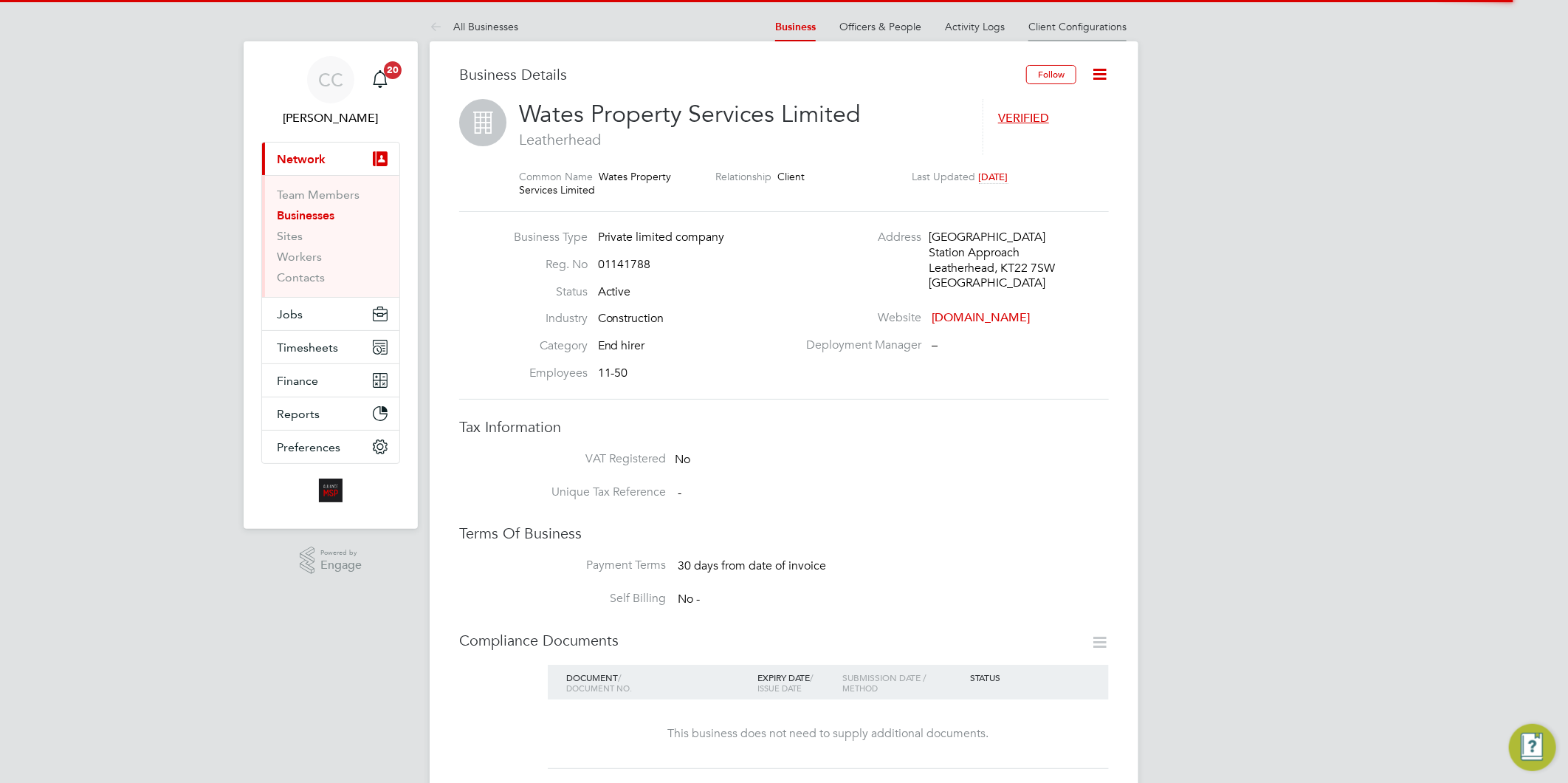
click at [1095, 28] on link "Client Configurations" at bounding box center [1077, 26] width 98 height 13
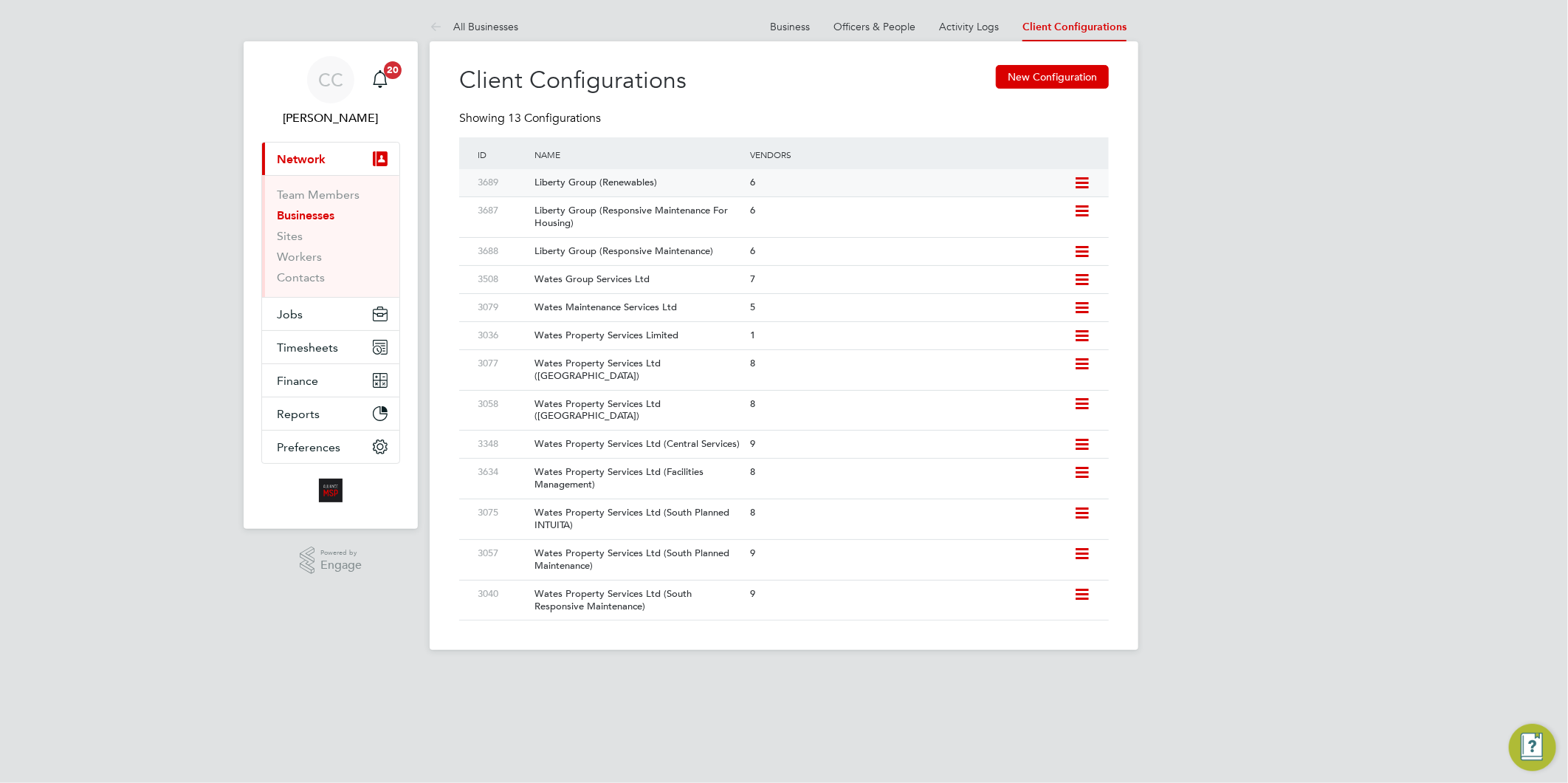
click at [613, 182] on div "Liberty Group (Renewables)" at bounding box center [635, 182] width 223 height 27
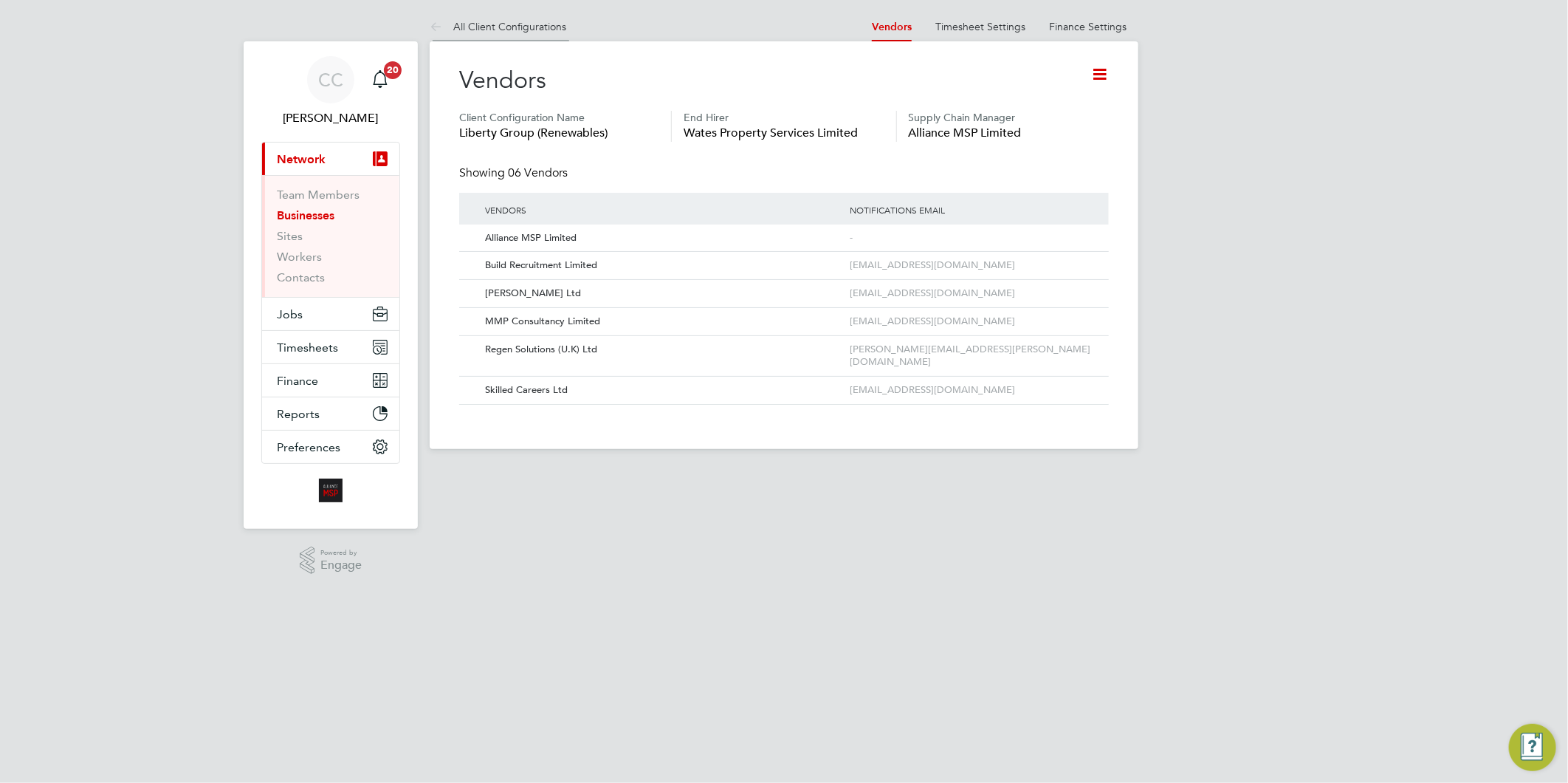
click at [490, 18] on li "All Client Configurations" at bounding box center [498, 27] width 137 height 30
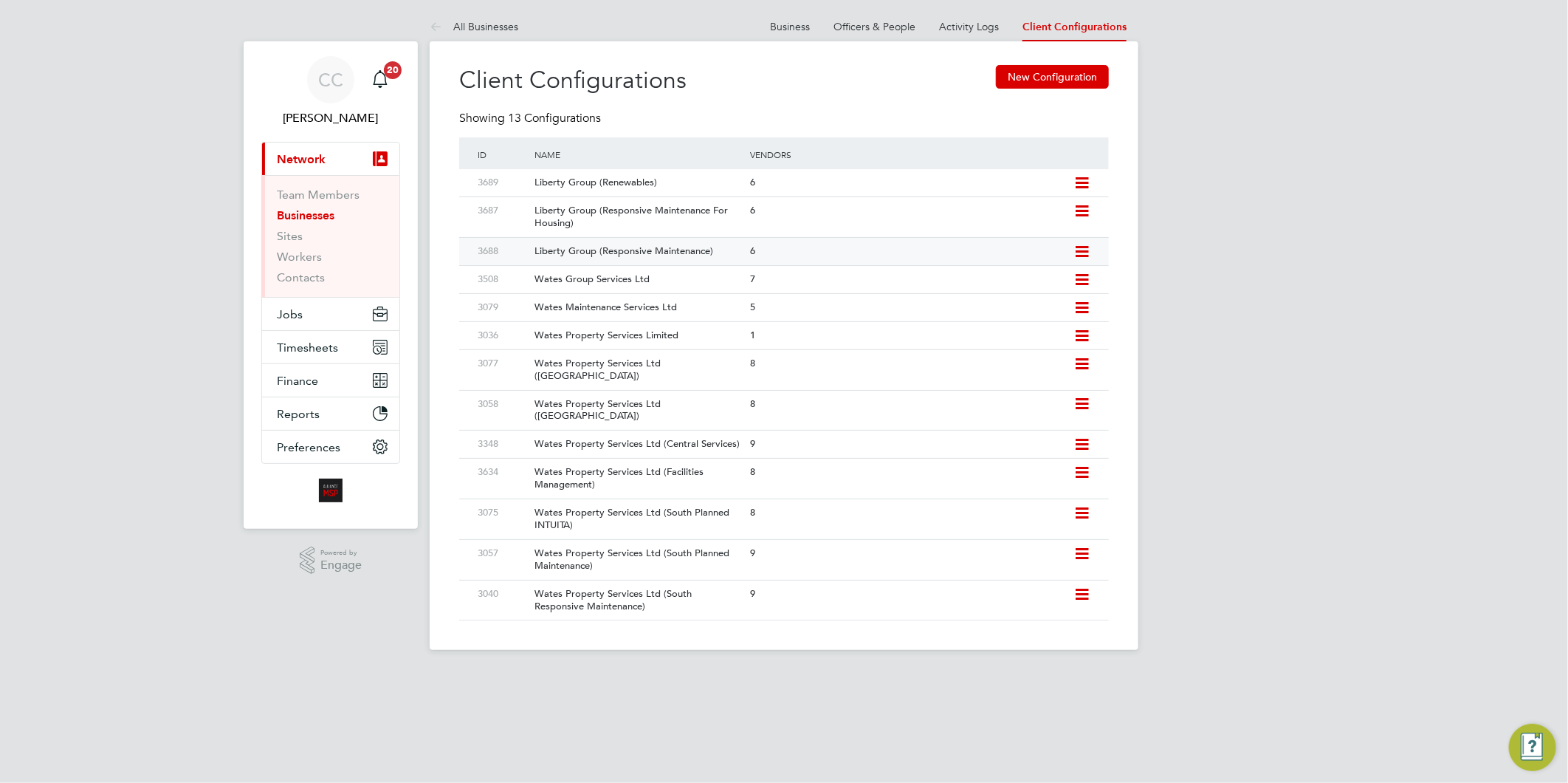
click at [675, 250] on div "Liberty Group (Responsive Maintenance)" at bounding box center [635, 251] width 223 height 27
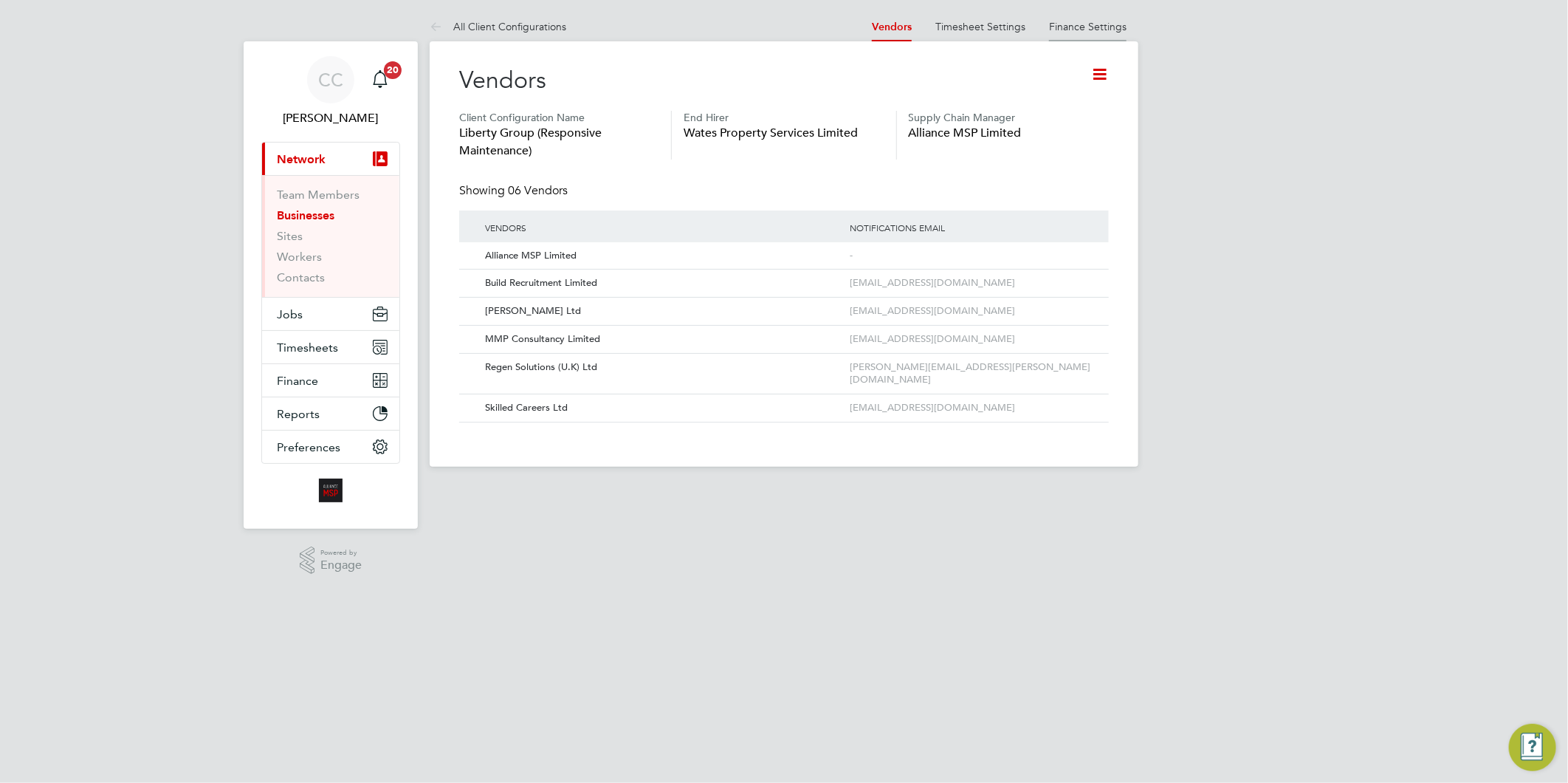
click at [1095, 20] on link "Finance Settings" at bounding box center [1088, 26] width 78 height 13
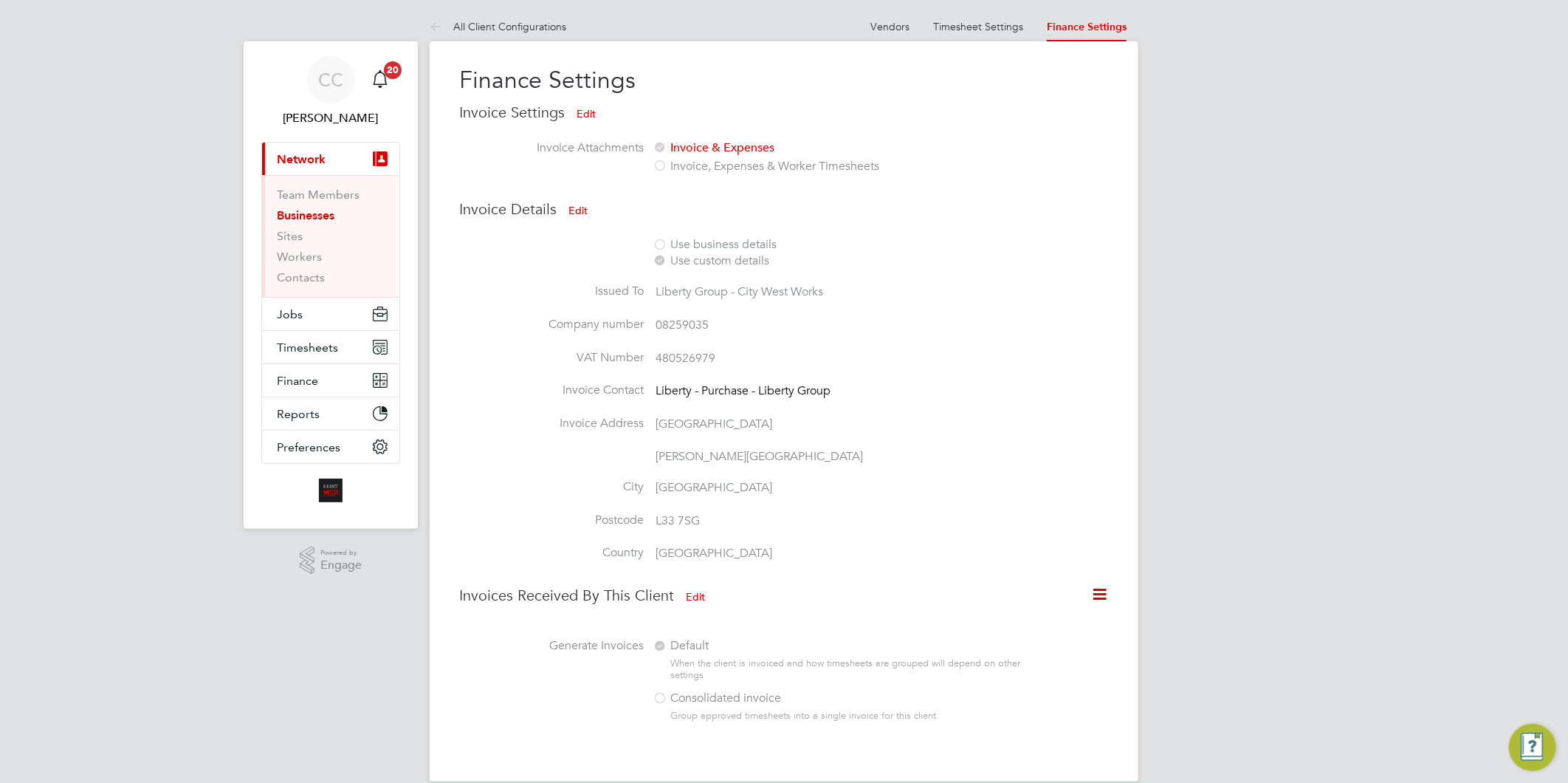
click at [581, 204] on button "Edit" at bounding box center [578, 211] width 43 height 24
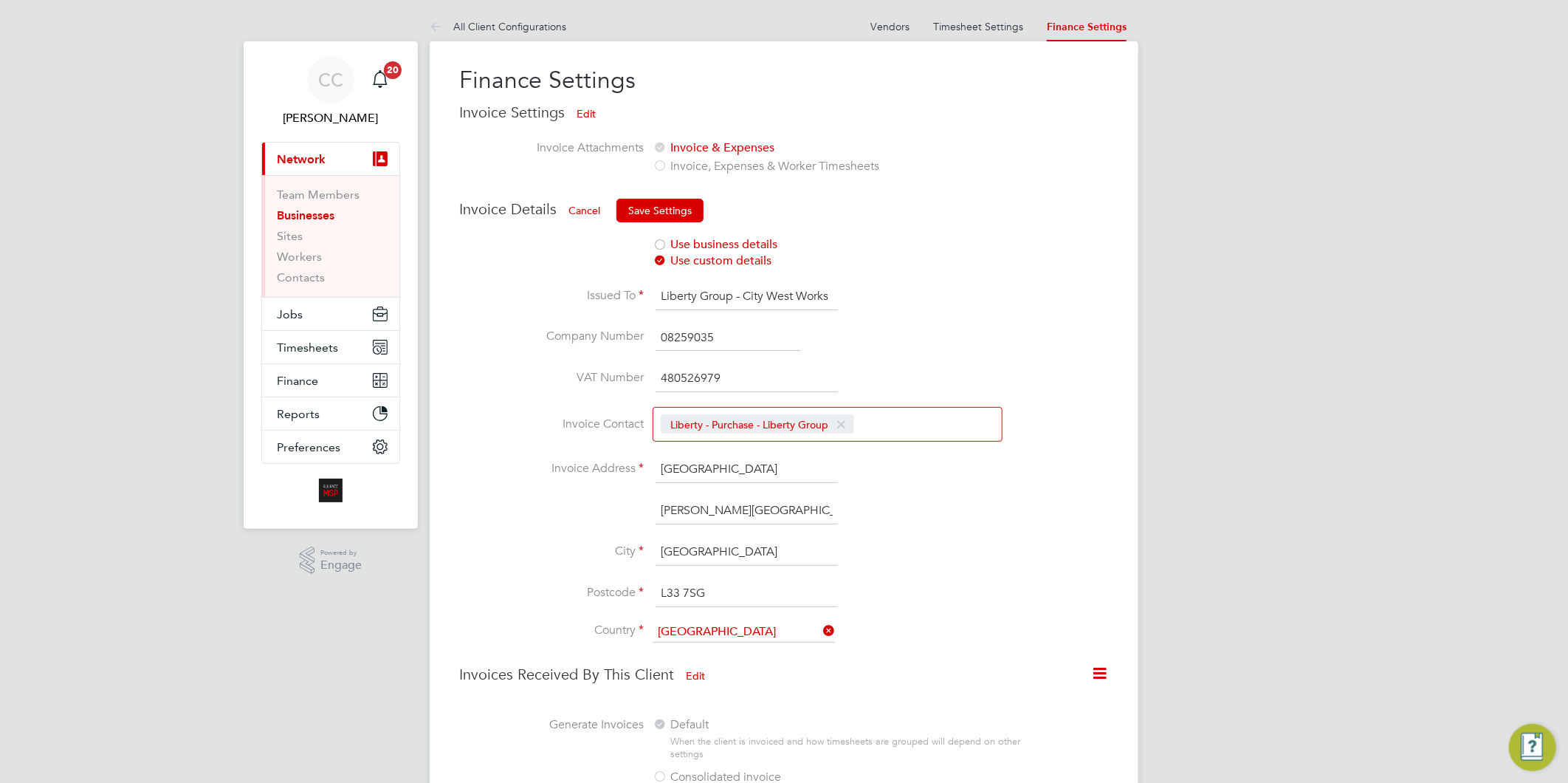
click at [1297, 219] on div "CC Claire Compton Notifications 20 Applications: Current page: Network Team Mem…" at bounding box center [784, 442] width 1568 height 884
click at [477, 18] on li "All Client Configurations" at bounding box center [498, 27] width 137 height 30
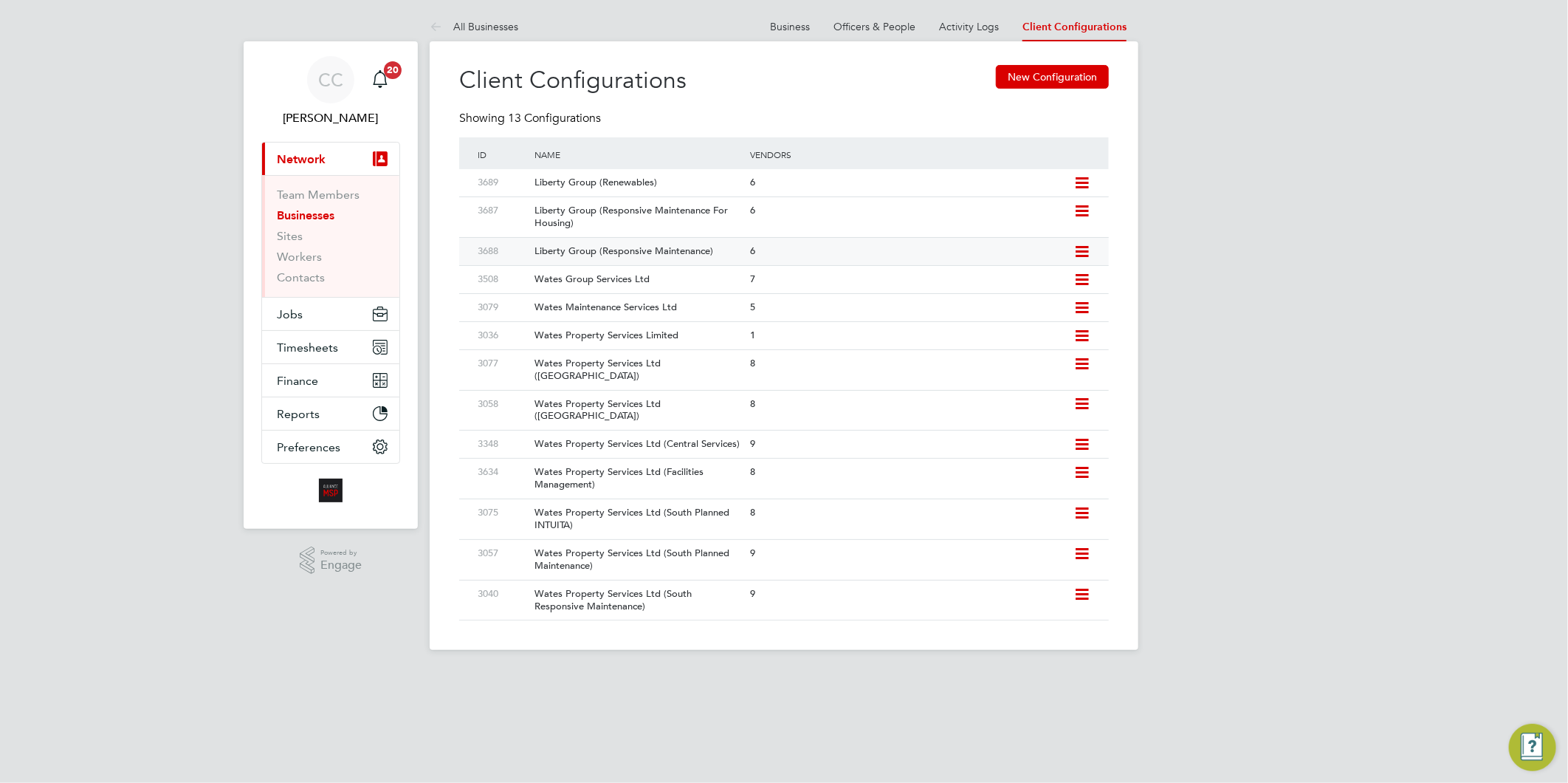
click at [670, 245] on div "Liberty Group (Responsive Maintenance)" at bounding box center [635, 251] width 223 height 27
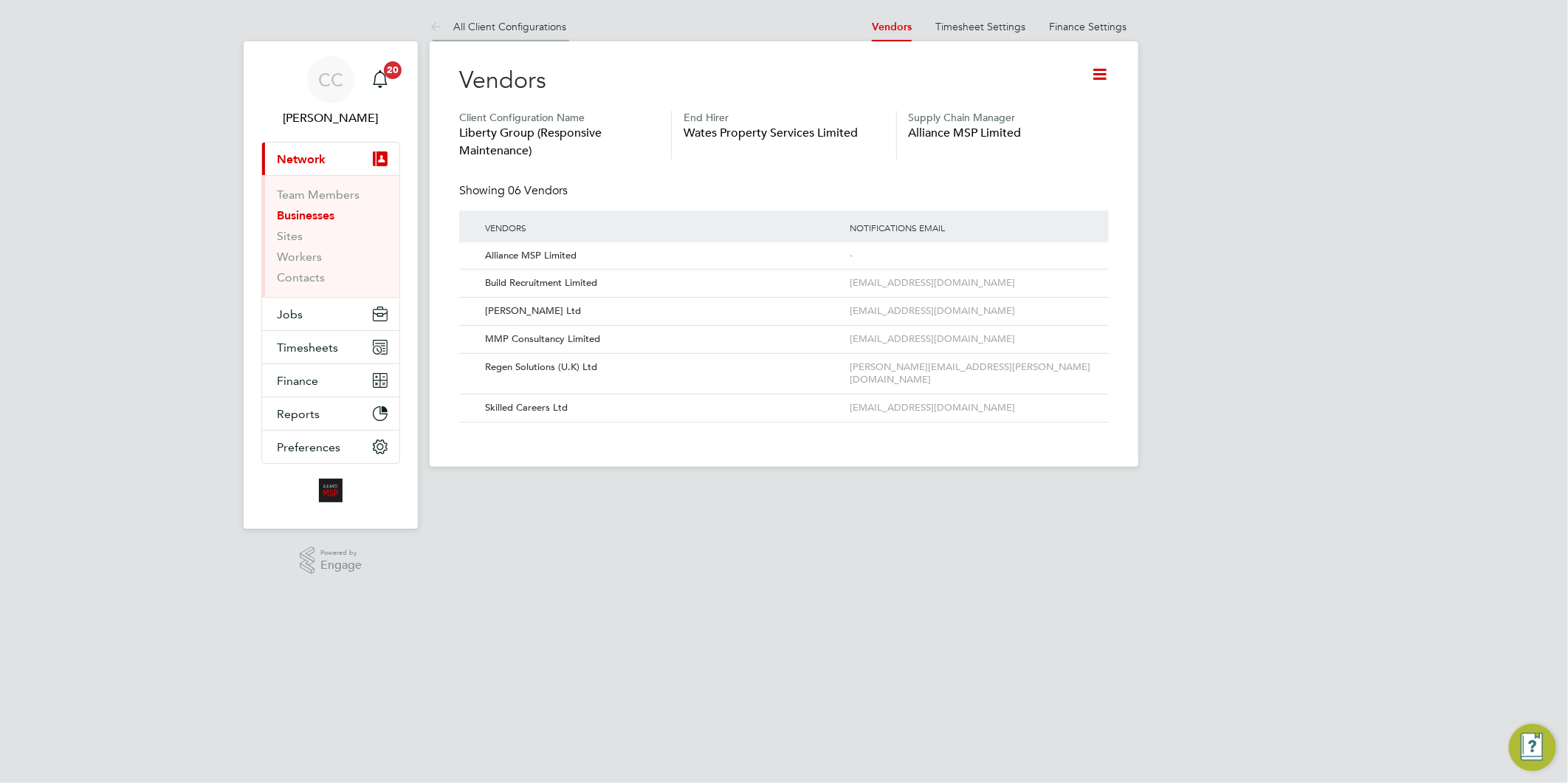
click at [538, 30] on link "All Client Configurations" at bounding box center [498, 26] width 137 height 13
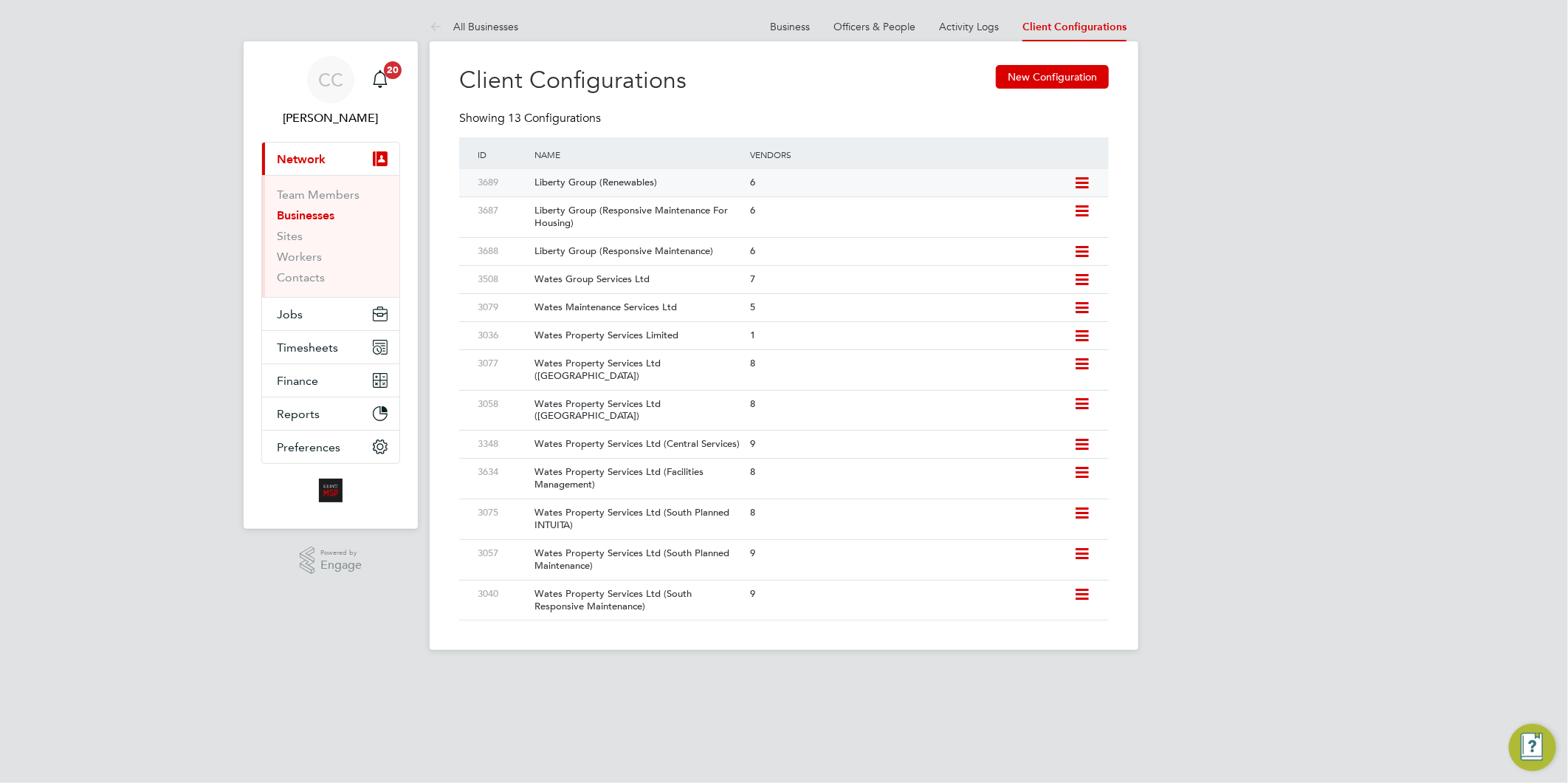
click at [654, 185] on div "Liberty Group (Renewables)" at bounding box center [635, 182] width 223 height 27
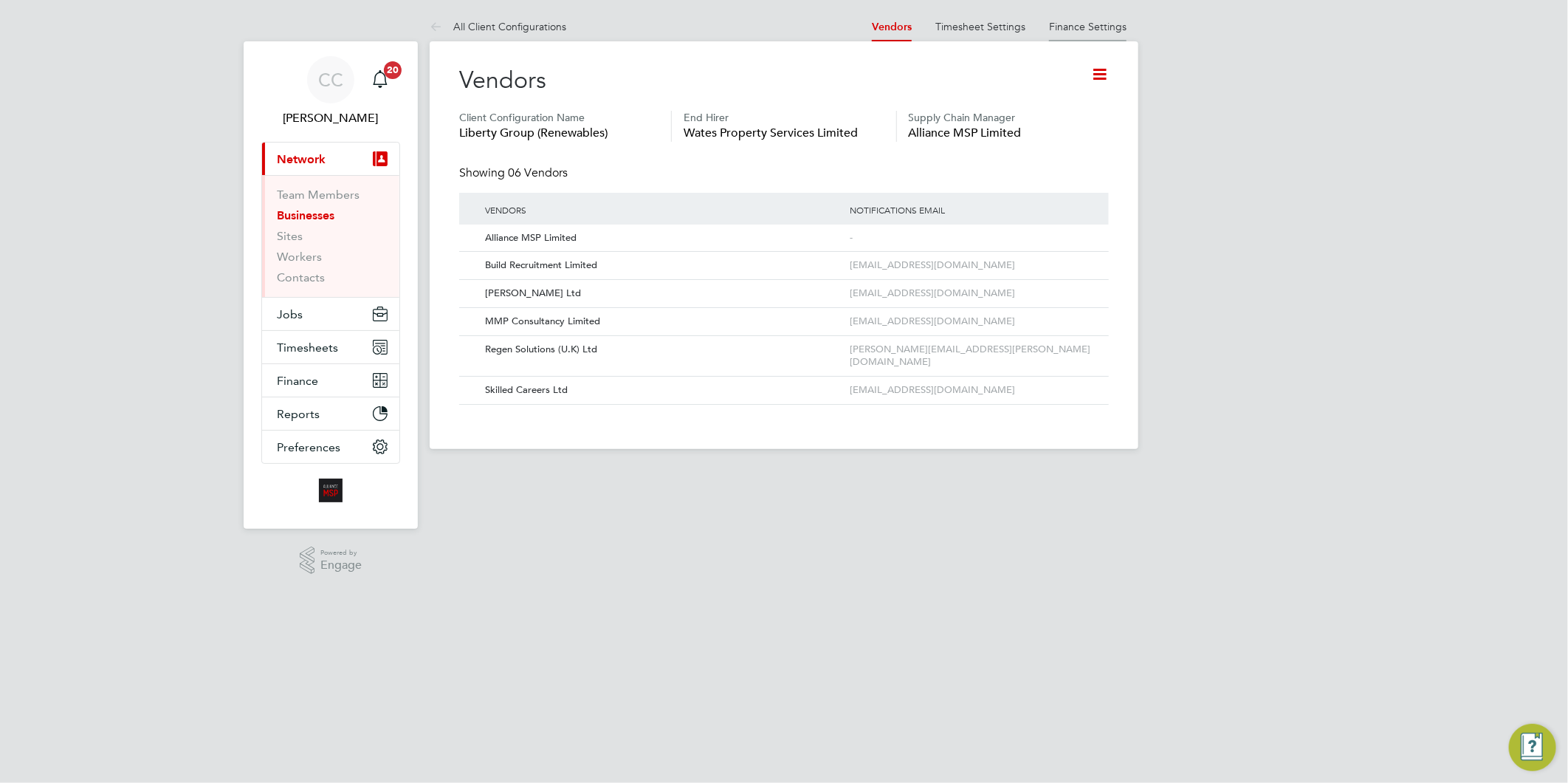
click at [1105, 26] on link "Finance Settings" at bounding box center [1088, 26] width 78 height 13
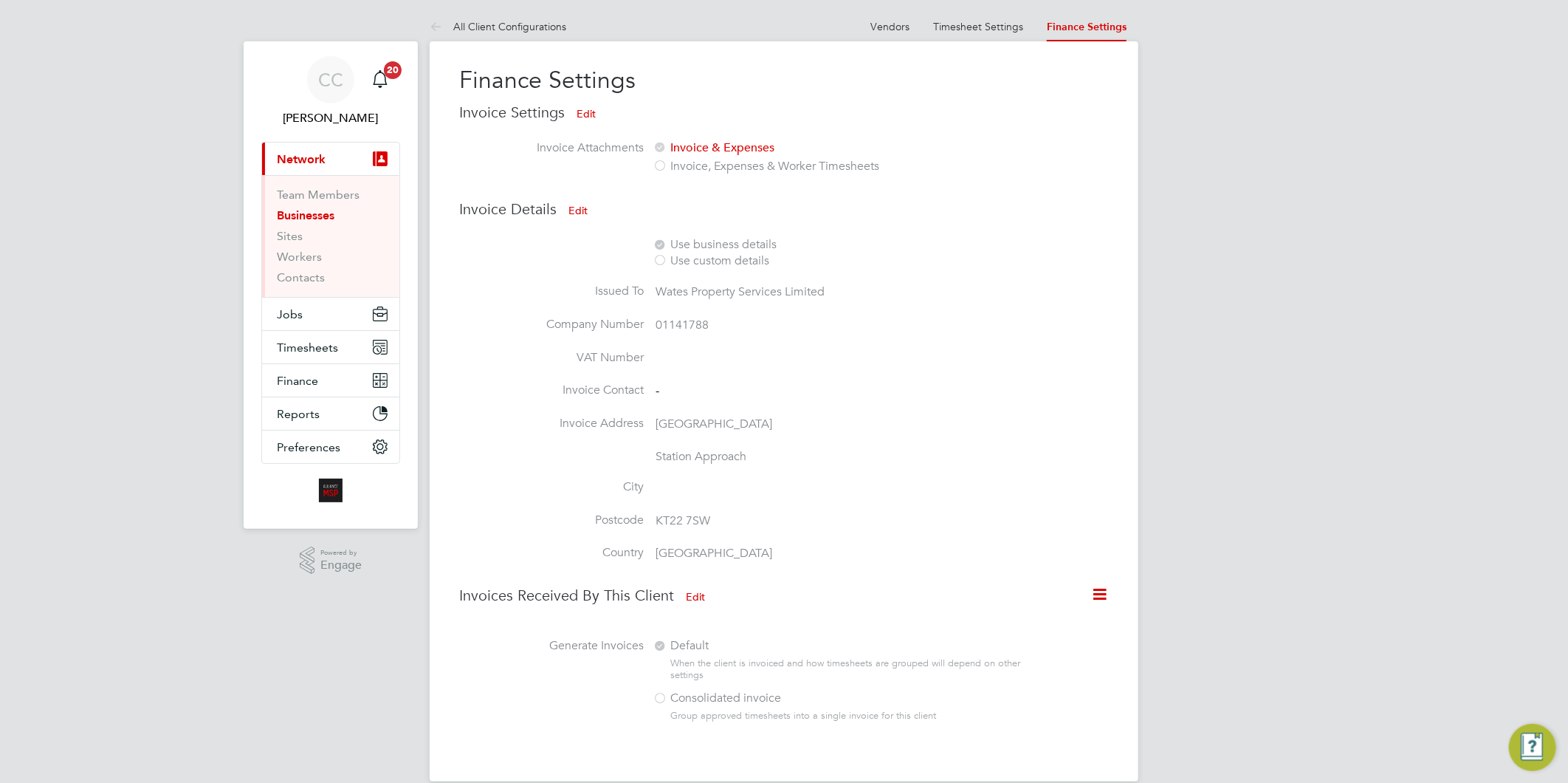
click at [582, 211] on button "Edit" at bounding box center [578, 211] width 43 height 24
click at [743, 259] on div "Use custom details" at bounding box center [840, 261] width 377 height 16
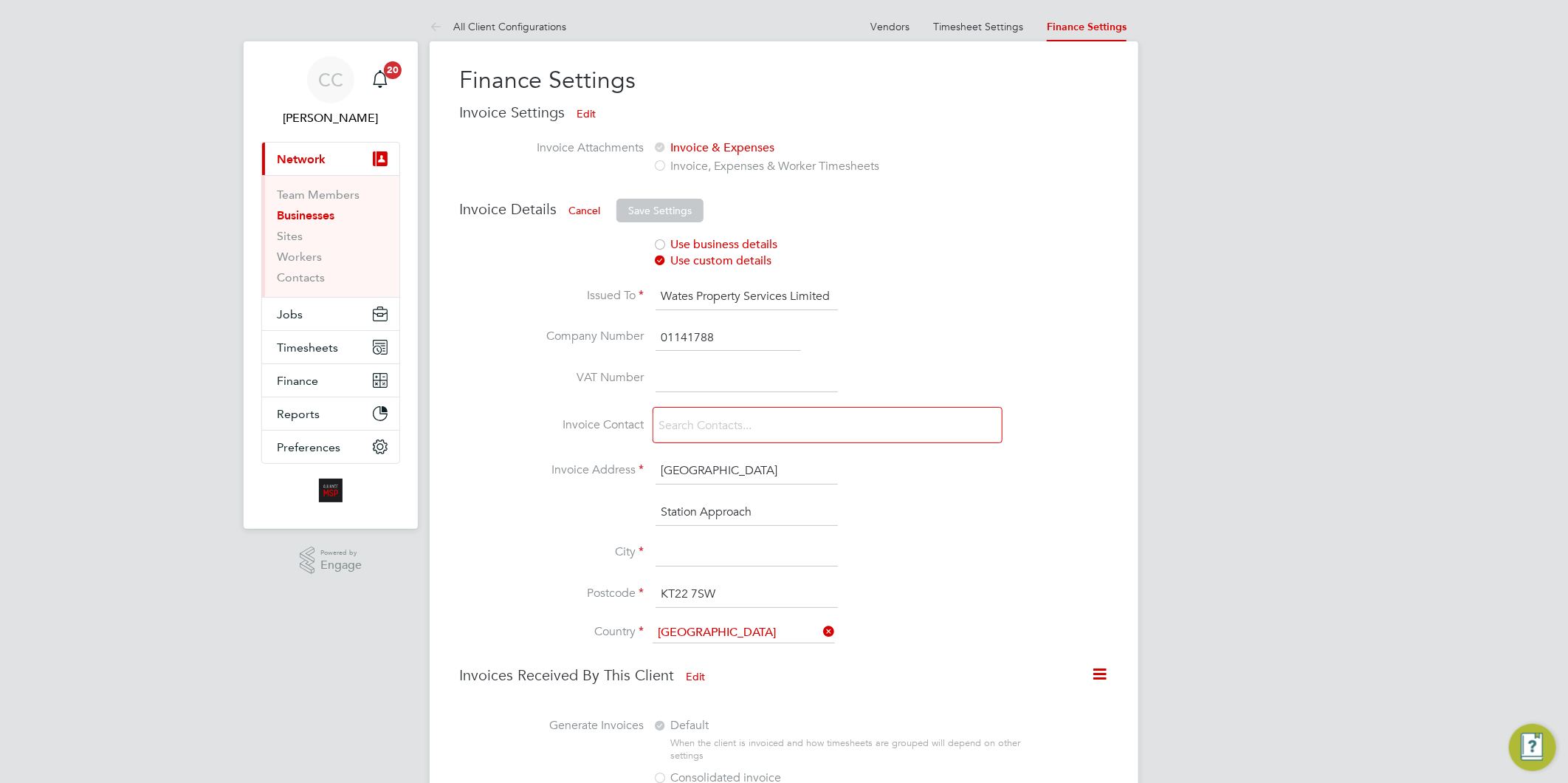
drag, startPoint x: 829, startPoint y: 290, endPoint x: 632, endPoint y: 294, distance: 197.0
click at [632, 294] on li "Issued To Wates Property Services Limited" at bounding box center [762, 304] width 604 height 41
type input "Liberty Group - Liberty Gas Group"
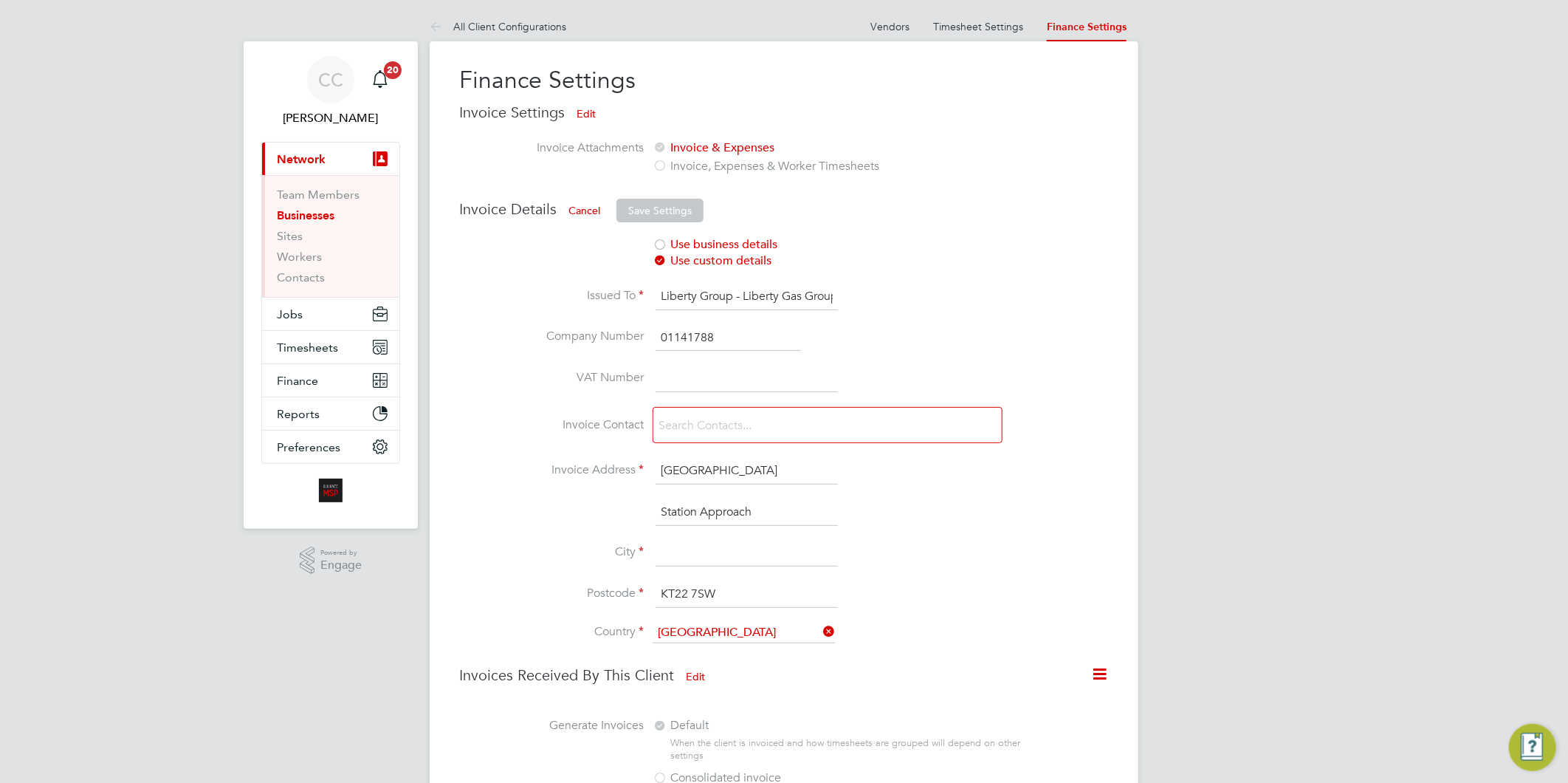
drag, startPoint x: 722, startPoint y: 342, endPoint x: 669, endPoint y: 342, distance: 53.0
click at [669, 342] on input "01141788" at bounding box center [729, 338] width 146 height 27
drag, startPoint x: 662, startPoint y: 335, endPoint x: 728, endPoint y: 337, distance: 66.0
click at [728, 337] on input "01141788" at bounding box center [729, 338] width 146 height 27
paste input "04242416"
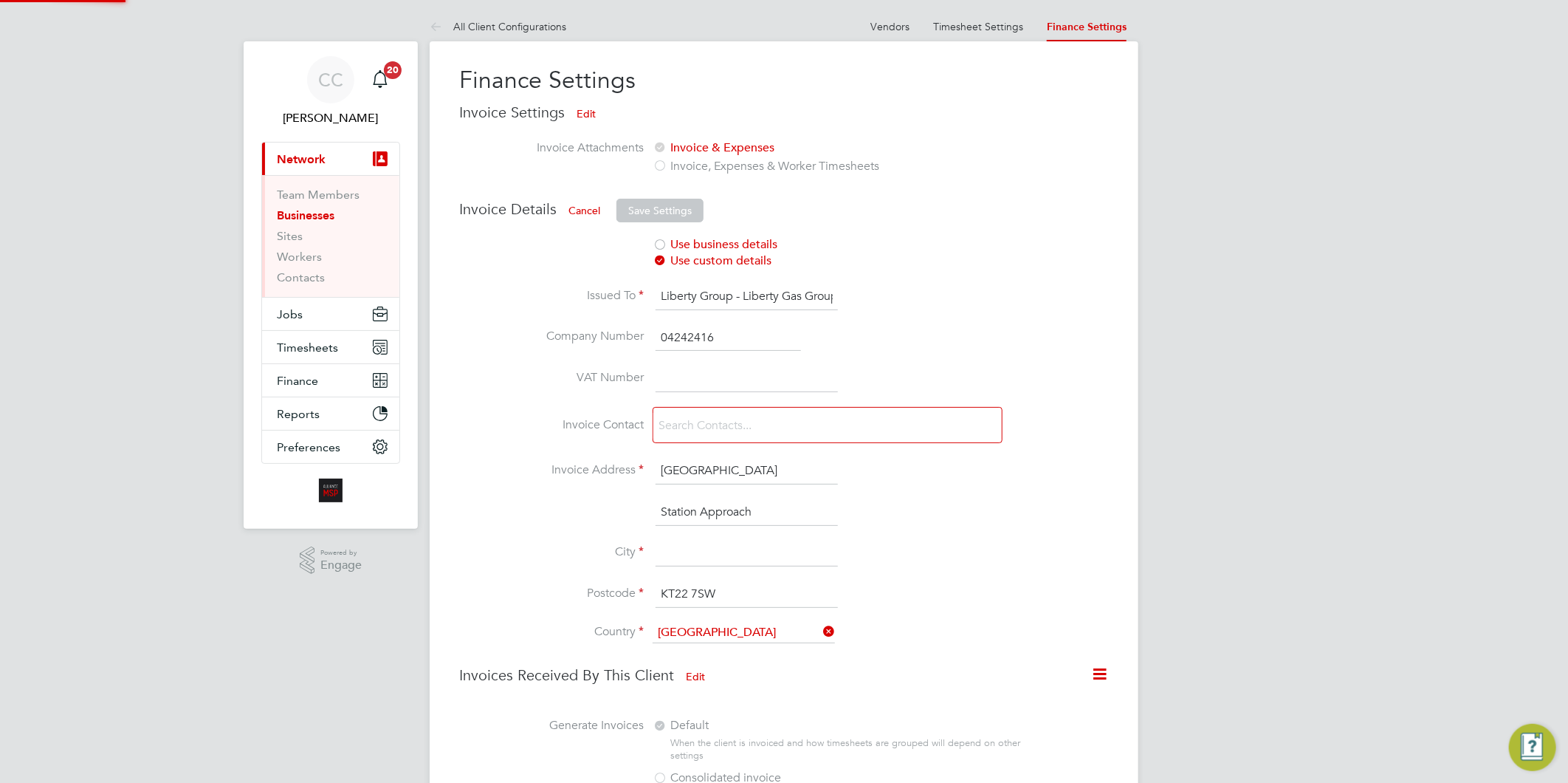
type input "04242416"
click at [722, 367] on input at bounding box center [747, 379] width 182 height 27
click at [677, 378] on input at bounding box center [747, 379] width 182 height 27
paste input "480 5269 79"
type input "480 5269 79"
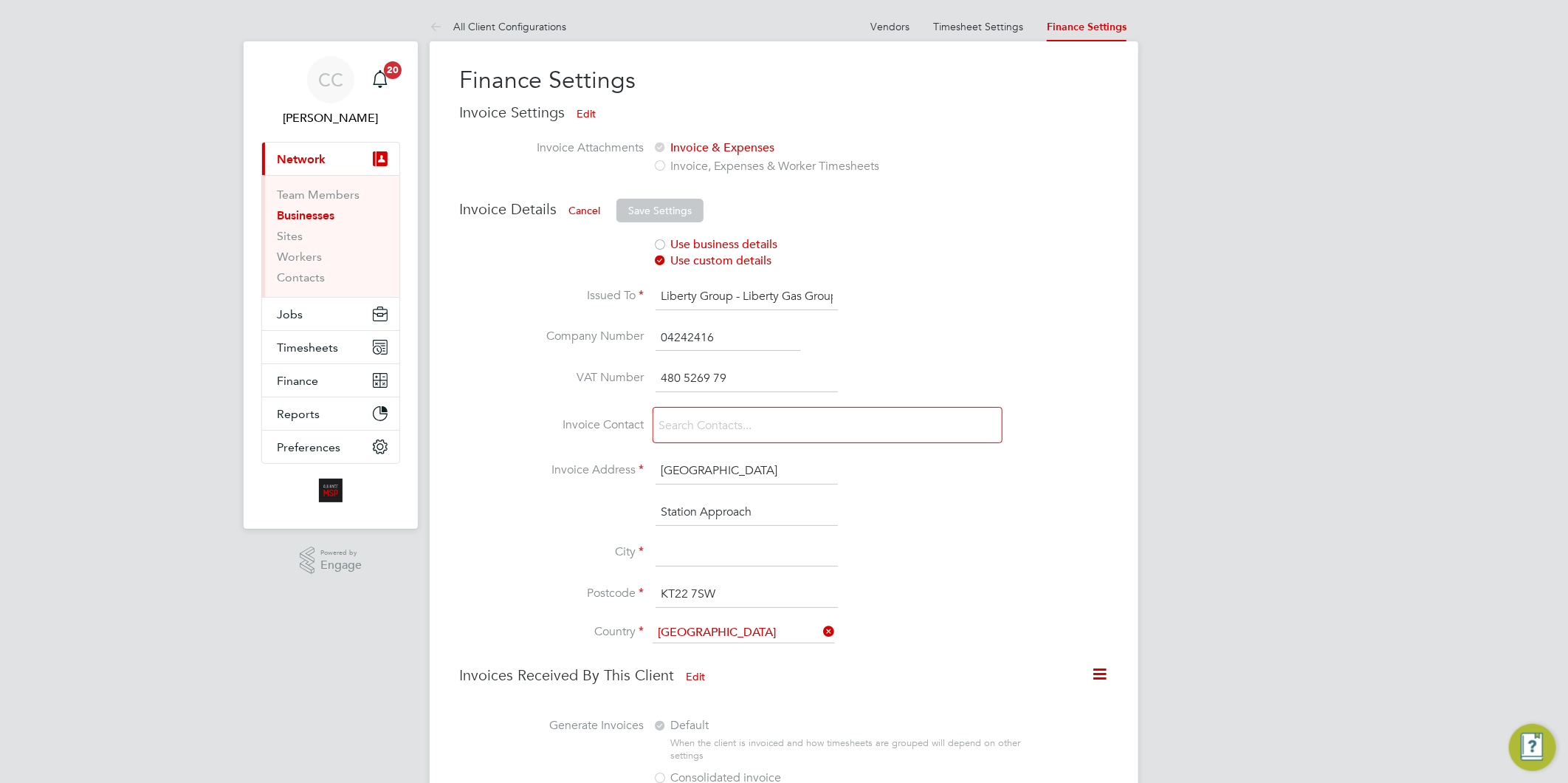
click at [677, 423] on input at bounding box center [742, 426] width 176 height 26
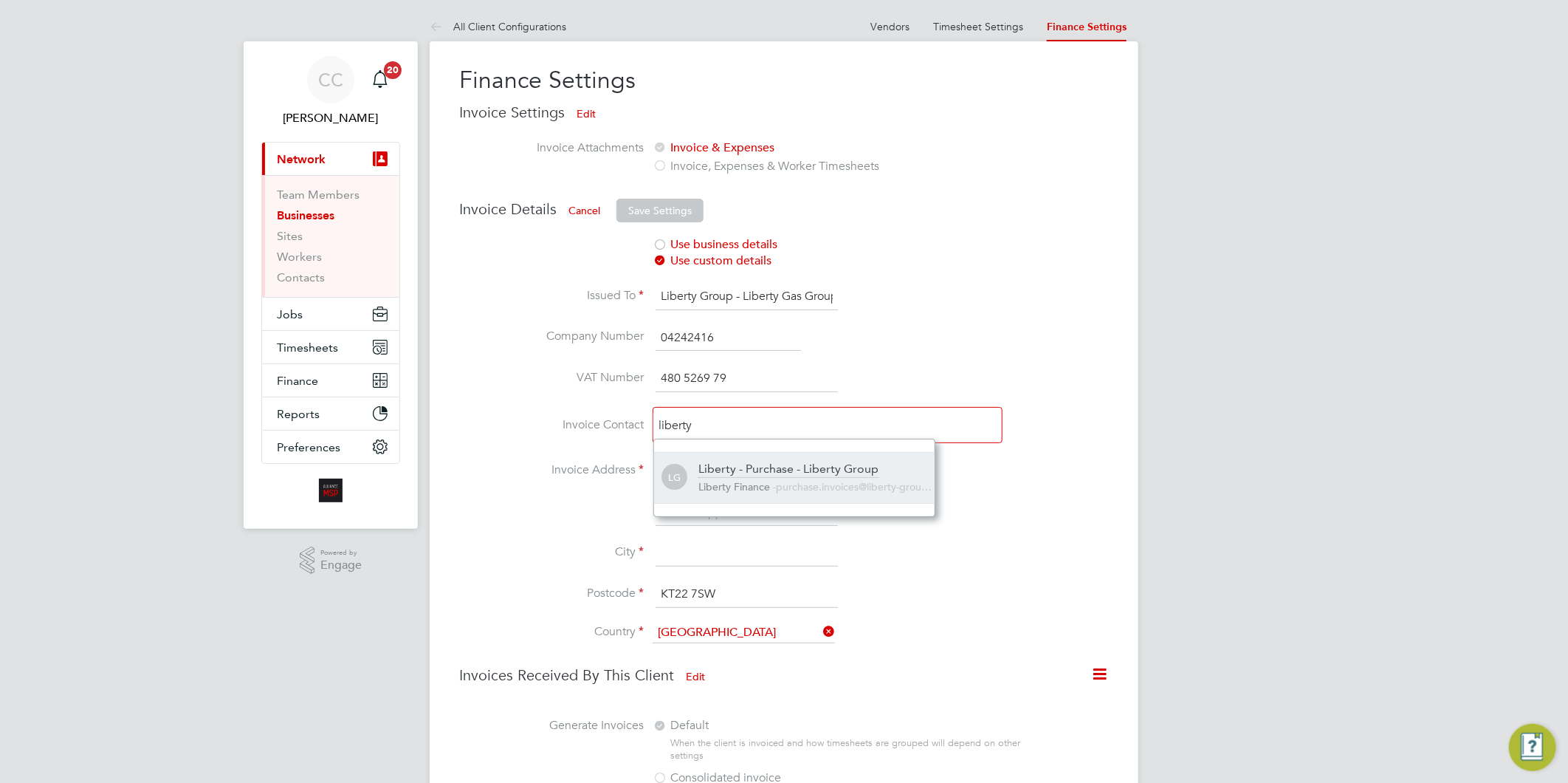
type input "liberty"
click at [761, 474] on div "Liberty - Purchase - Liberty Group" at bounding box center [788, 470] width 180 height 16
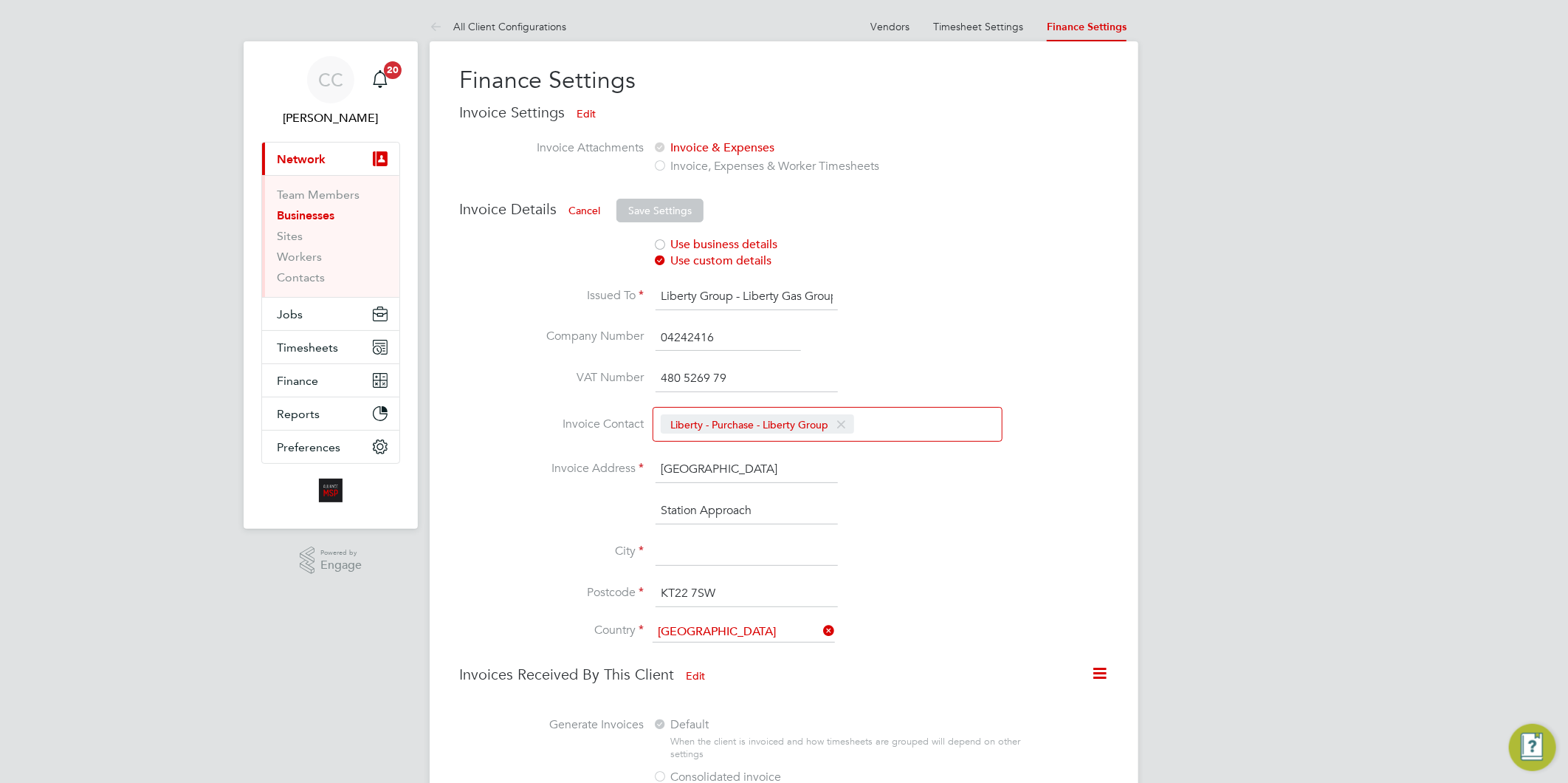
drag, startPoint x: 744, startPoint y: 296, endPoint x: 652, endPoint y: 294, distance: 92.0
click at [652, 294] on li "Issued To Liberty Group - Liberty Gas Group" at bounding box center [762, 304] width 604 height 41
type input "Liberty Gas Group"
click at [715, 375] on input "480 5269 79" at bounding box center [747, 379] width 182 height 27
click at [683, 378] on input "480 526979" at bounding box center [747, 379] width 182 height 27
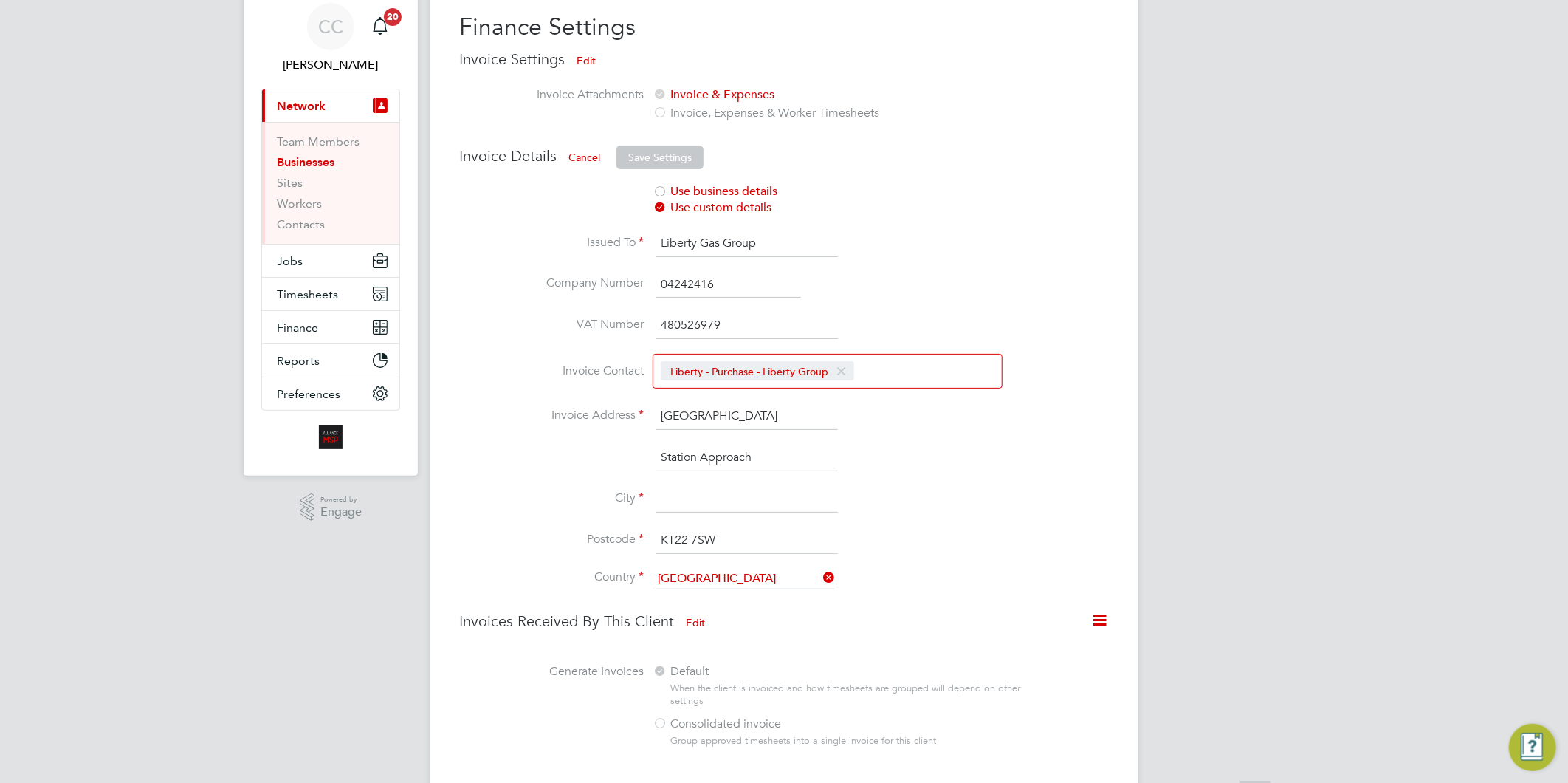
scroll to position [82, 0]
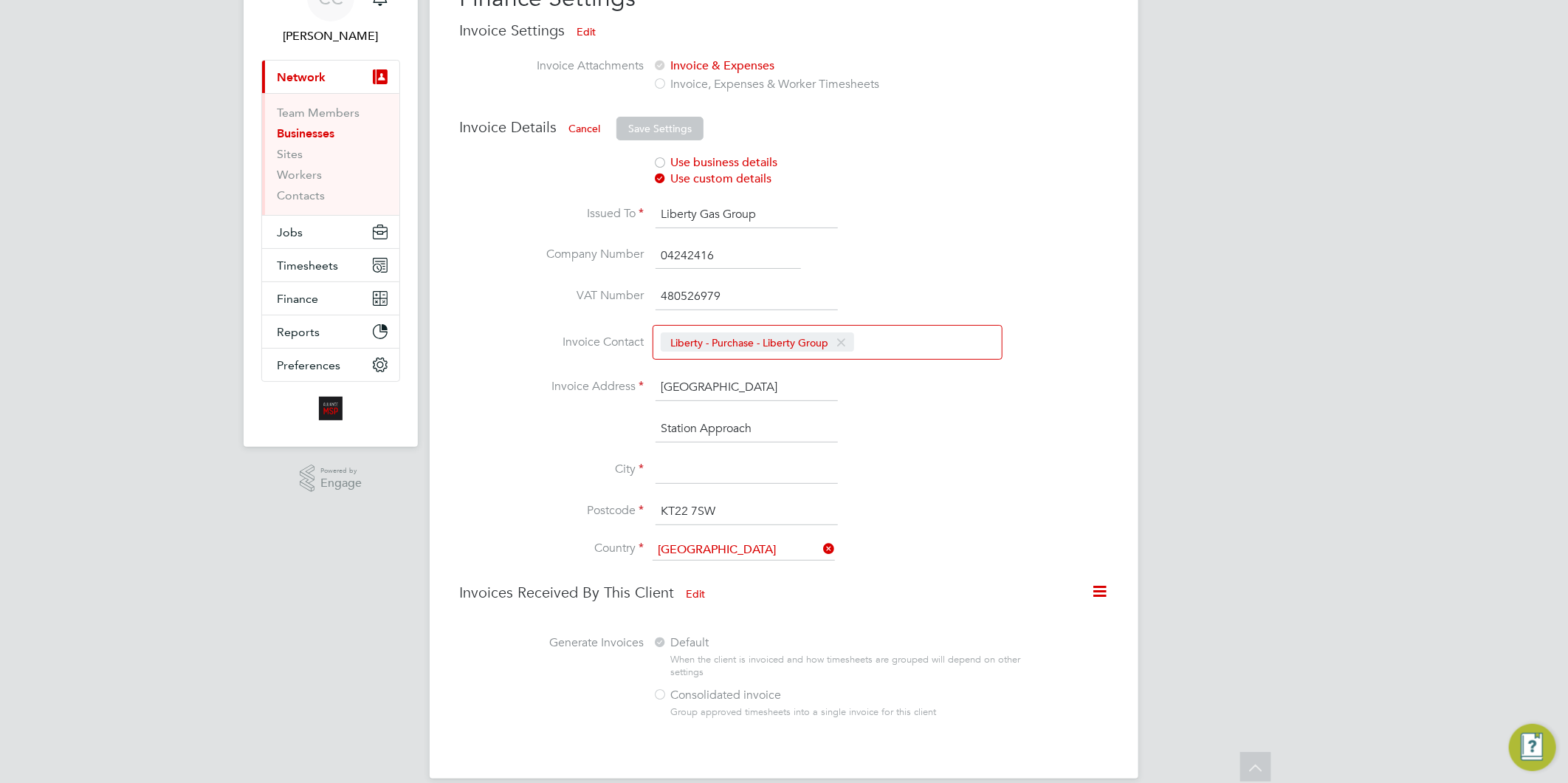
type input "480526979"
drag, startPoint x: 734, startPoint y: 386, endPoint x: 661, endPoint y: 384, distance: 73.0
click at [666, 384] on input "Wates House" at bounding box center [747, 388] width 182 height 27
click at [693, 381] on input at bounding box center [747, 388] width 182 height 27
paste input "Knowsley Industrial Park"
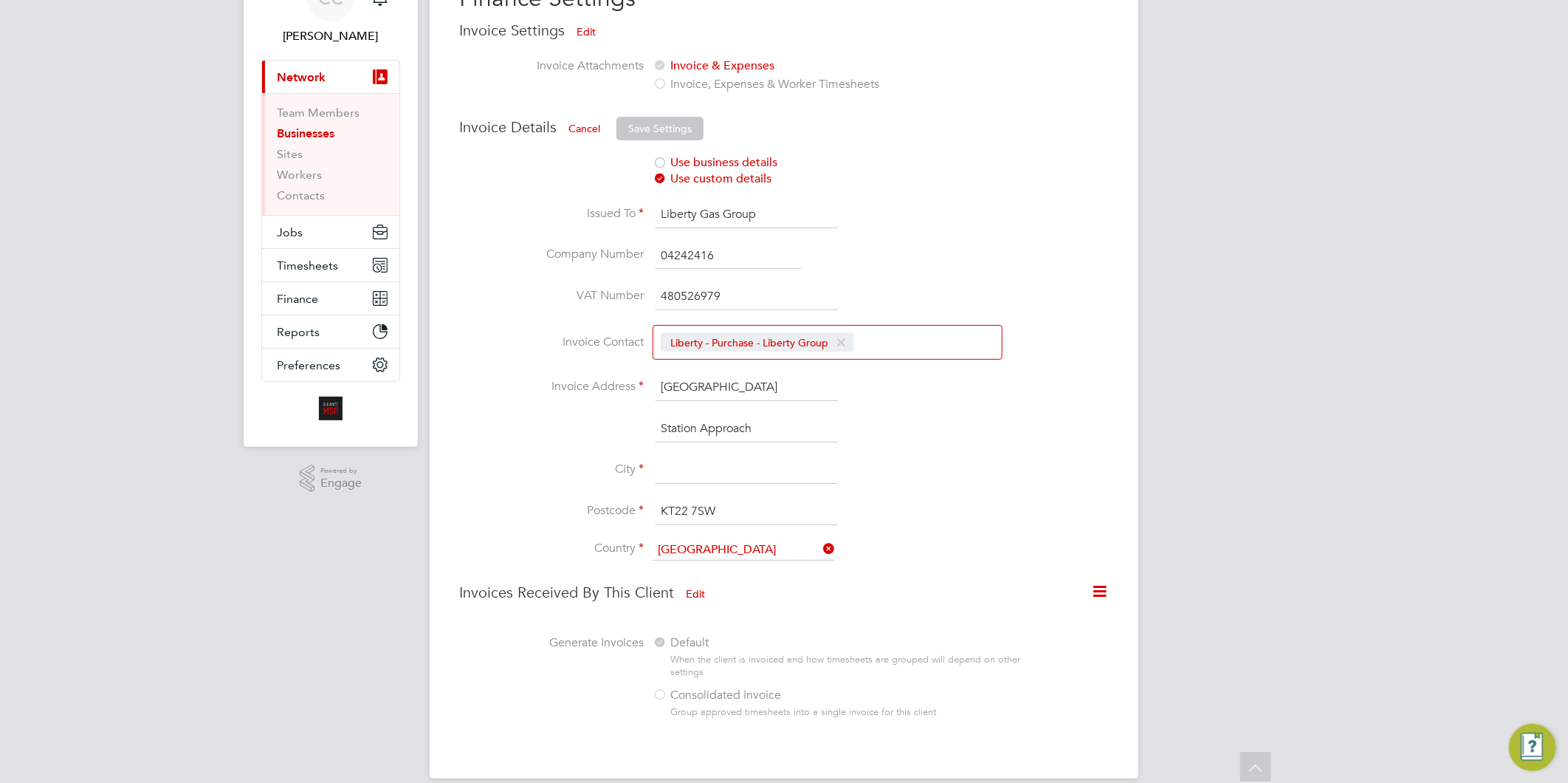
type input "Knowsley Industrial Park"
drag, startPoint x: 777, startPoint y: 425, endPoint x: 656, endPoint y: 421, distance: 121.1
click at [656, 421] on input "Station Approach" at bounding box center [747, 429] width 182 height 27
drag, startPoint x: 765, startPoint y: 429, endPoint x: 635, endPoint y: 418, distance: 130.5
click at [635, 418] on li "Station Approach" at bounding box center [762, 436] width 604 height 41
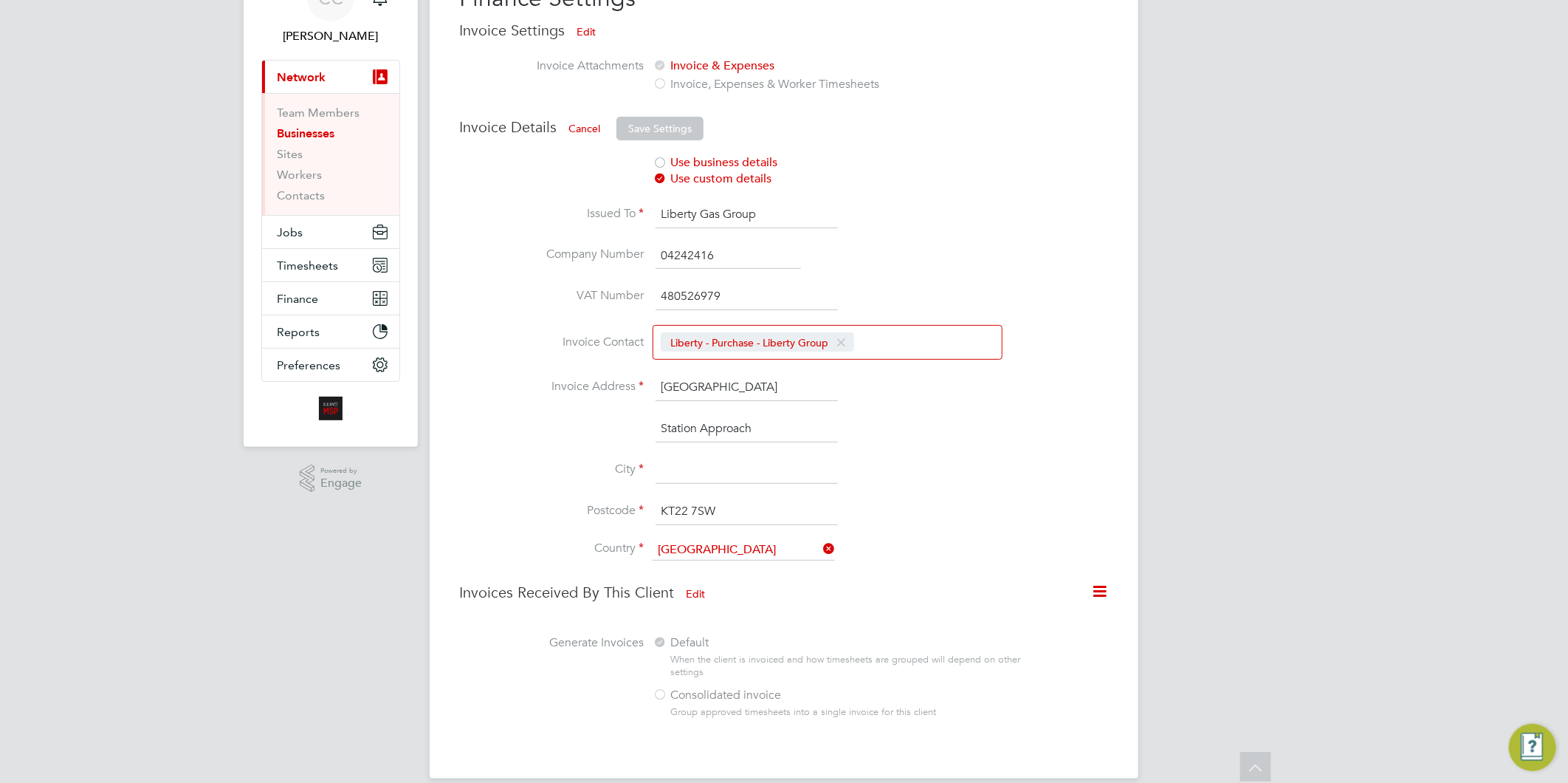
drag, startPoint x: 771, startPoint y: 434, endPoint x: 654, endPoint y: 417, distance: 118.2
click at [654, 417] on li "Station Approach" at bounding box center [762, 436] width 604 height 41
paste input "Charley Wood Road"
type input "Charley Wood Road"
click at [698, 473] on input at bounding box center [747, 470] width 182 height 27
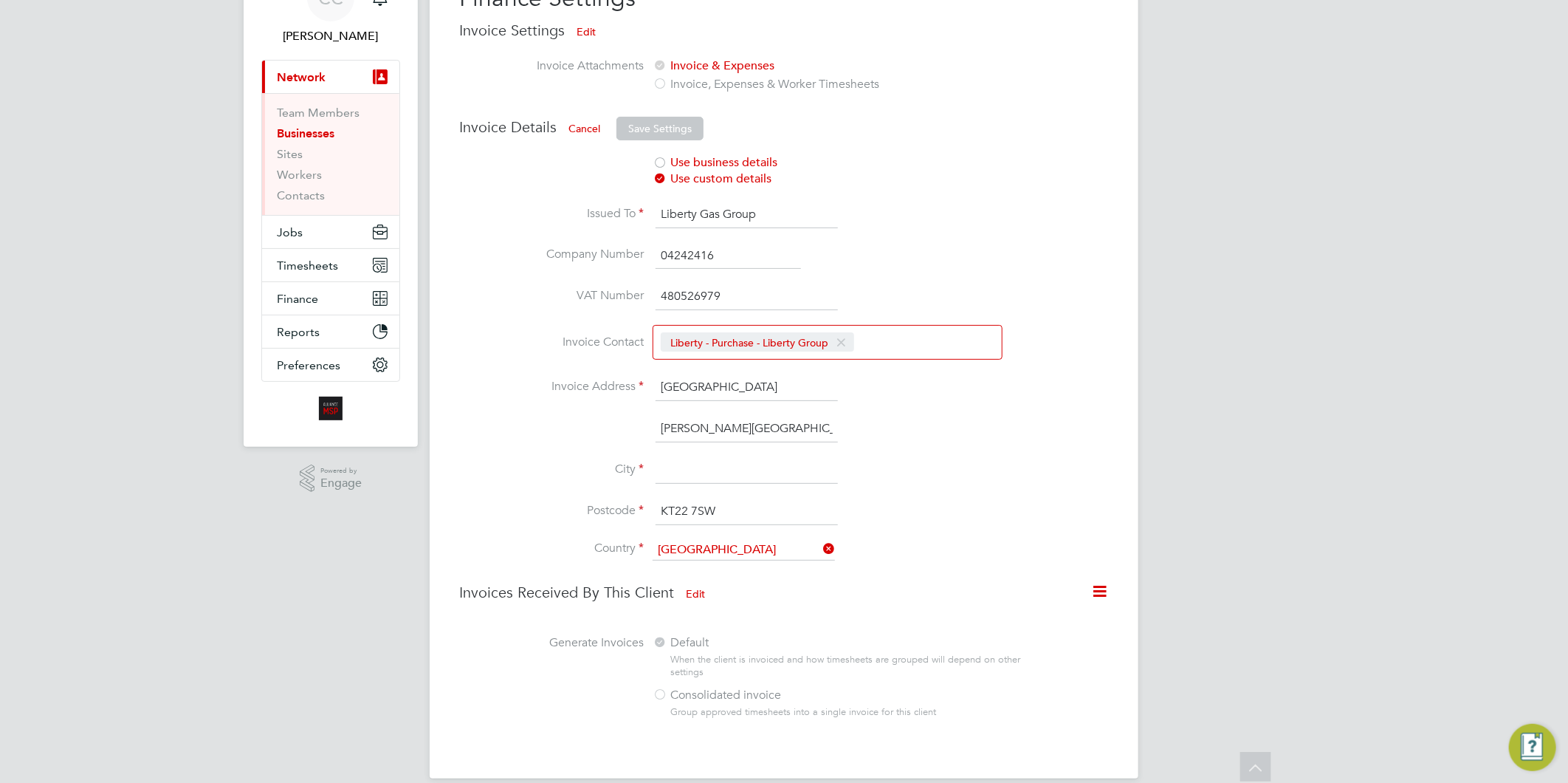
type input "Liverpool"
drag, startPoint x: 720, startPoint y: 513, endPoint x: 646, endPoint y: 508, distance: 74.2
click at [646, 508] on li "Postcode KT22 7SW" at bounding box center [762, 519] width 604 height 41
type input "L33 7SG"
click at [658, 117] on button "Save Settings" at bounding box center [660, 129] width 87 height 24
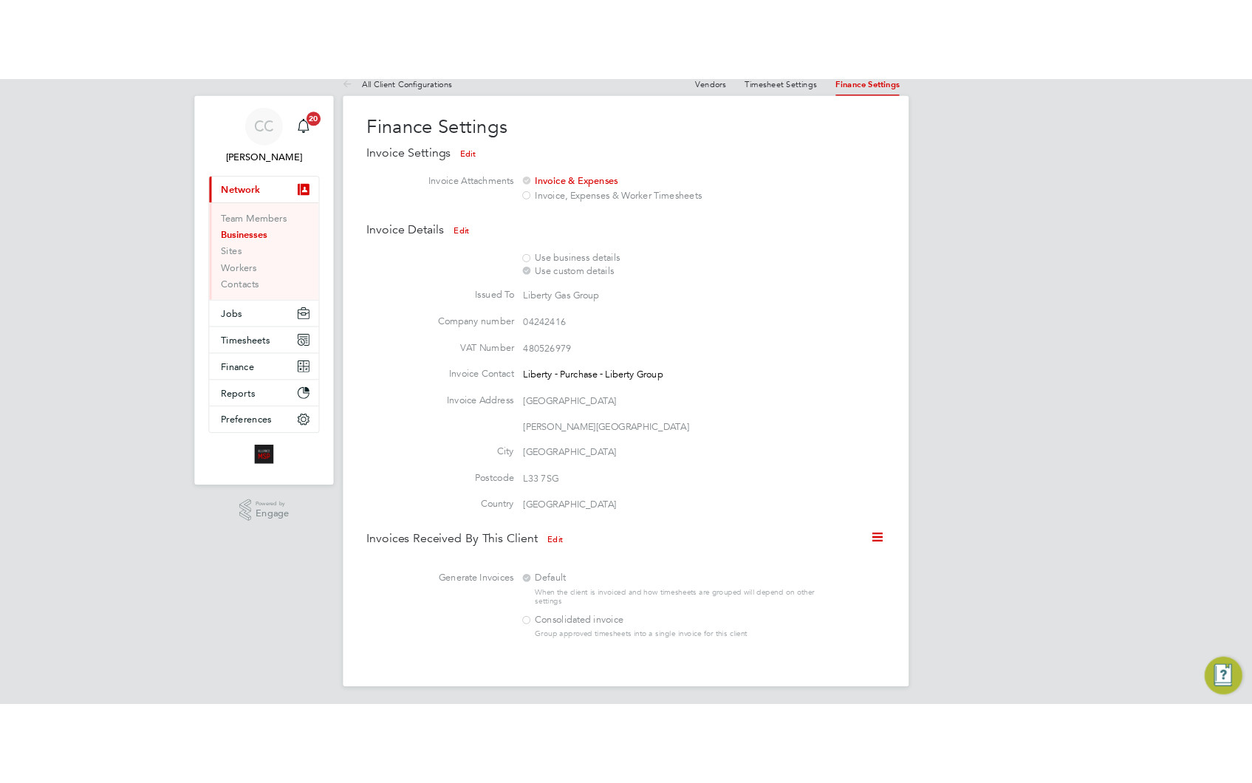
scroll to position [0, 0]
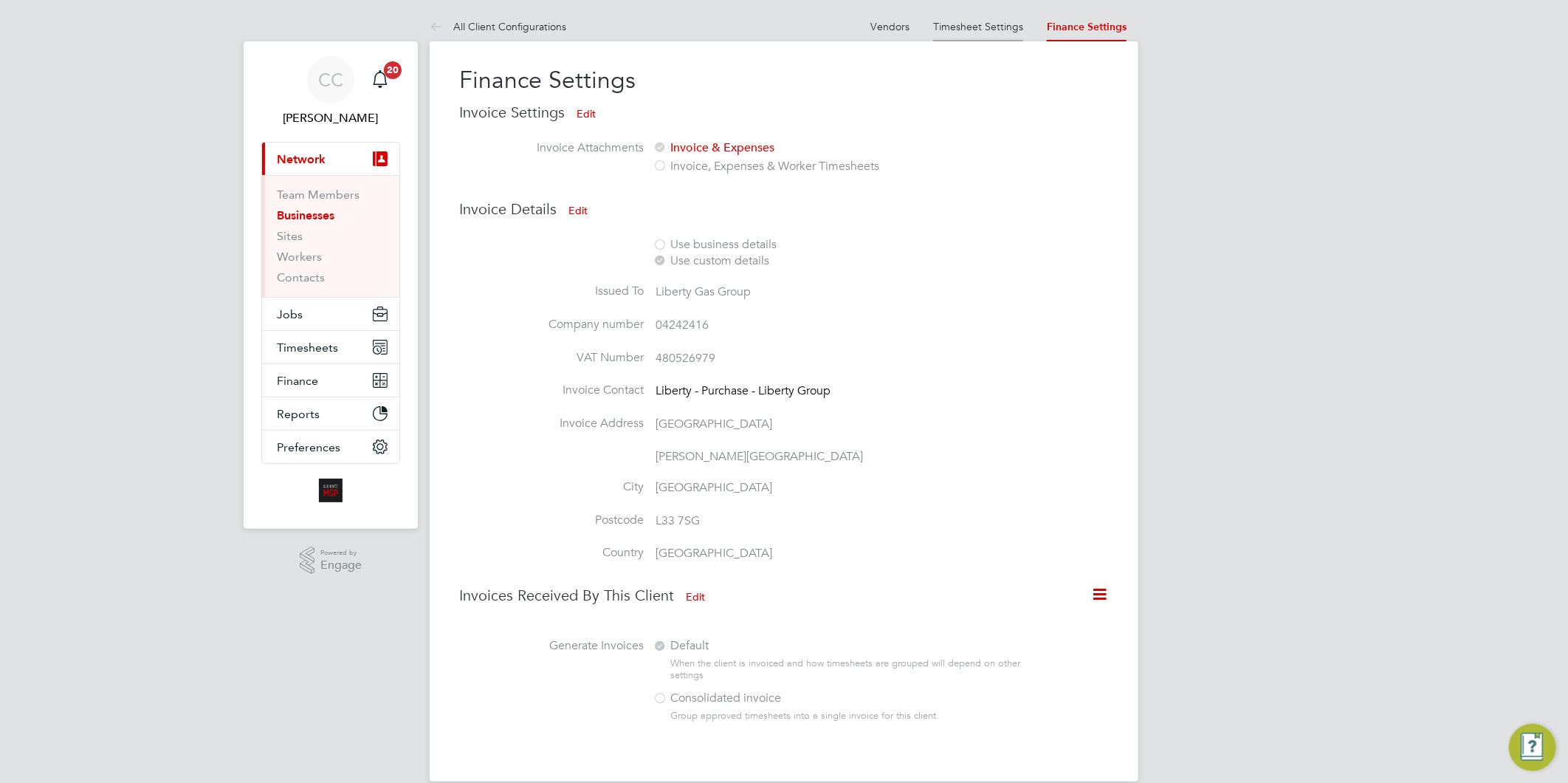
click at [957, 20] on link "Timesheet Settings" at bounding box center [978, 26] width 90 height 13
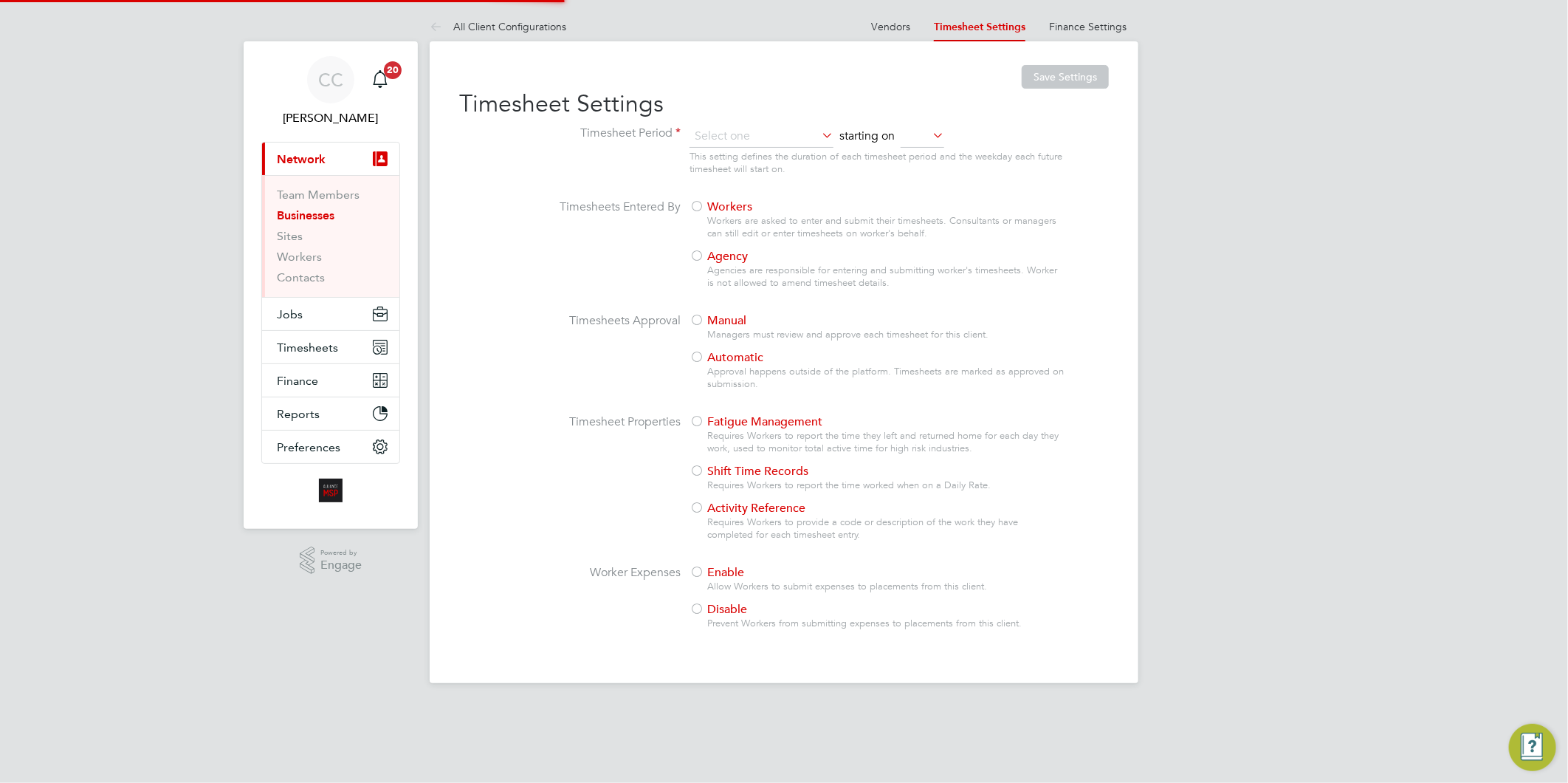
type input "Weekly"
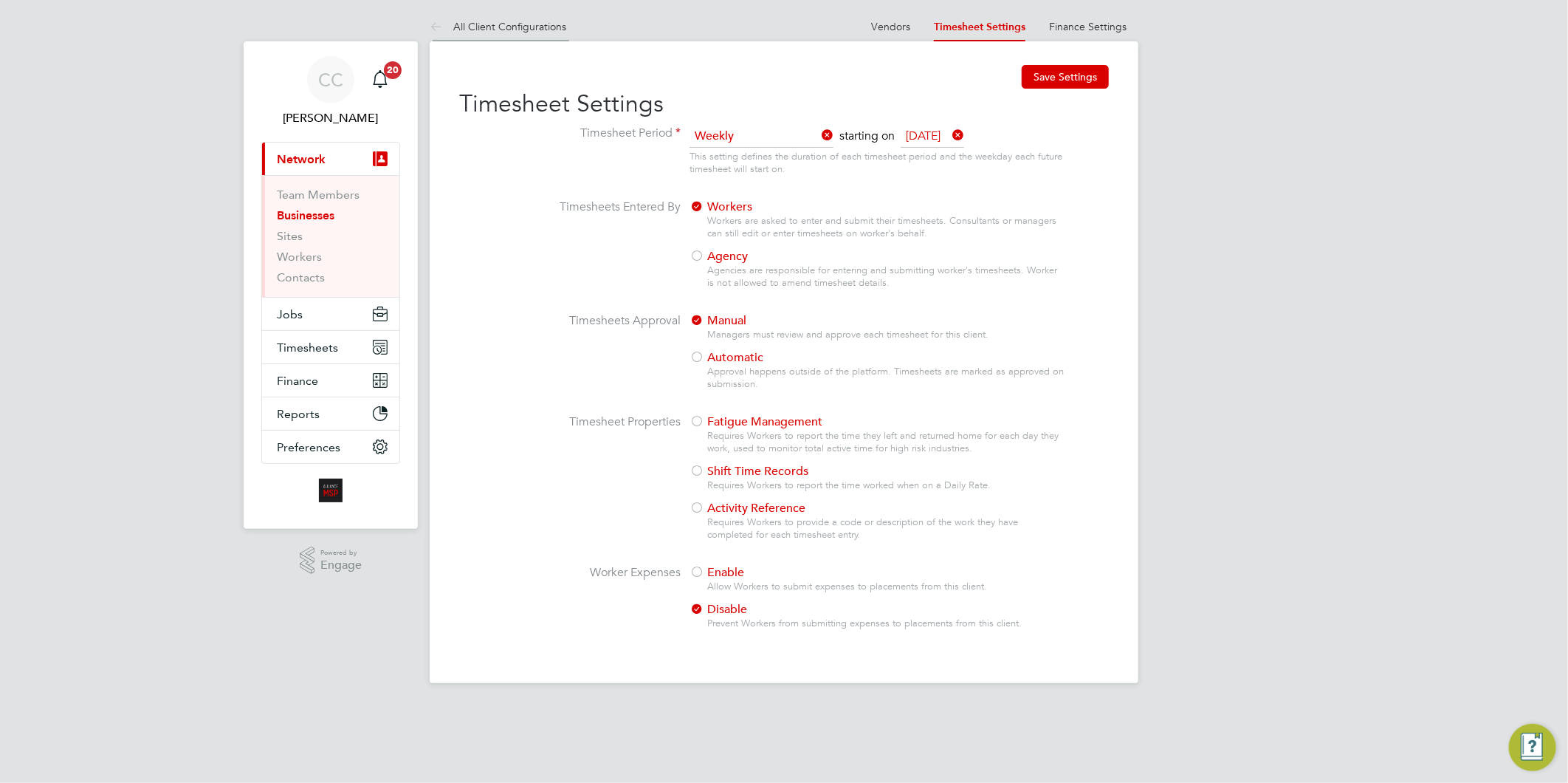
click at [553, 25] on link "All Client Configurations" at bounding box center [498, 26] width 137 height 13
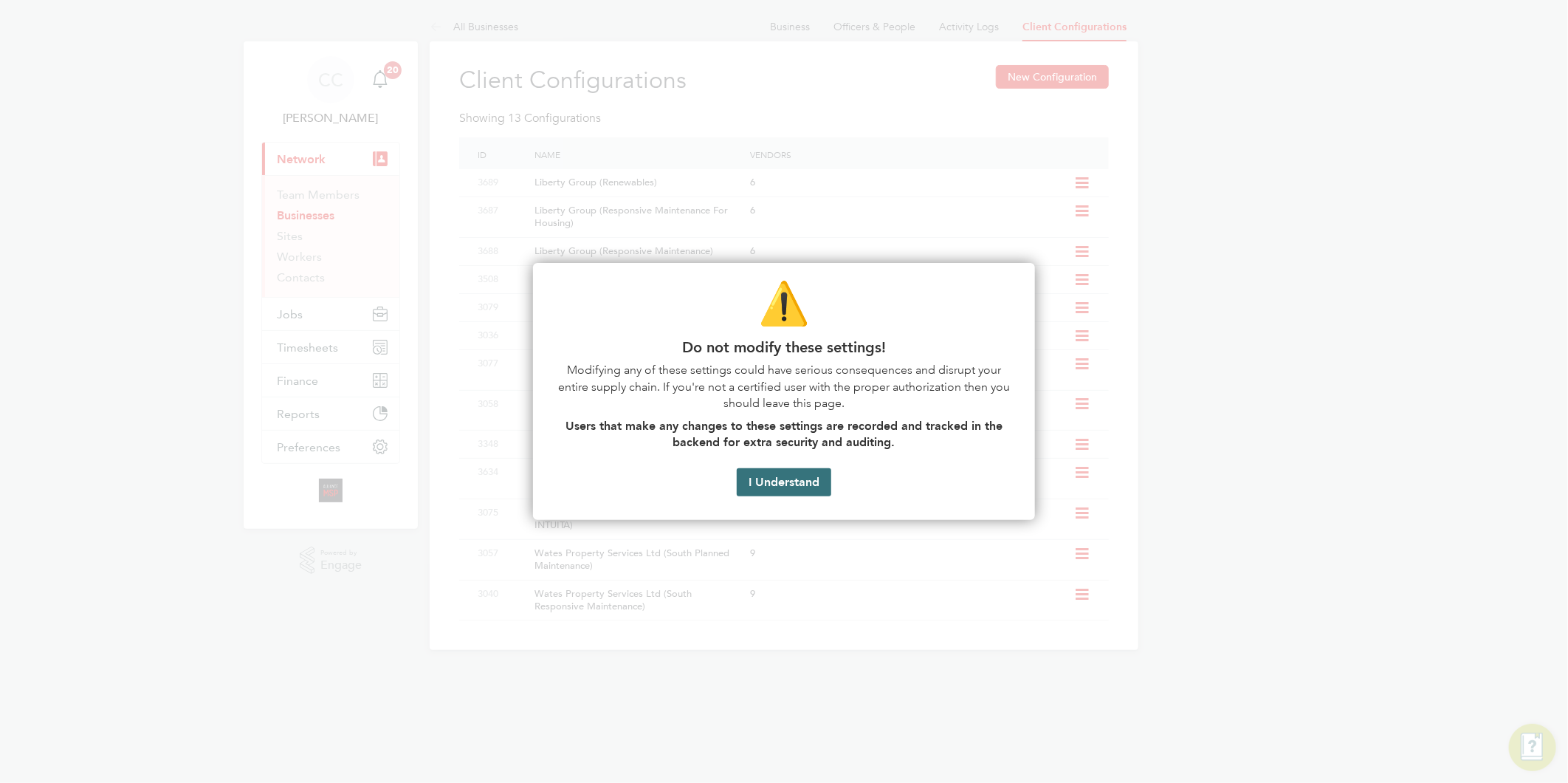
click at [795, 483] on button "I Understand" at bounding box center [784, 482] width 95 height 28
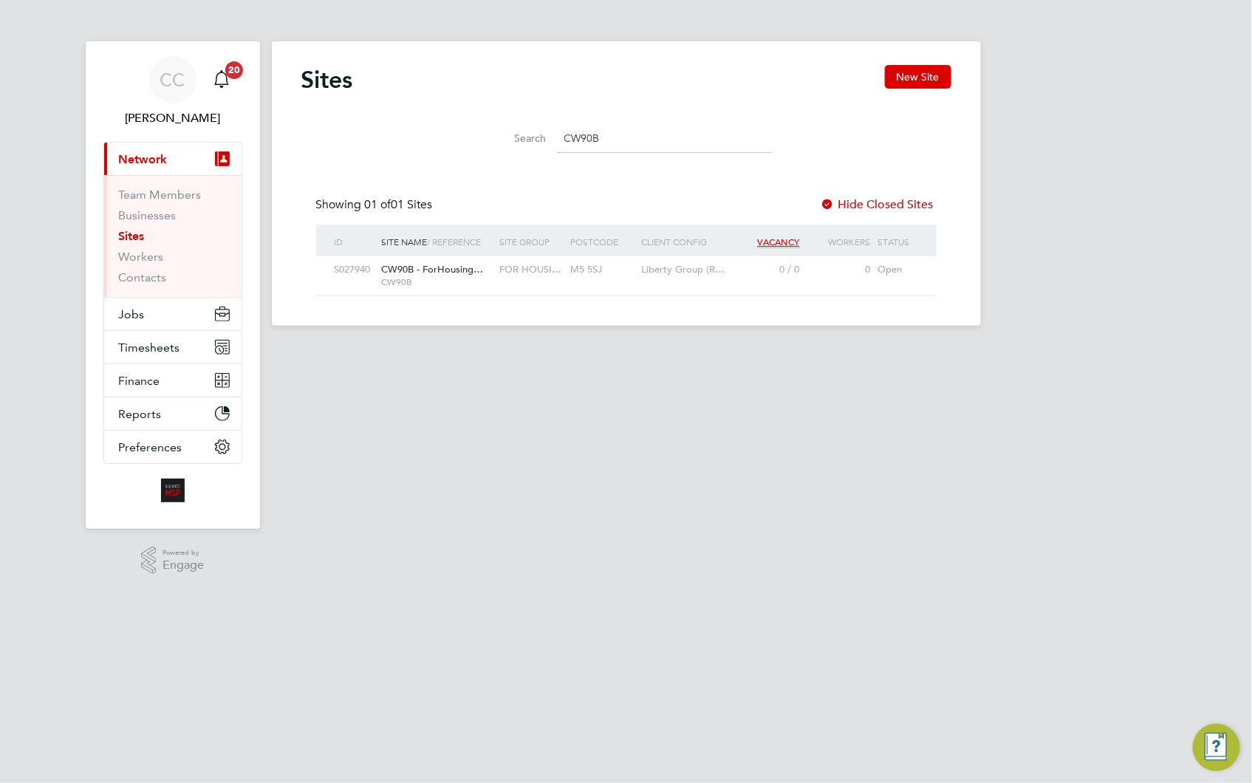
scroll to position [27, 95]
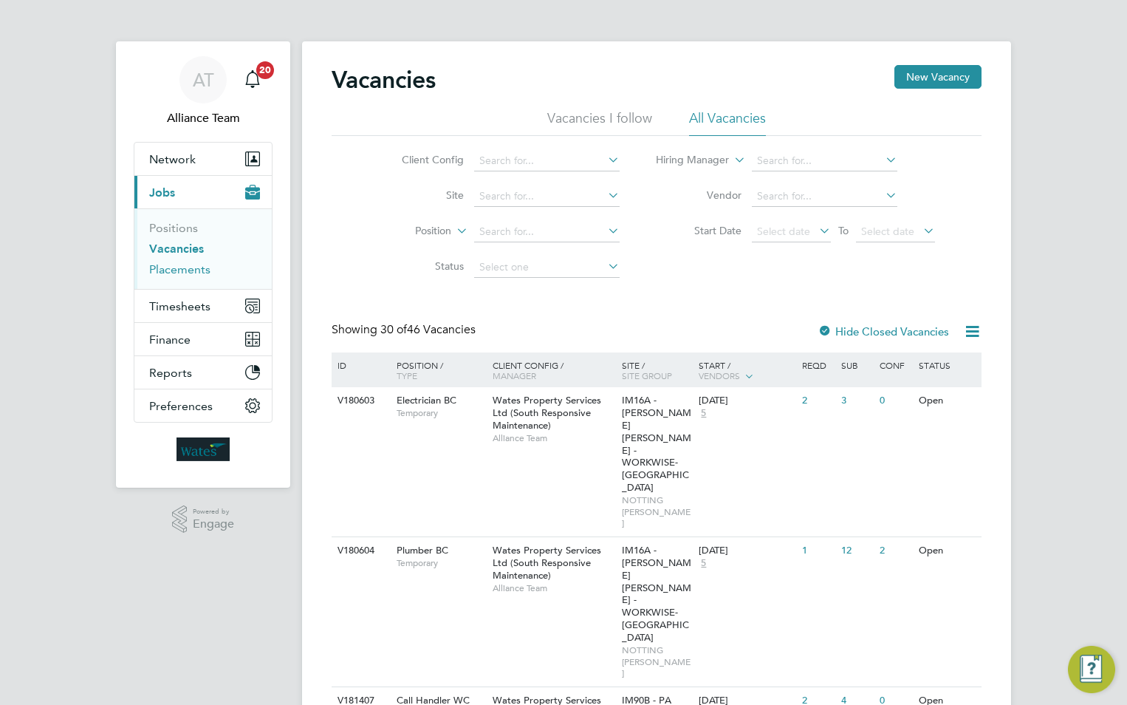
click at [195, 271] on link "Placements" at bounding box center [179, 269] width 61 height 14
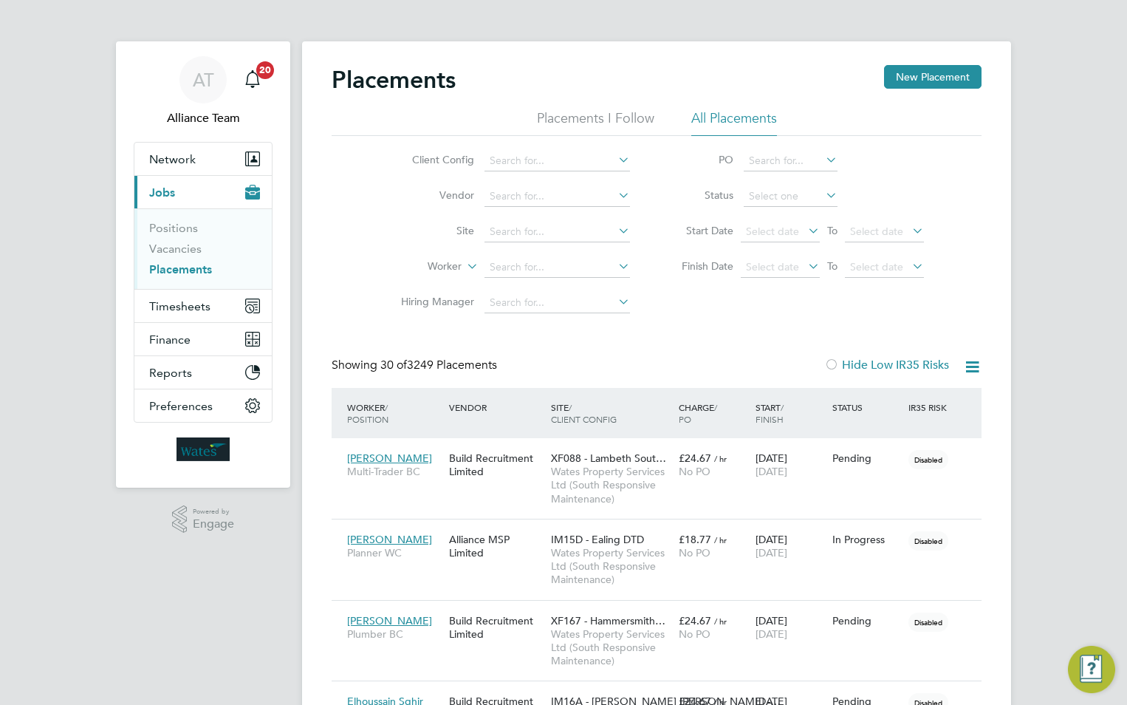
click at [970, 368] on icon at bounding box center [972, 367] width 18 height 18
click at [926, 400] on li "Download Placements Report" at bounding box center [900, 402] width 157 height 21
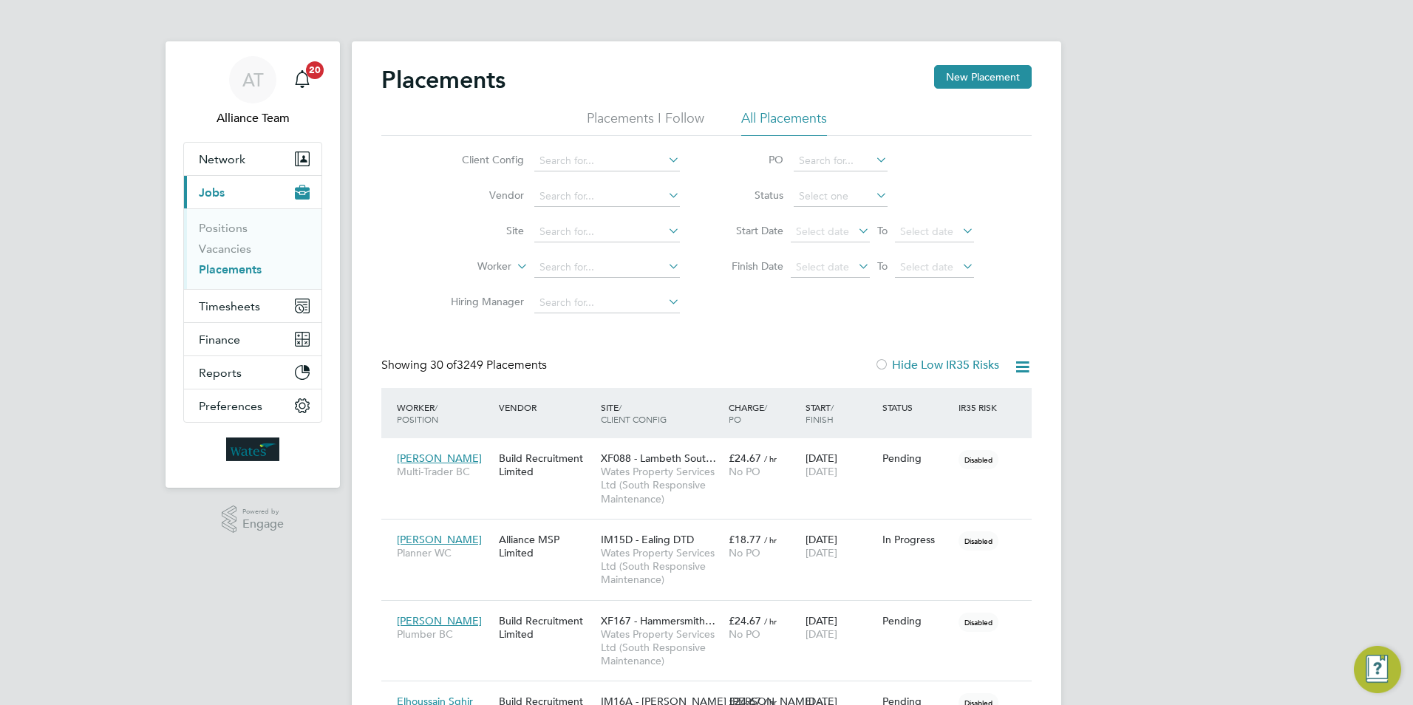
click at [1021, 369] on icon at bounding box center [1022, 367] width 18 height 18
click at [574, 256] on li "Worker" at bounding box center [559, 267] width 278 height 35
click at [573, 262] on input at bounding box center [607, 267] width 146 height 21
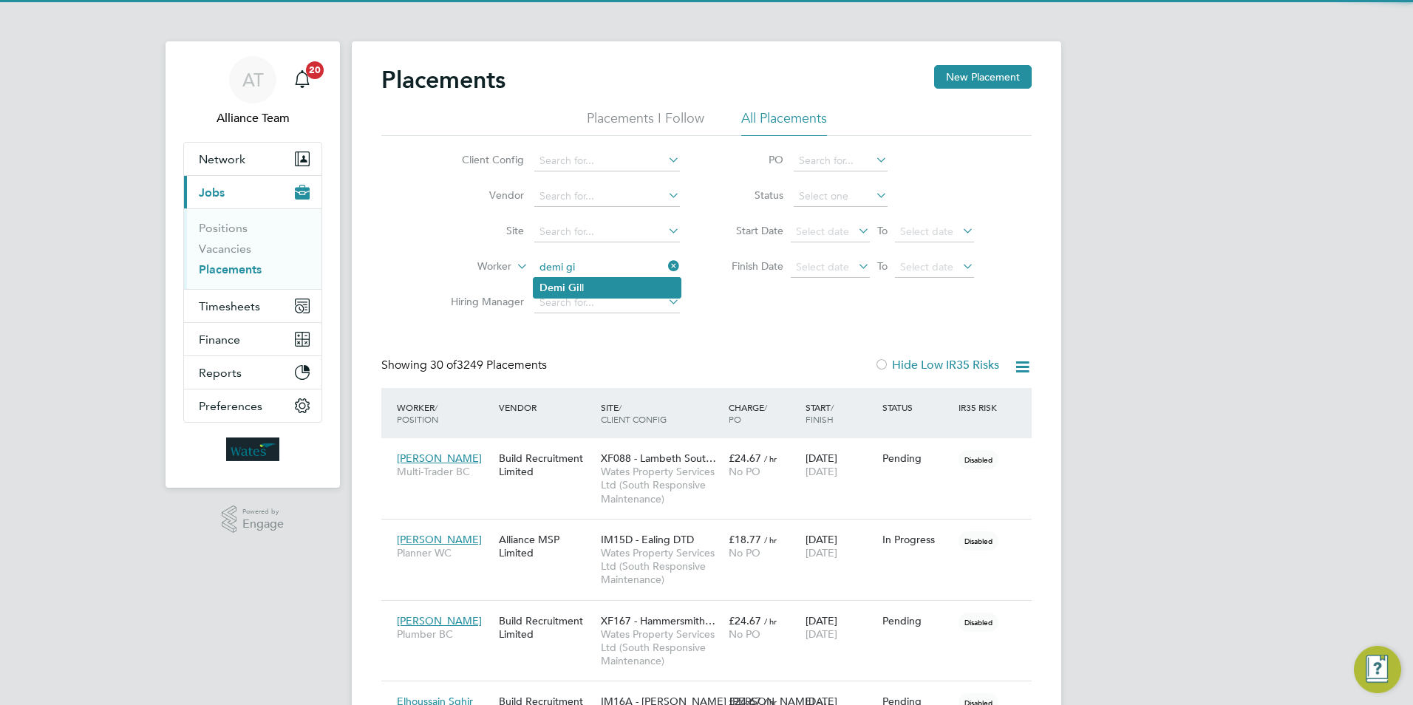
click at [567, 286] on li "Demi Gi ll" at bounding box center [606, 288] width 147 height 20
type input "Demi Gill"
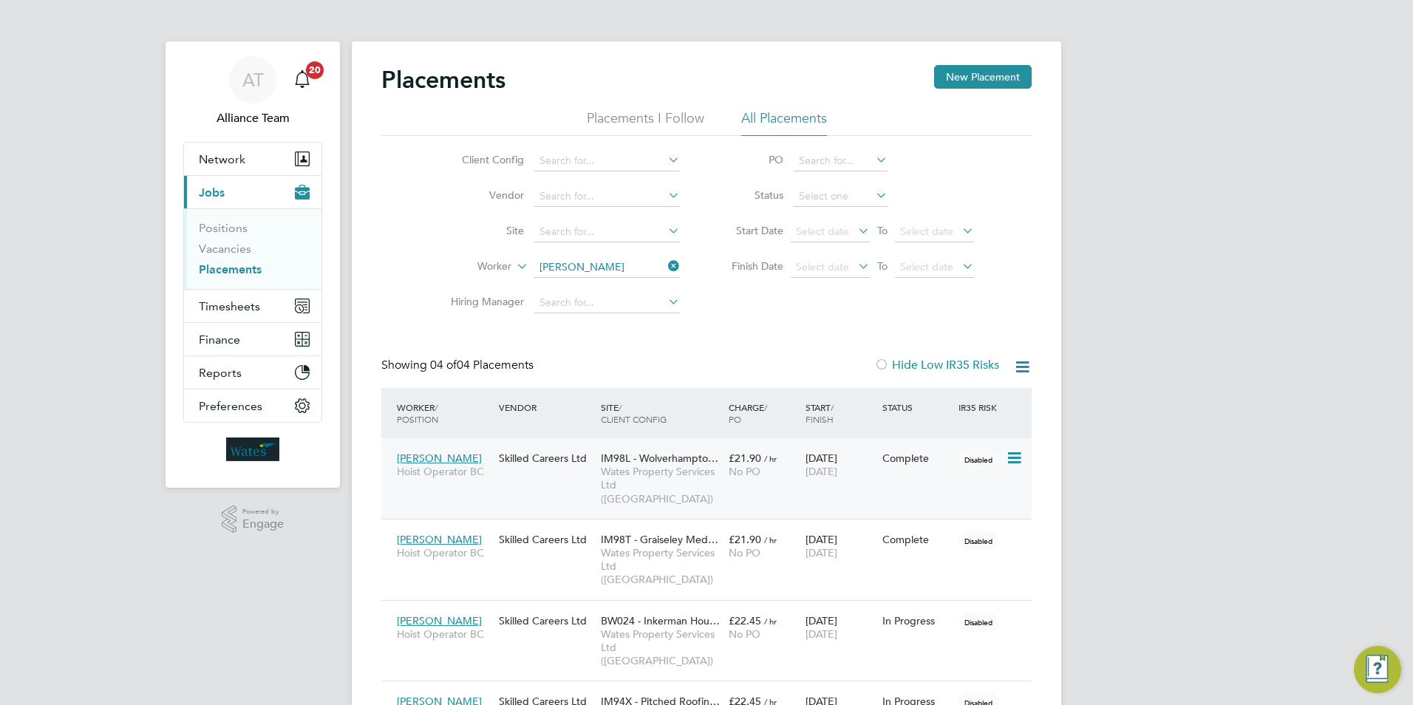
scroll to position [43, 103]
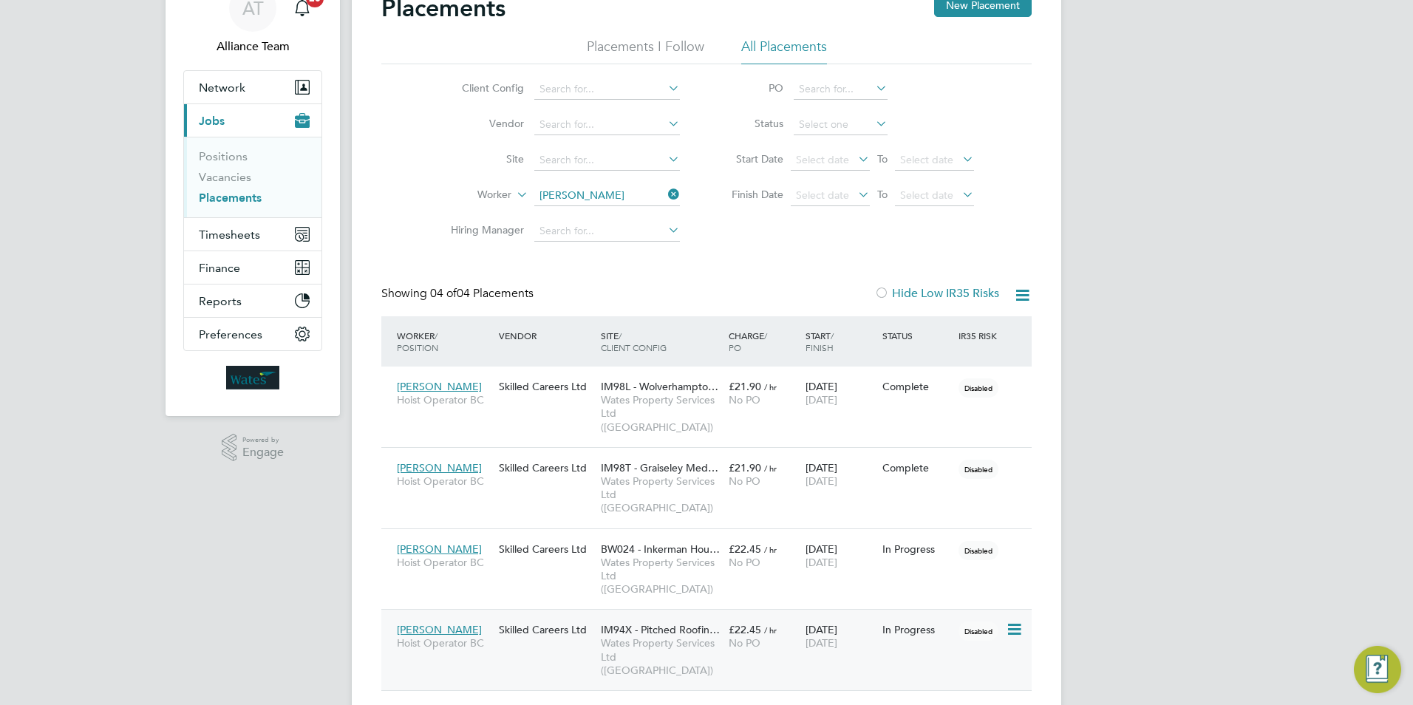
click at [666, 636] on span "Wates Property Services Ltd ([GEOGRAPHIC_DATA])" at bounding box center [661, 656] width 120 height 41
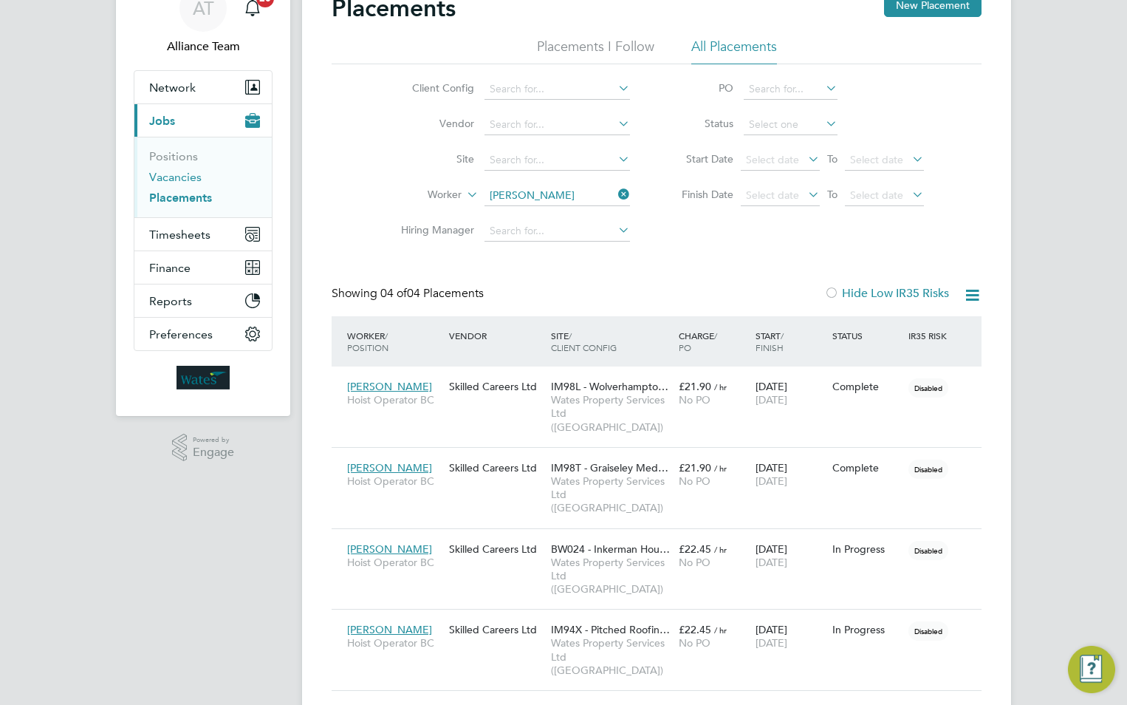
click at [167, 173] on link "Vacancies" at bounding box center [175, 177] width 52 height 14
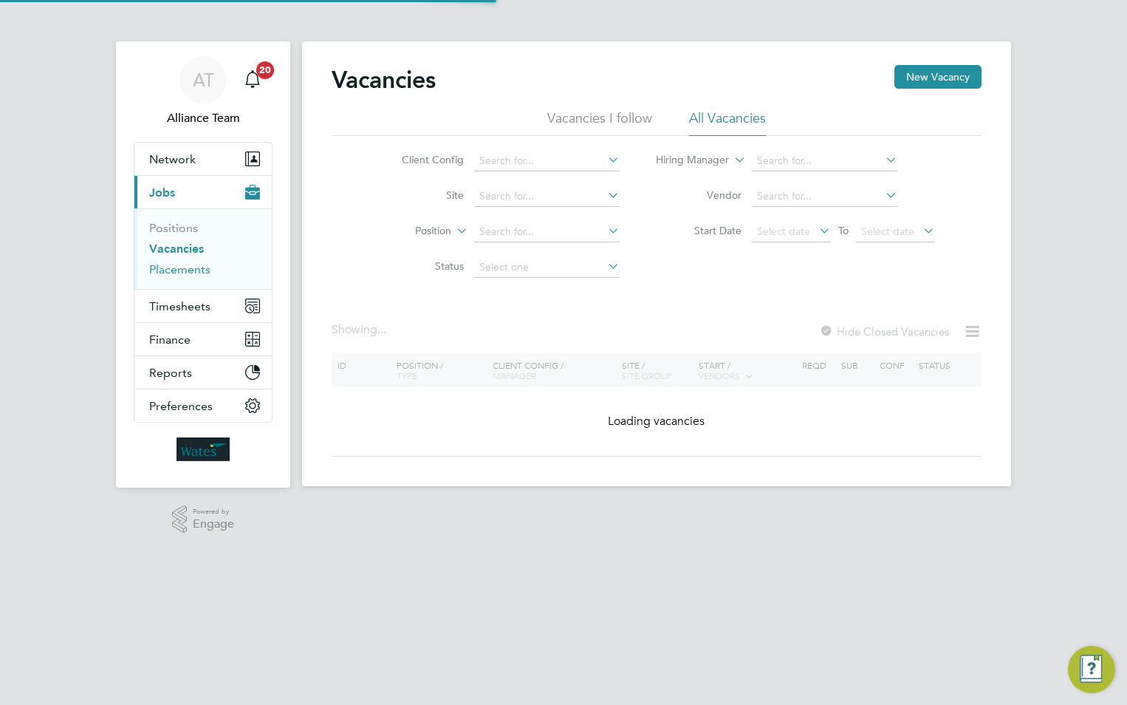
click at [197, 266] on link "Placements" at bounding box center [179, 269] width 61 height 14
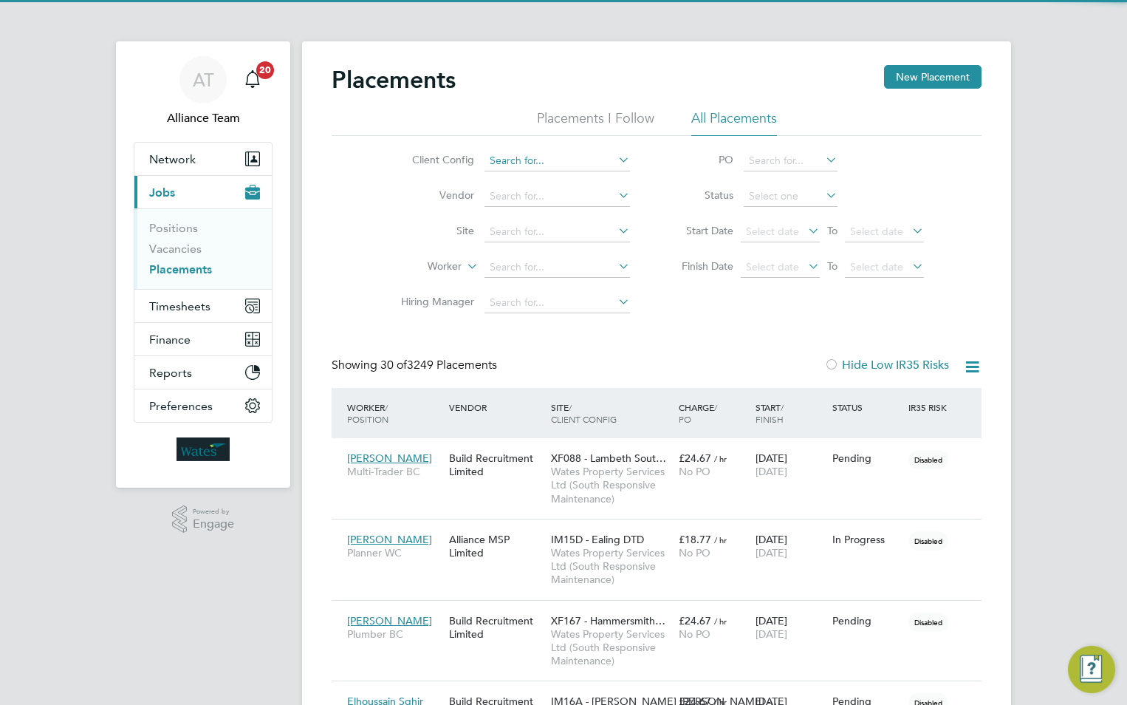
scroll to position [43, 103]
click at [536, 154] on input at bounding box center [558, 161] width 146 height 21
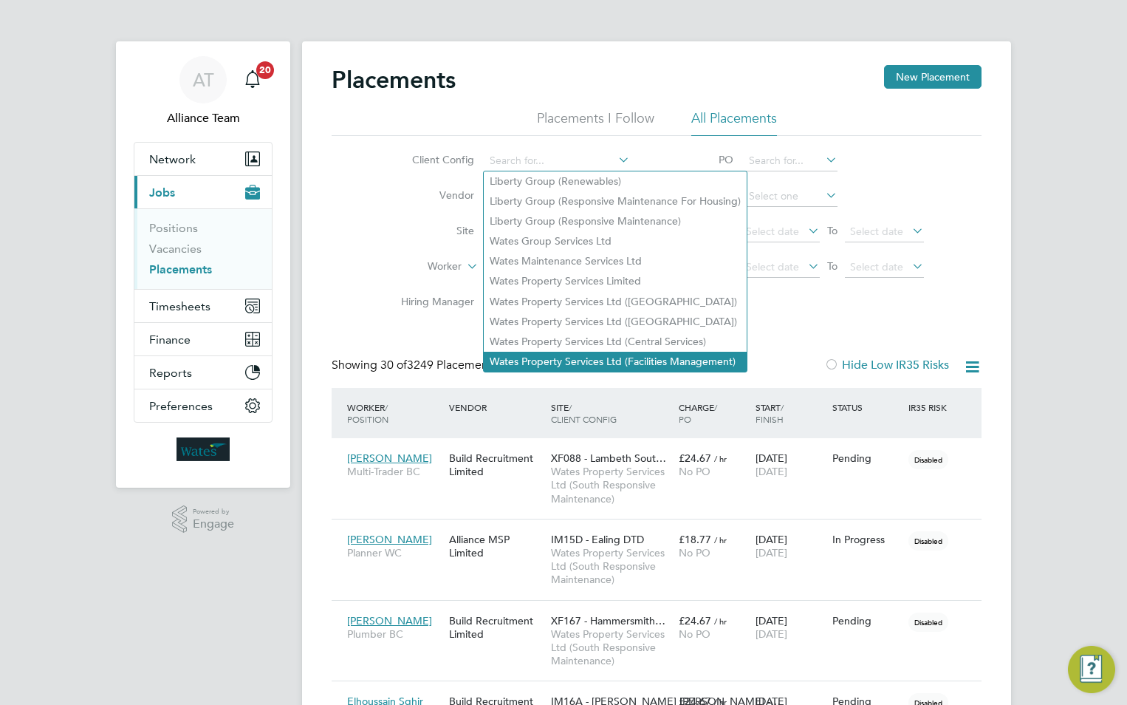
click at [676, 352] on li "Wates Property Services Ltd (Facilities Management)" at bounding box center [615, 362] width 263 height 20
type input "Wates Property Services Ltd (Facilities Management)"
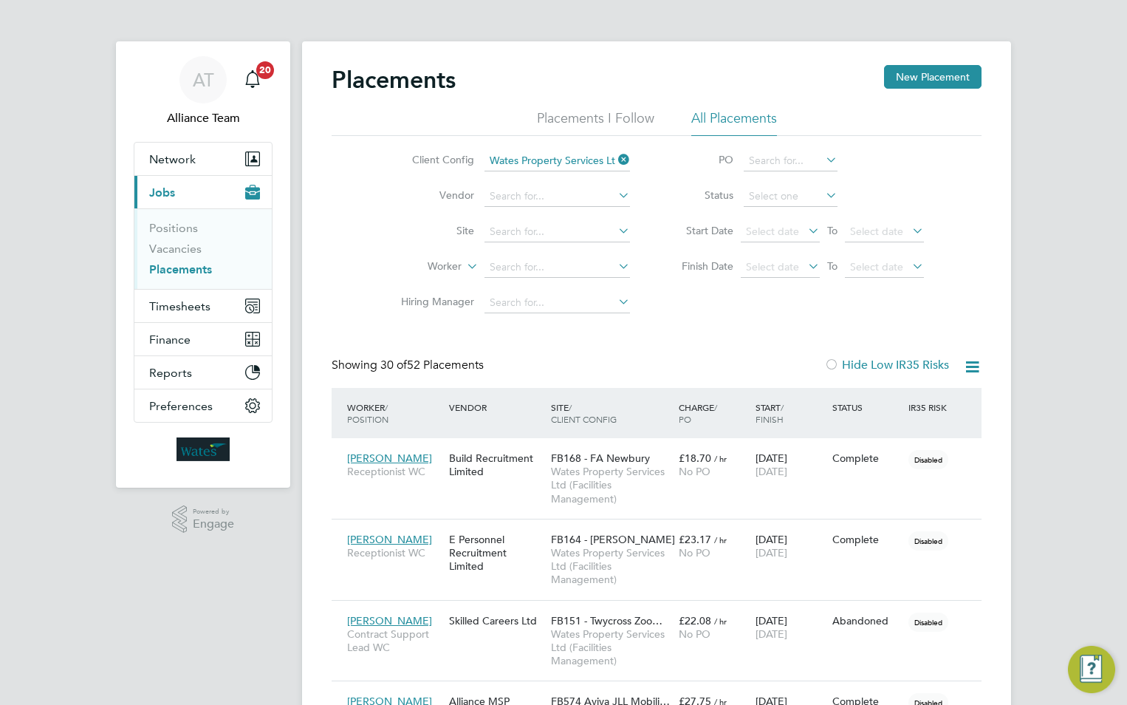
click at [968, 367] on icon at bounding box center [972, 367] width 18 height 18
click at [911, 400] on li "Download Placements Report" at bounding box center [900, 402] width 157 height 21
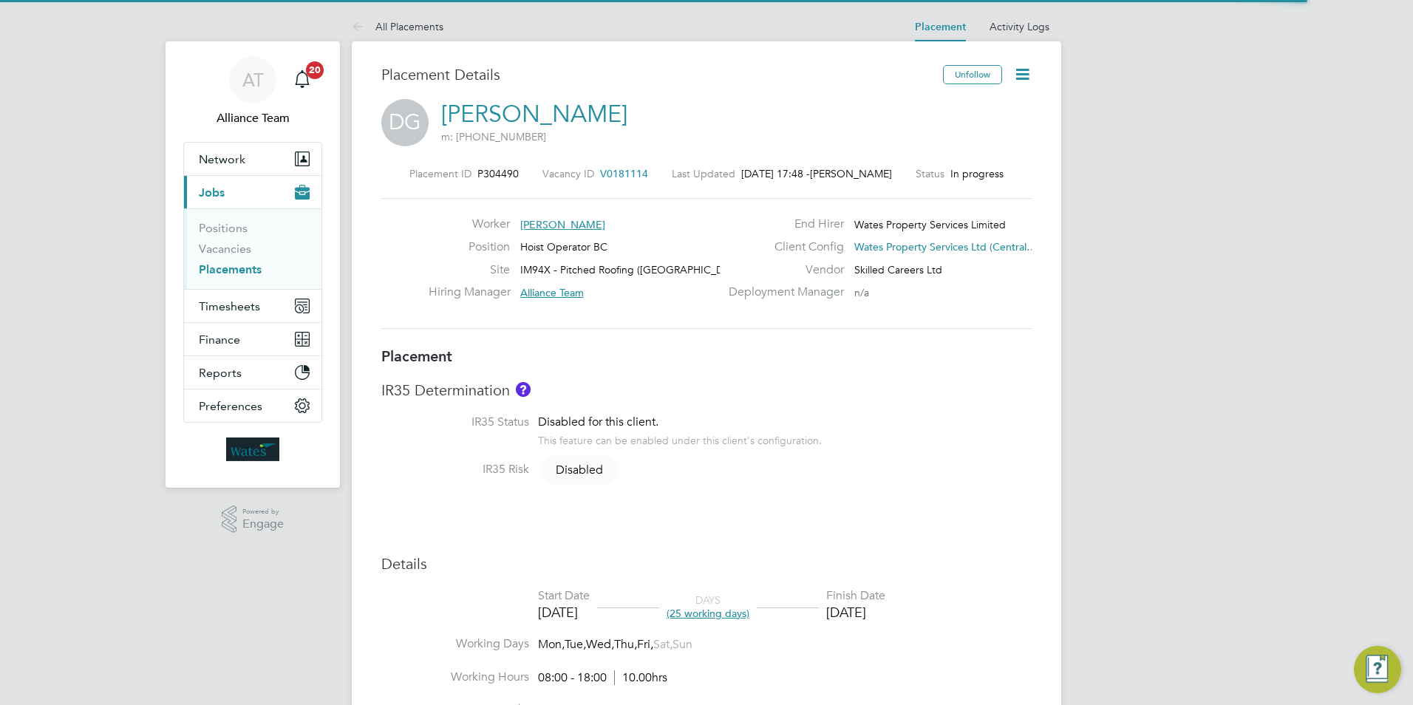
click at [1024, 74] on icon at bounding box center [1022, 74] width 18 height 18
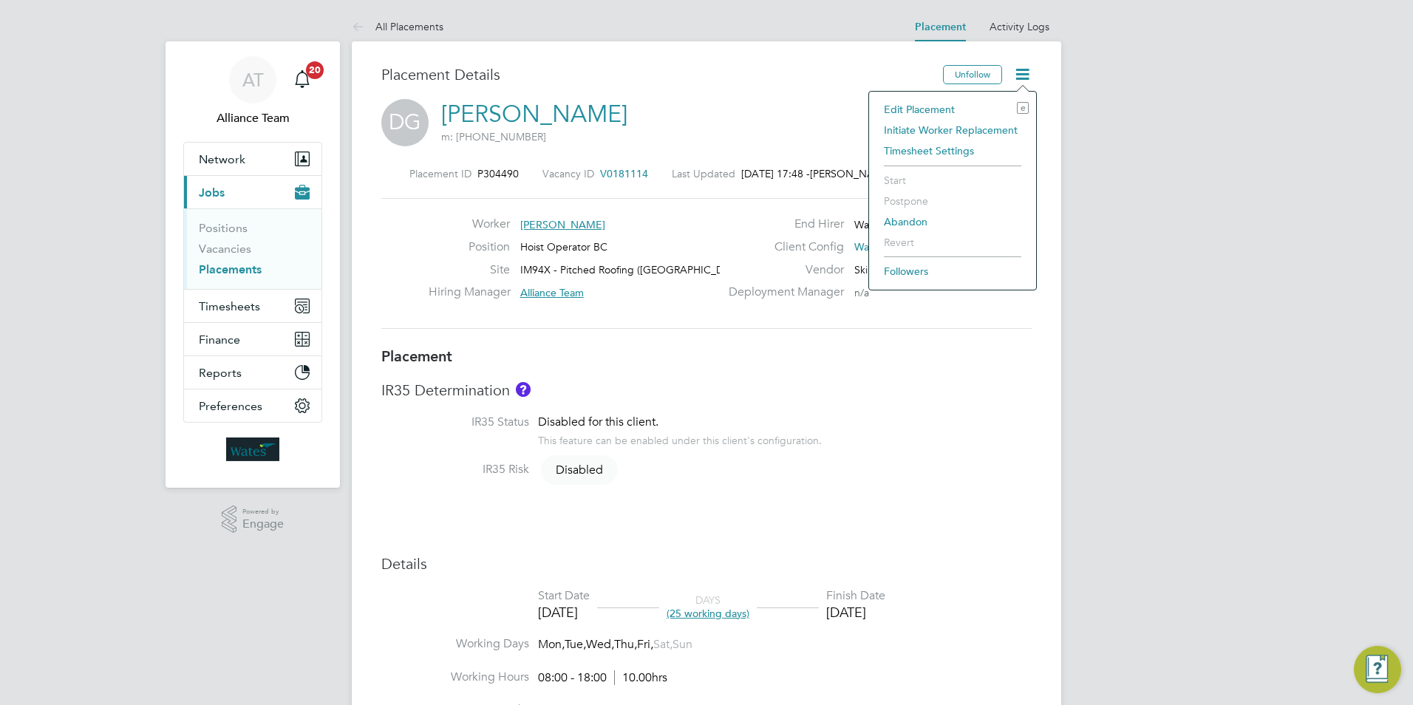
click at [924, 107] on li "Edit Placement e" at bounding box center [952, 109] width 152 height 21
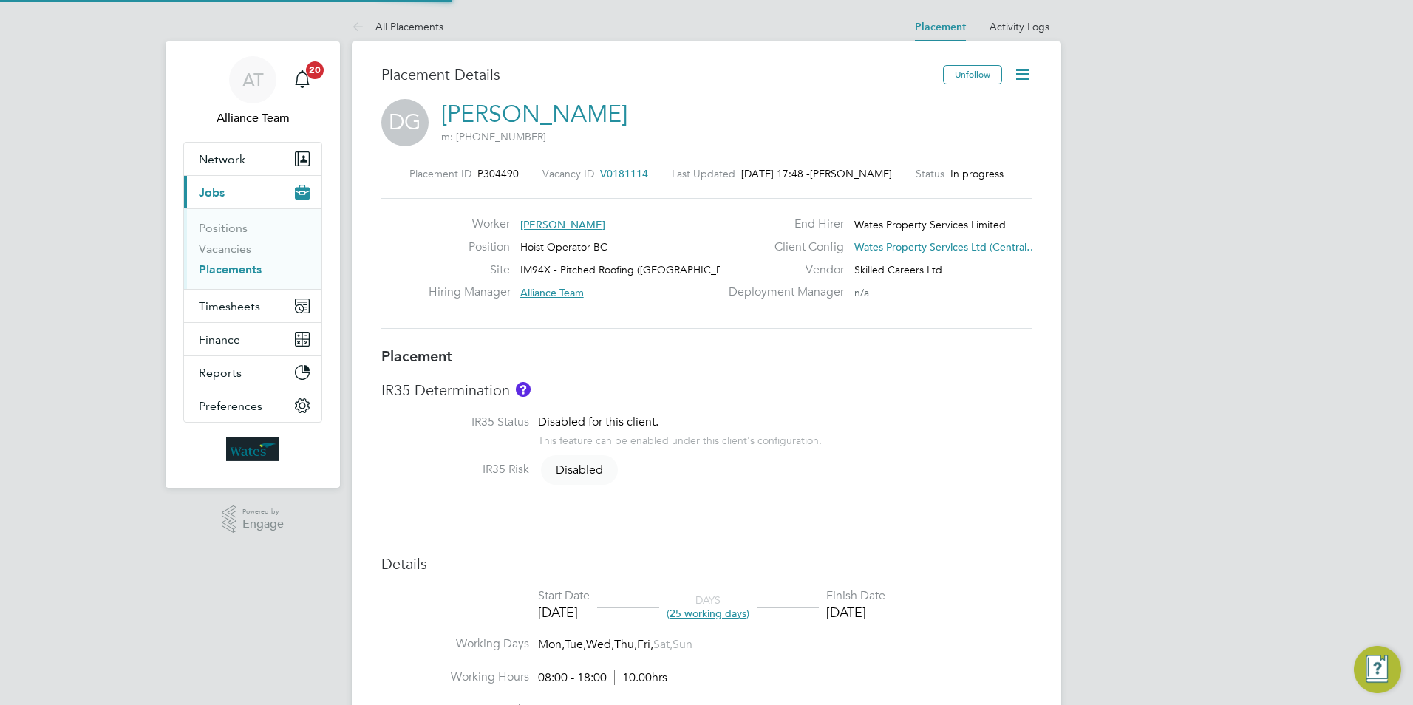
type input "Alliance Team"
type input "[PERSON_NAME]"
type input "[DATE]"
type input "08:00"
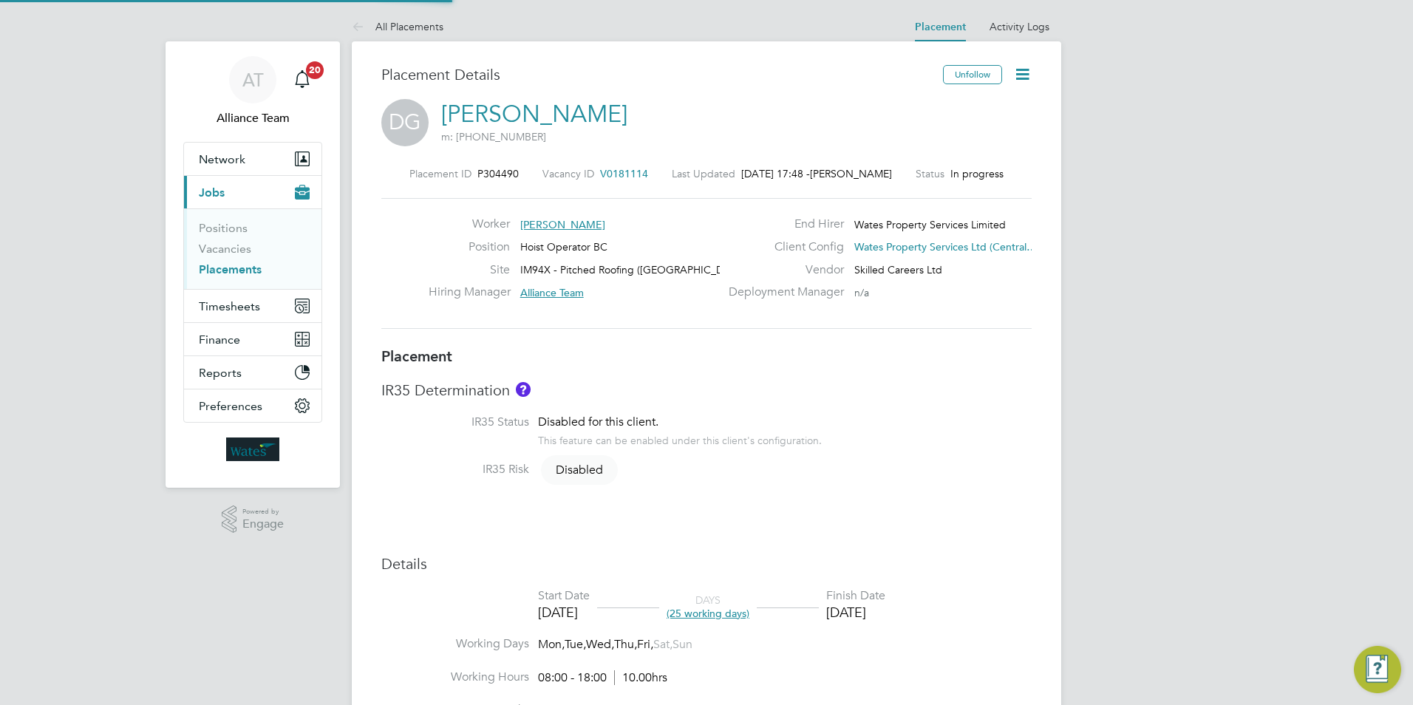
type input "18:00"
type input "06334"
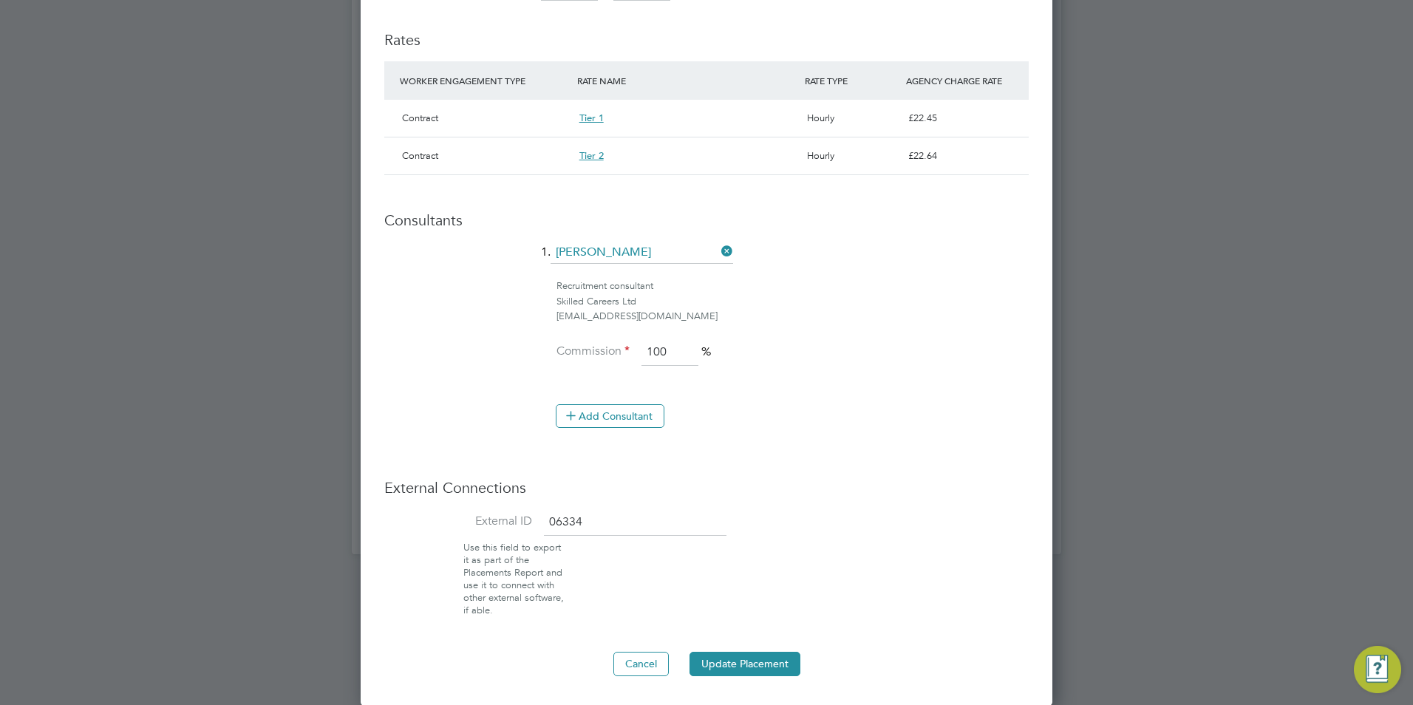
drag, startPoint x: 593, startPoint y: 522, endPoint x: 551, endPoint y: 522, distance: 42.1
click at [548, 522] on input "06334" at bounding box center [635, 522] width 182 height 27
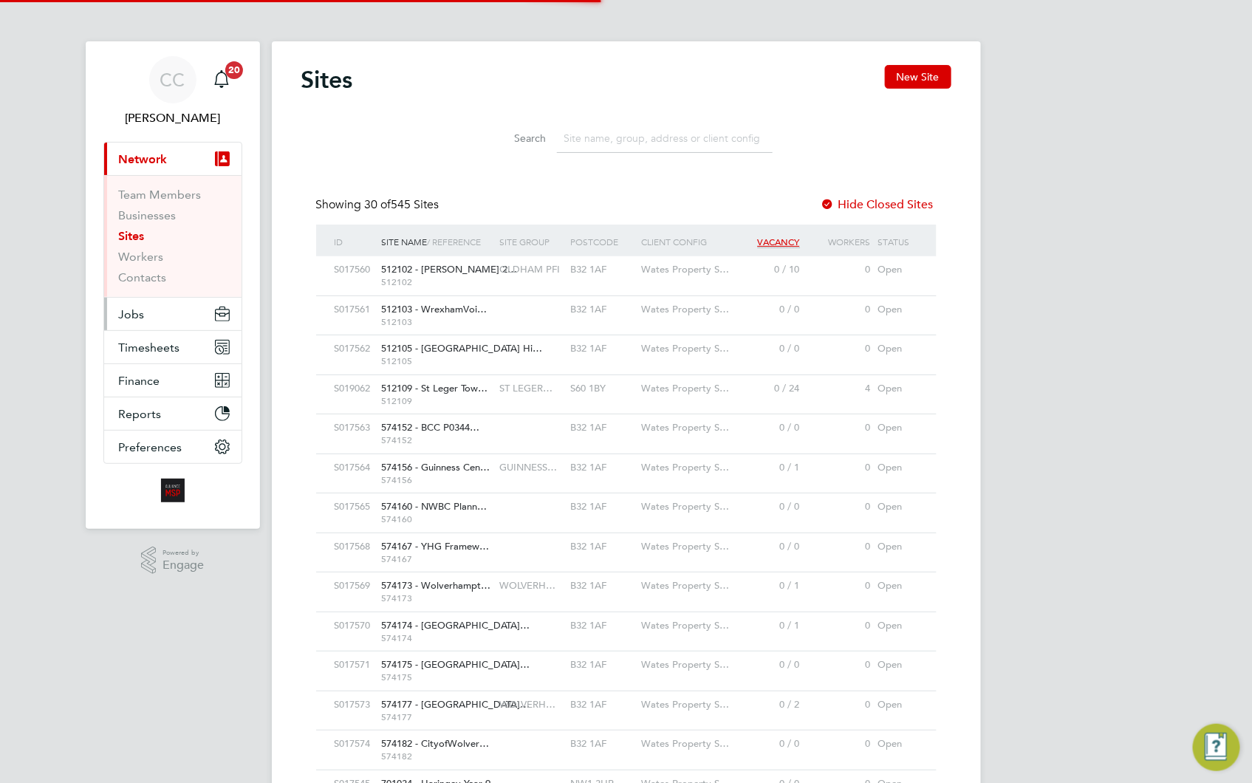
click at [136, 316] on span "Jobs" at bounding box center [132, 314] width 26 height 14
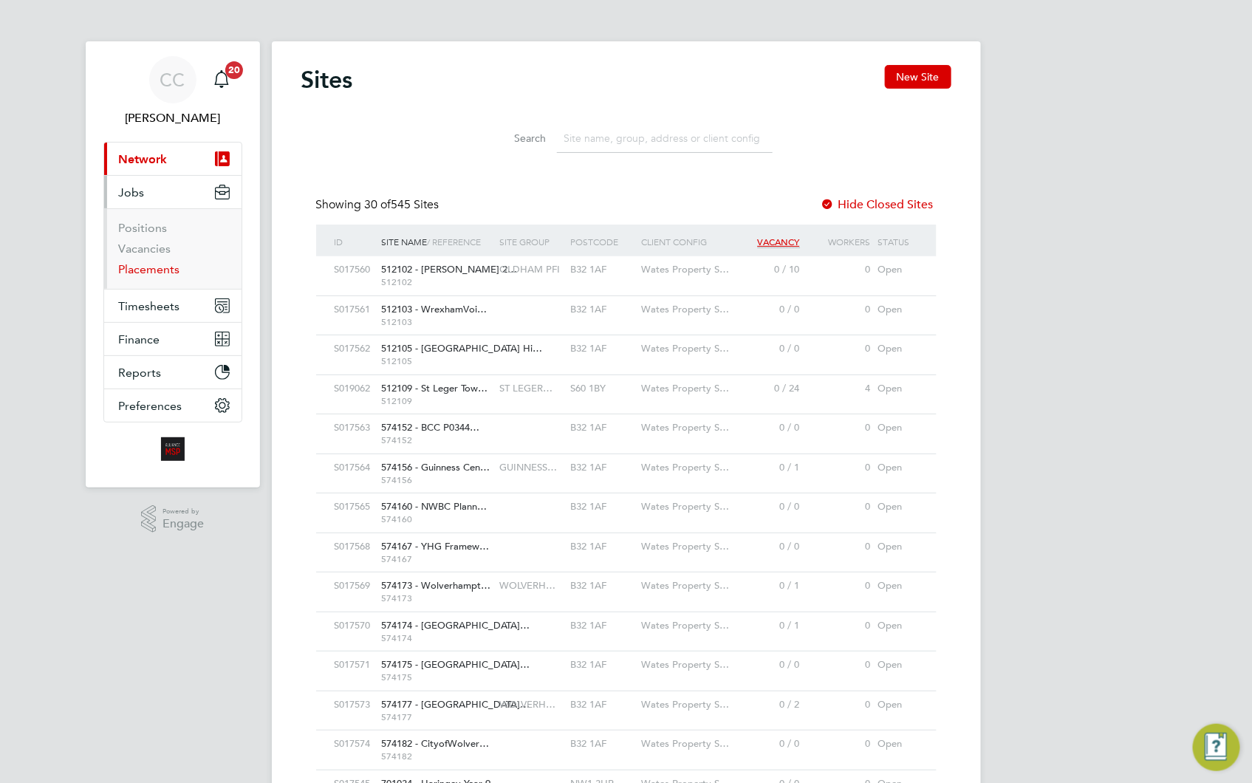
click at [152, 264] on link "Placements" at bounding box center [149, 269] width 61 height 14
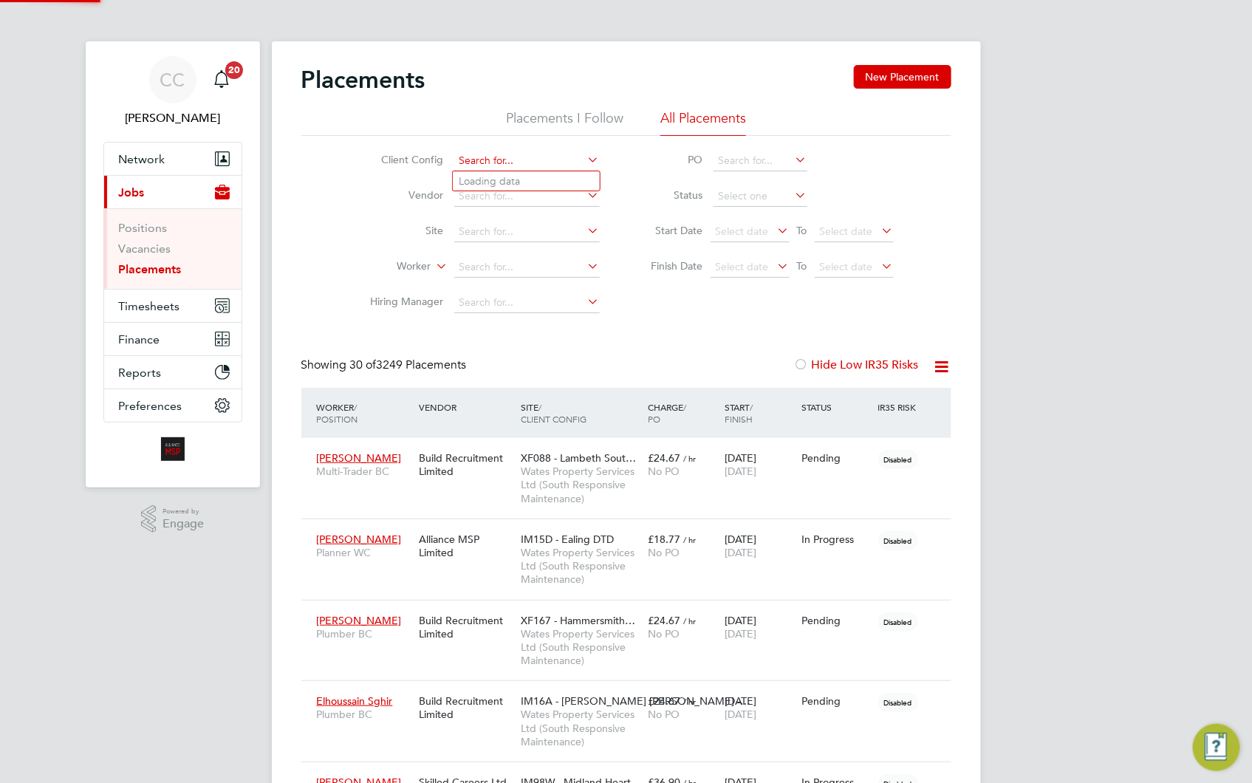
click at [547, 161] on input at bounding box center [527, 161] width 146 height 21
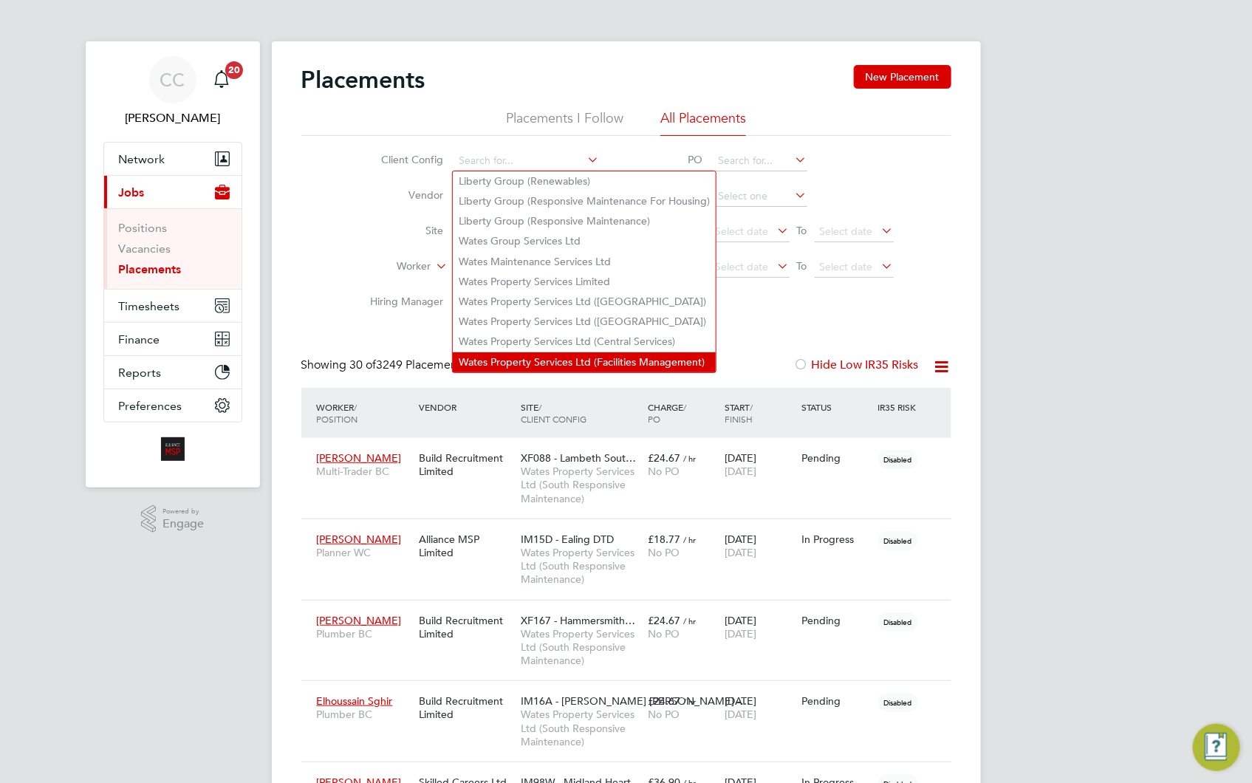
click at [600, 352] on li "Wates Property Services Ltd (Facilities Management)" at bounding box center [584, 362] width 263 height 20
type input "Wates Property Services Ltd (Facilities Management)"
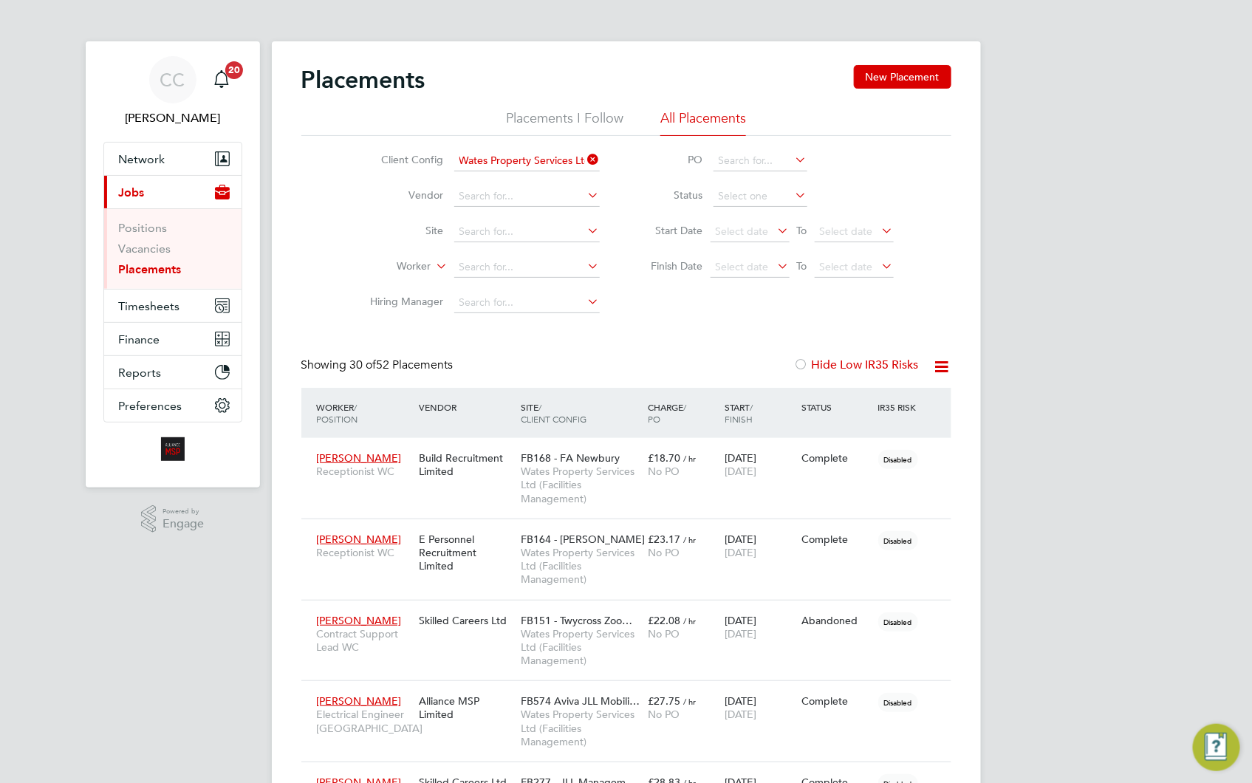
click at [943, 366] on icon at bounding box center [942, 367] width 18 height 18
drag, startPoint x: 904, startPoint y: 400, endPoint x: 1047, endPoint y: 275, distance: 190.1
